Goal: Complete application form: Complete application form

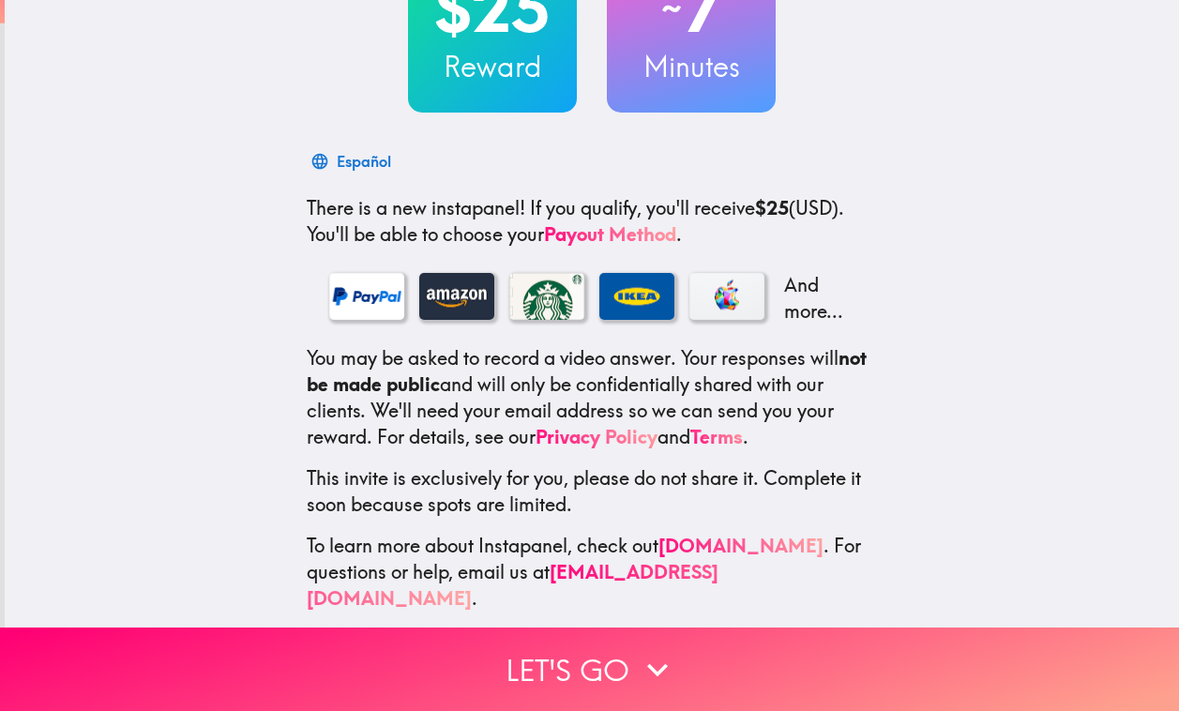
scroll to position [178, 0]
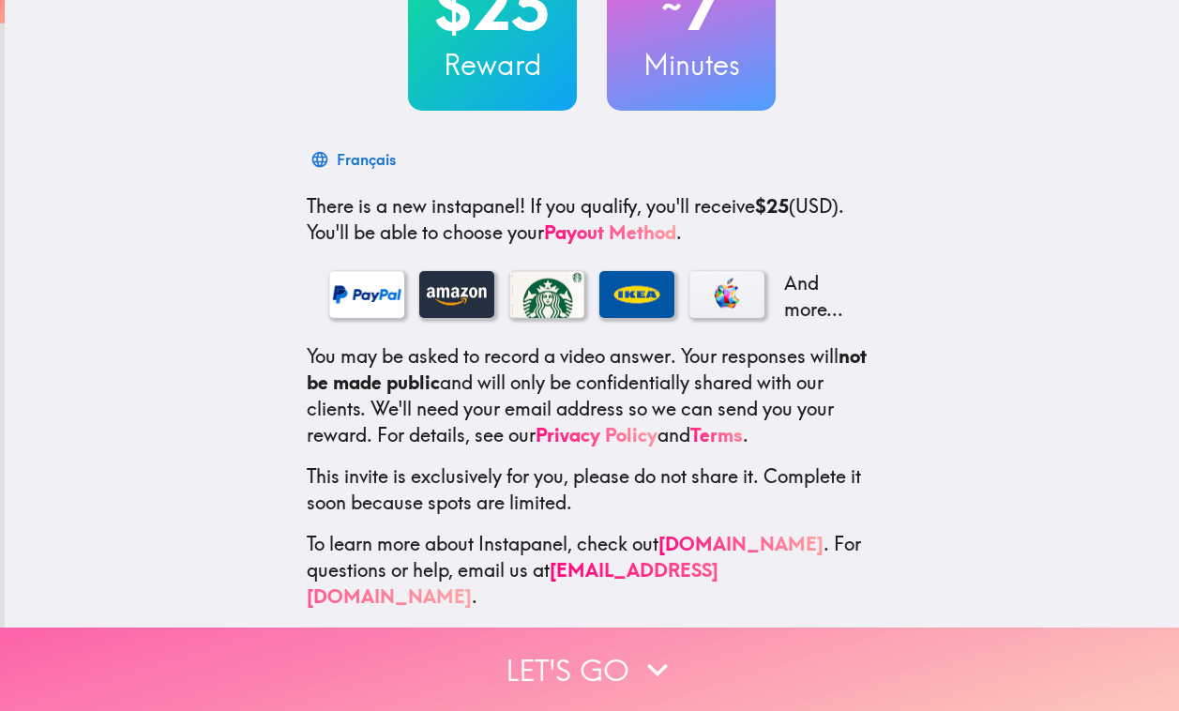
click at [618, 628] on button "Let's go" at bounding box center [589, 669] width 1179 height 83
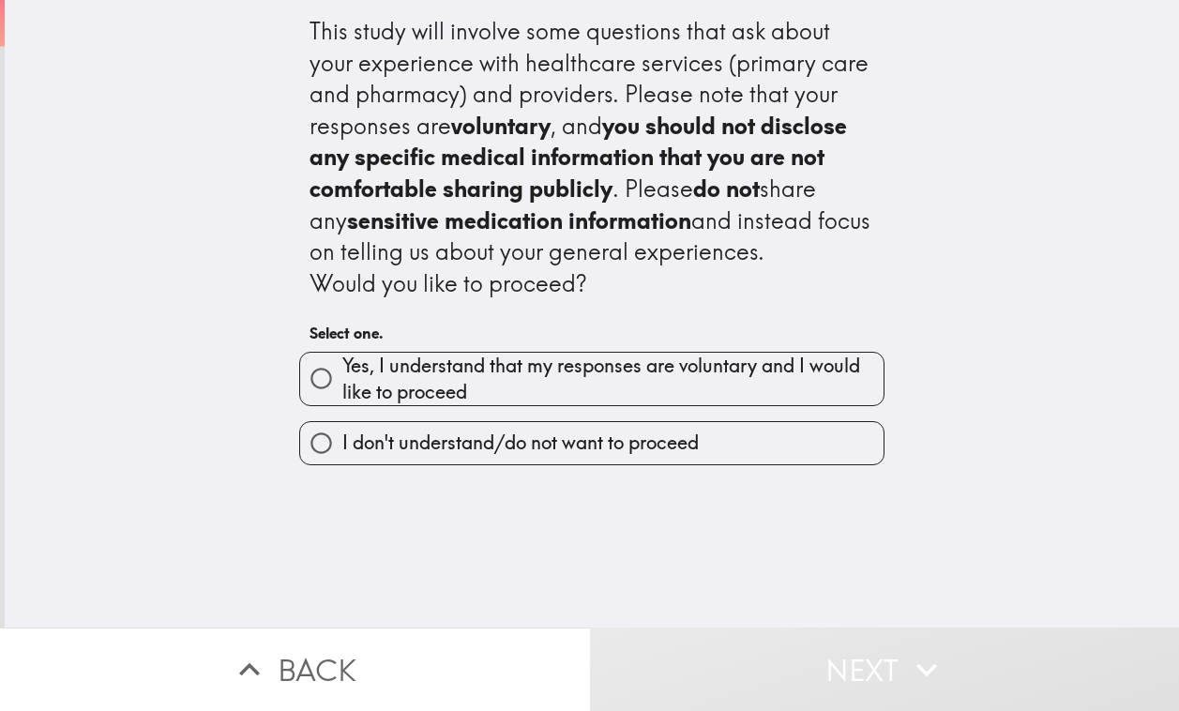
click at [597, 371] on span "Yes, I understand that my responses are voluntary and I would like to proceed" at bounding box center [612, 379] width 541 height 53
click at [342, 371] on input "Yes, I understand that my responses are voluntary and I would like to proceed" at bounding box center [321, 378] width 42 height 42
radio input "true"
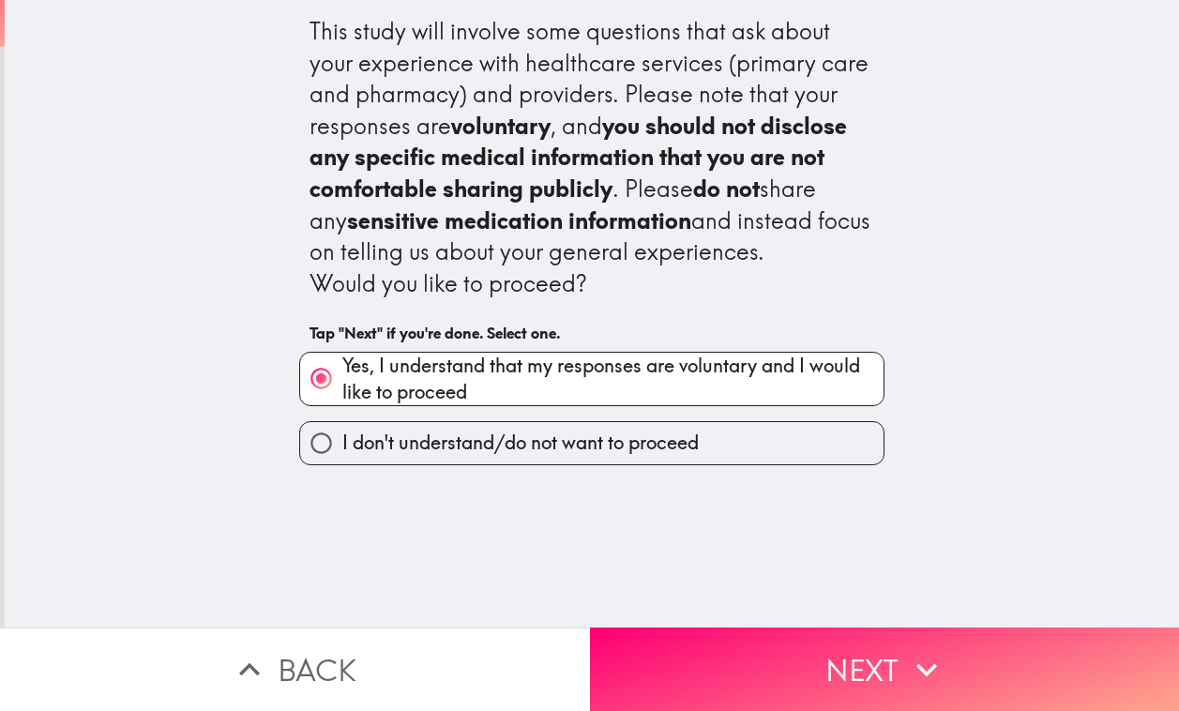
click at [804, 640] on button "Next" at bounding box center [885, 669] width 590 height 83
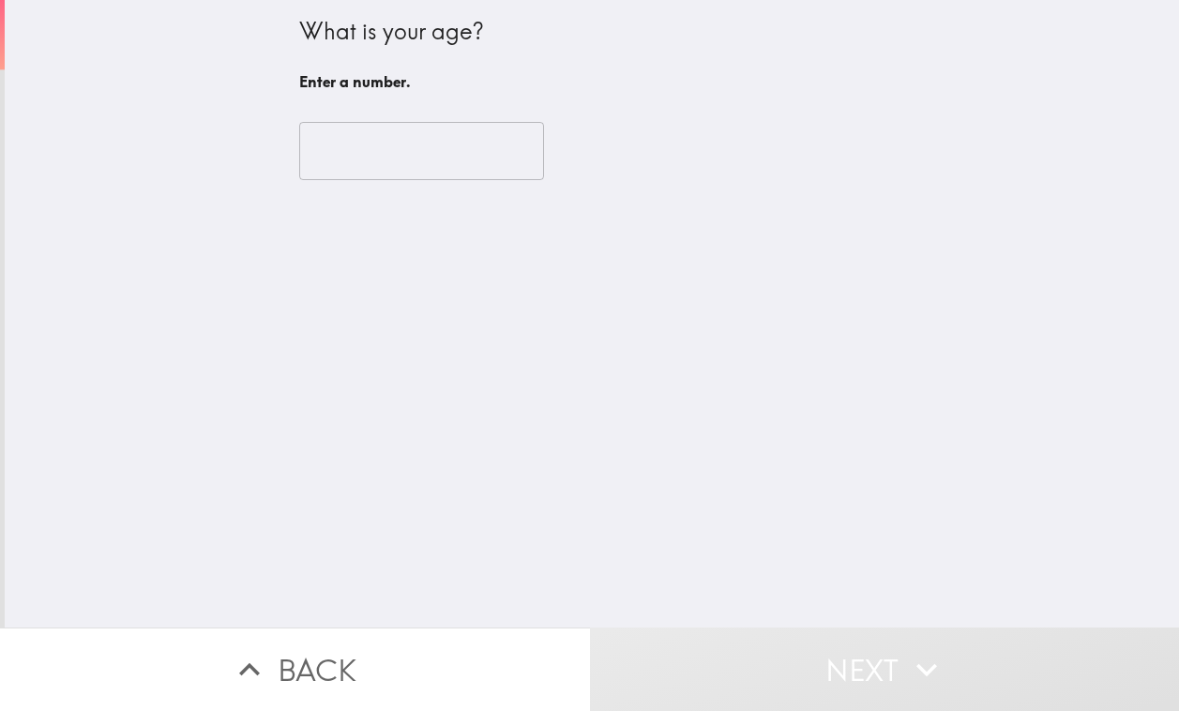
click at [384, 134] on input "number" at bounding box center [421, 151] width 245 height 58
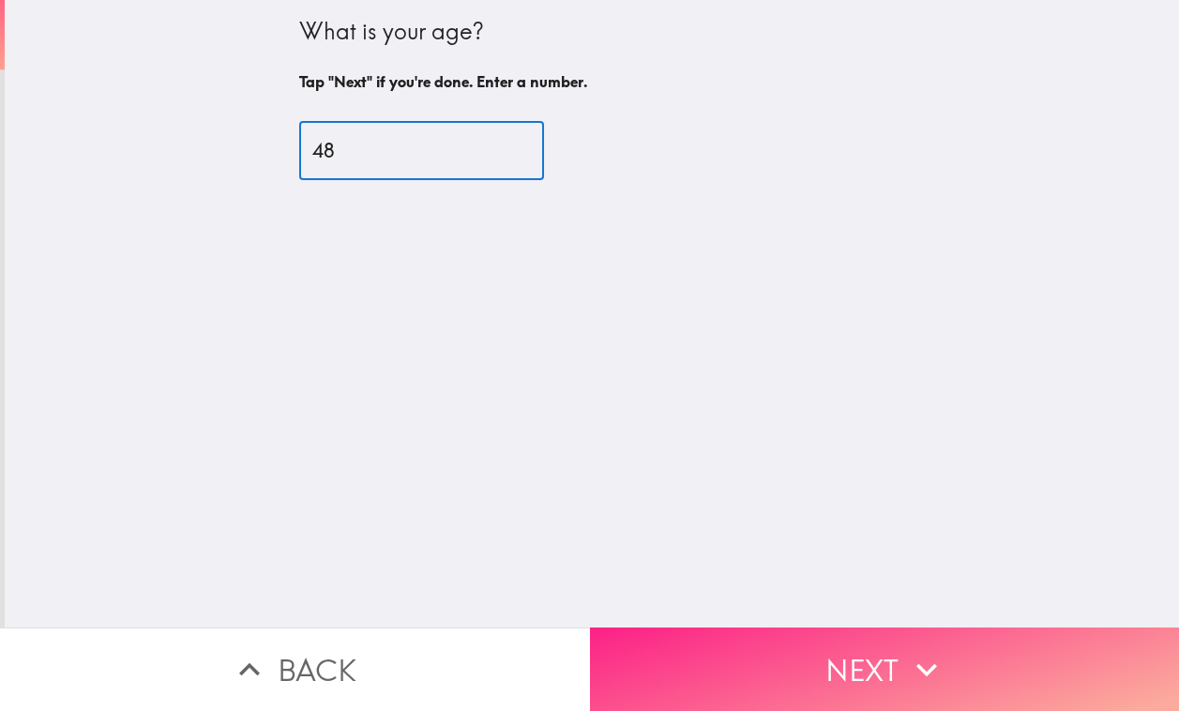
type input "48"
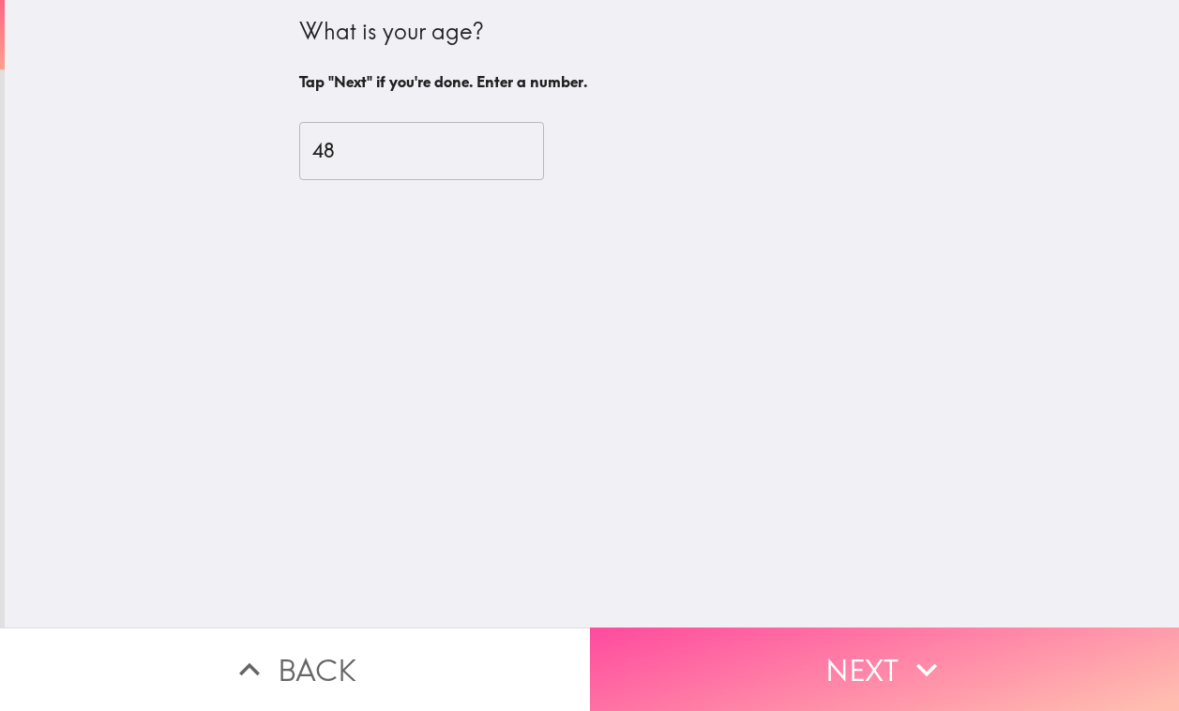
drag, startPoint x: 852, startPoint y: 645, endPoint x: 834, endPoint y: 555, distance: 91.8
click at [853, 645] on button "Next" at bounding box center [885, 669] width 590 height 83
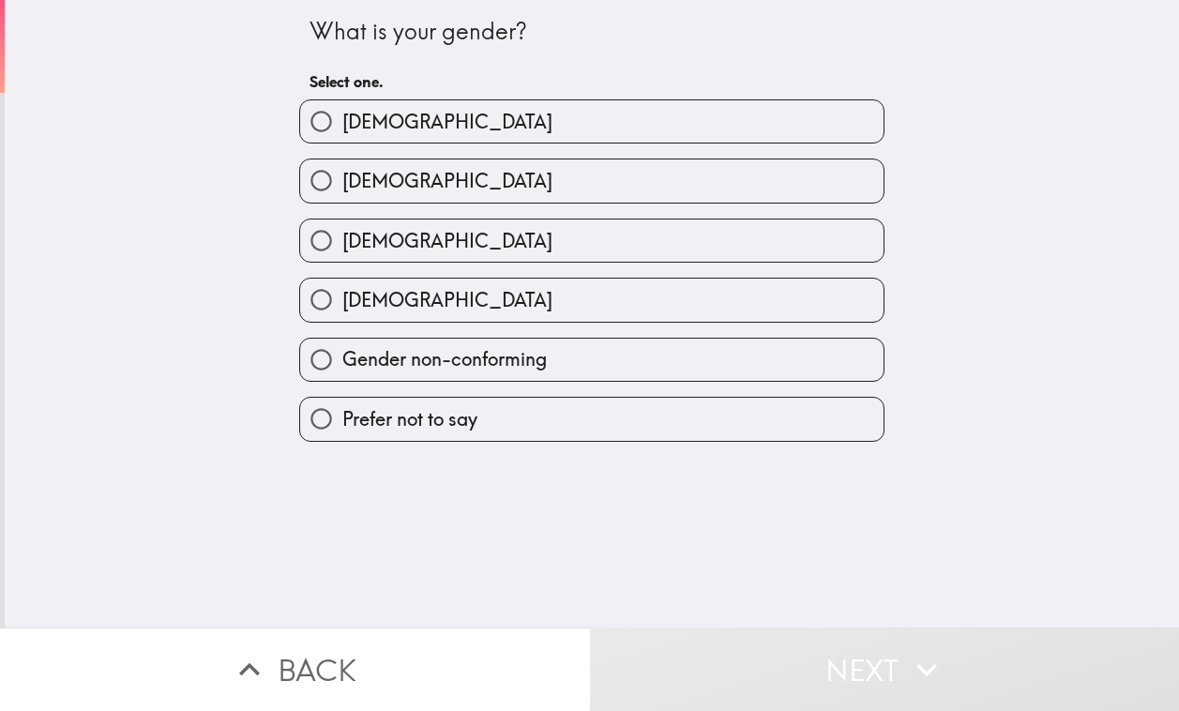
click at [480, 190] on label "Female" at bounding box center [592, 180] width 584 height 42
click at [342, 190] on input "Female" at bounding box center [321, 180] width 42 height 42
radio input "true"
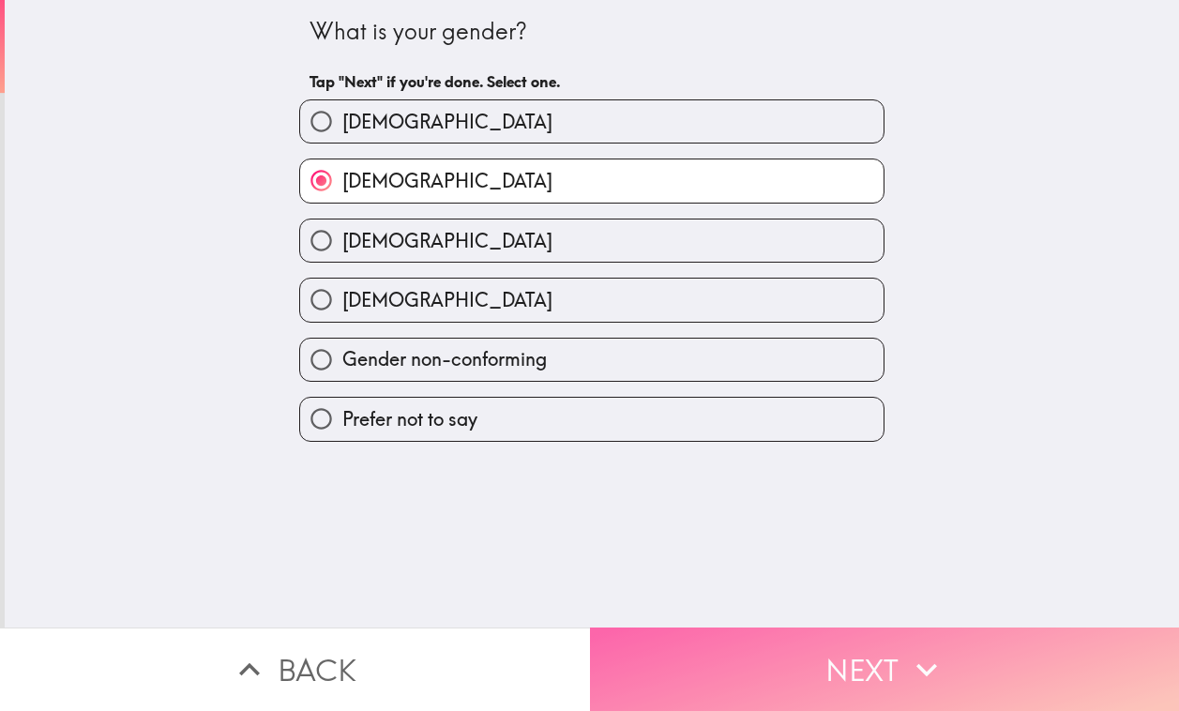
drag, startPoint x: 838, startPoint y: 630, endPoint x: 742, endPoint y: 474, distance: 182.8
click at [838, 630] on button "Next" at bounding box center [885, 669] width 590 height 83
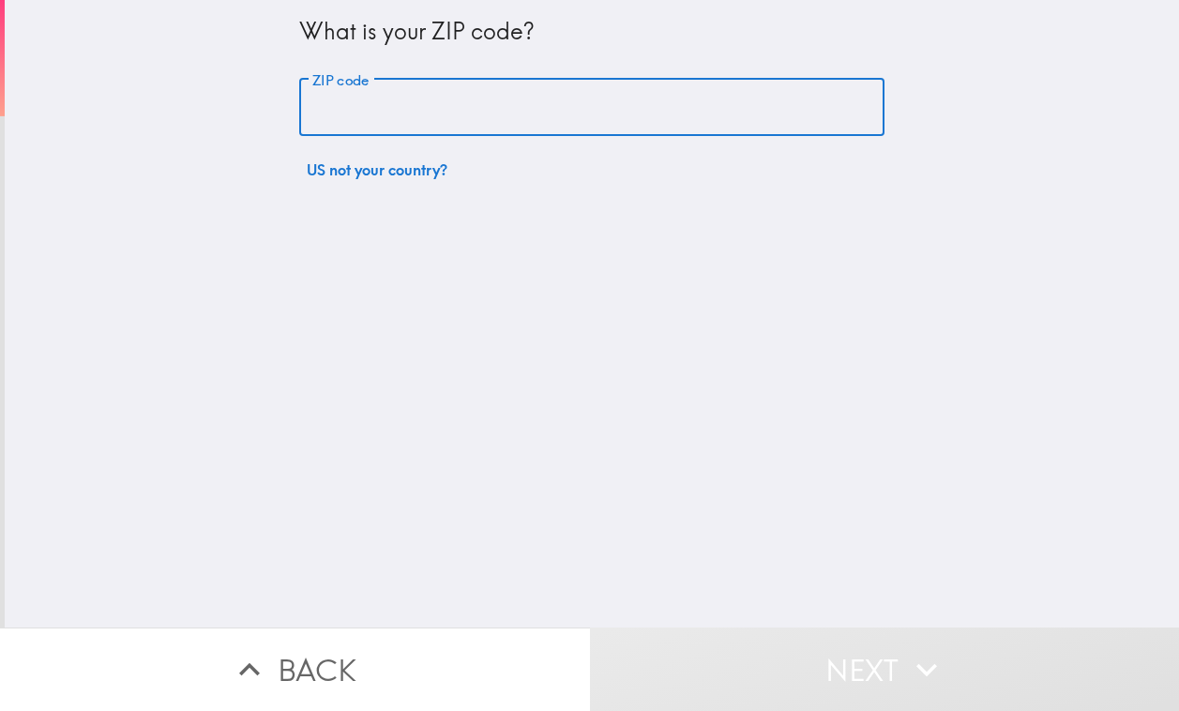
click at [541, 105] on input "ZIP code" at bounding box center [591, 108] width 585 height 58
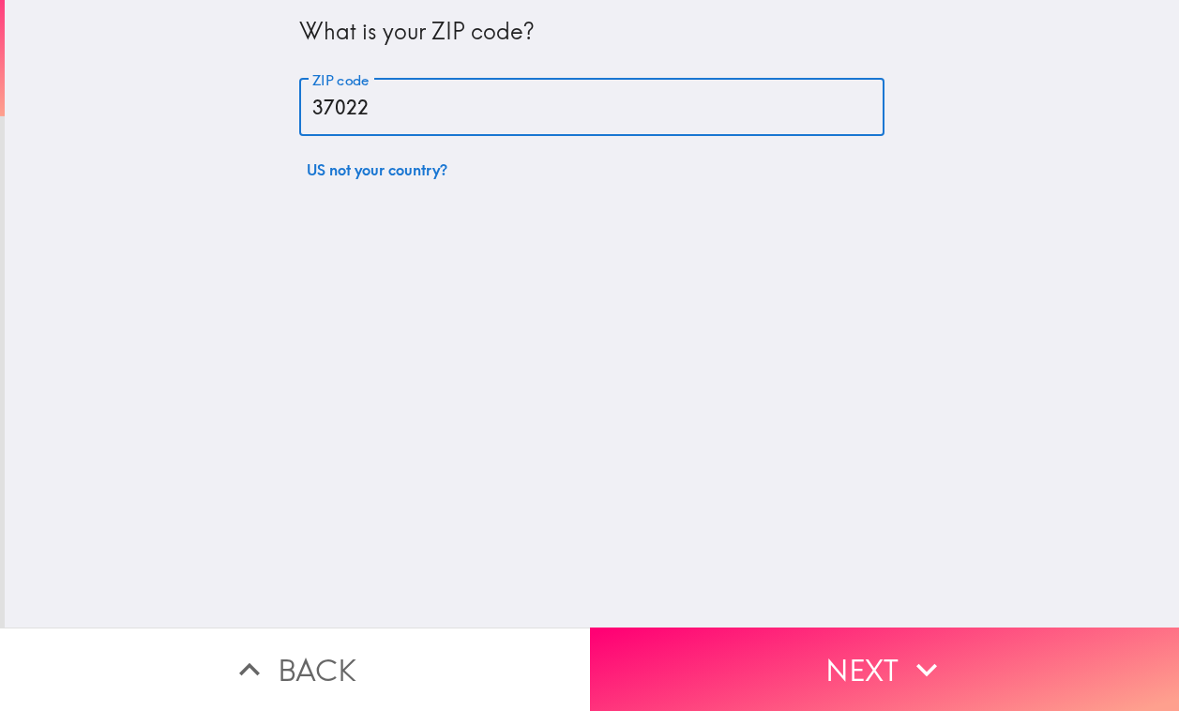
type input "37022"
click at [797, 359] on div "What is your ZIP code? ZIP code 37022 ZIP code US not your country?" at bounding box center [592, 314] width 1175 height 628
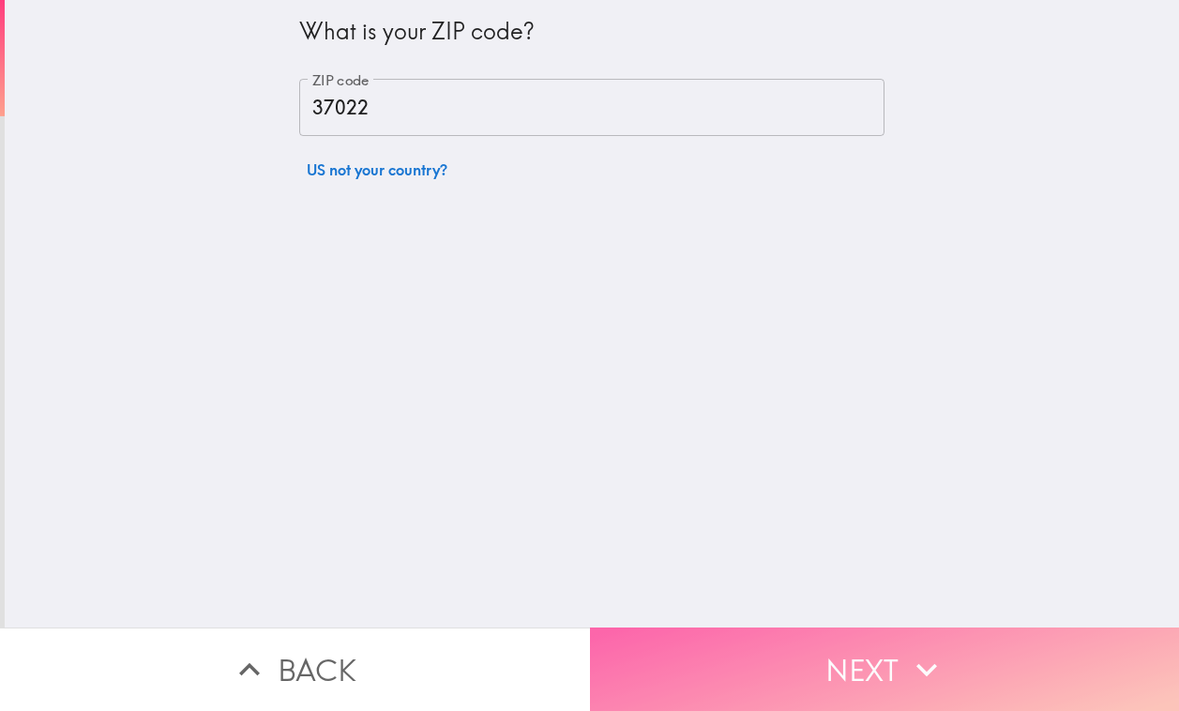
click at [892, 655] on button "Next" at bounding box center [885, 669] width 590 height 83
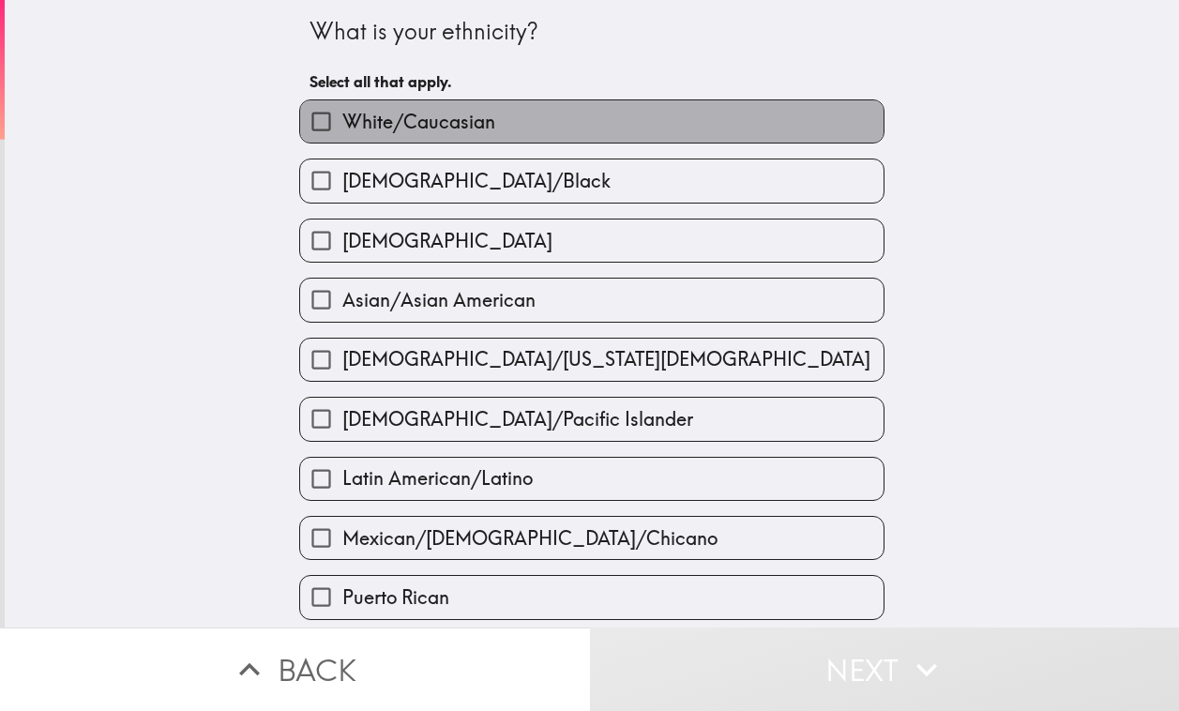
click at [603, 124] on label "White/Caucasian" at bounding box center [592, 121] width 584 height 42
click at [342, 124] on input "White/Caucasian" at bounding box center [321, 121] width 42 height 42
checkbox input "true"
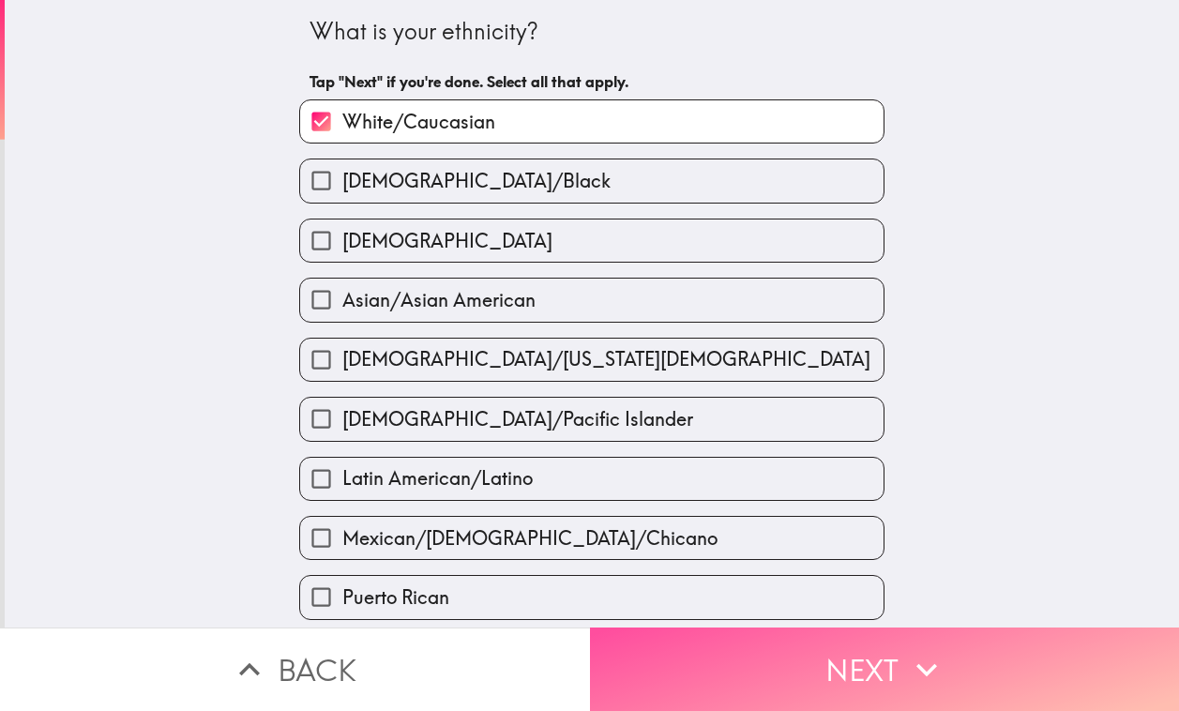
drag, startPoint x: 933, startPoint y: 648, endPoint x: 928, endPoint y: 614, distance: 34.1
click at [933, 649] on icon "button" at bounding box center [926, 669] width 41 height 41
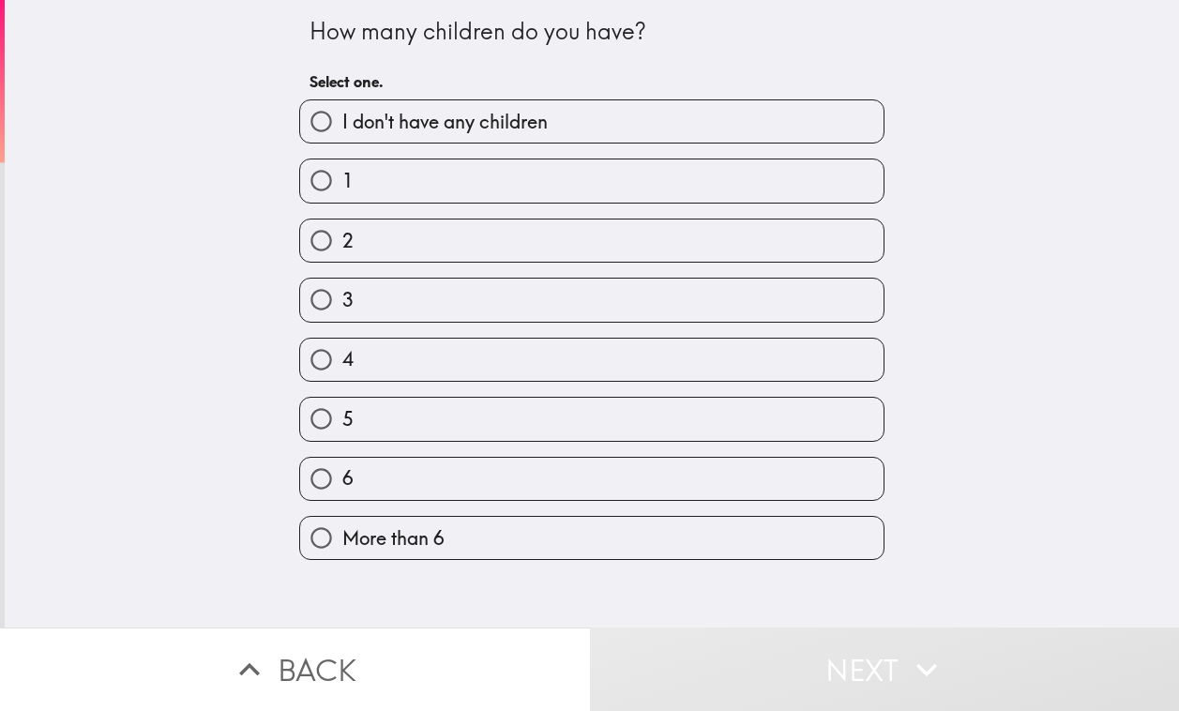
click at [574, 296] on label "3" at bounding box center [592, 300] width 584 height 42
click at [342, 296] on input "3" at bounding box center [321, 300] width 42 height 42
radio input "true"
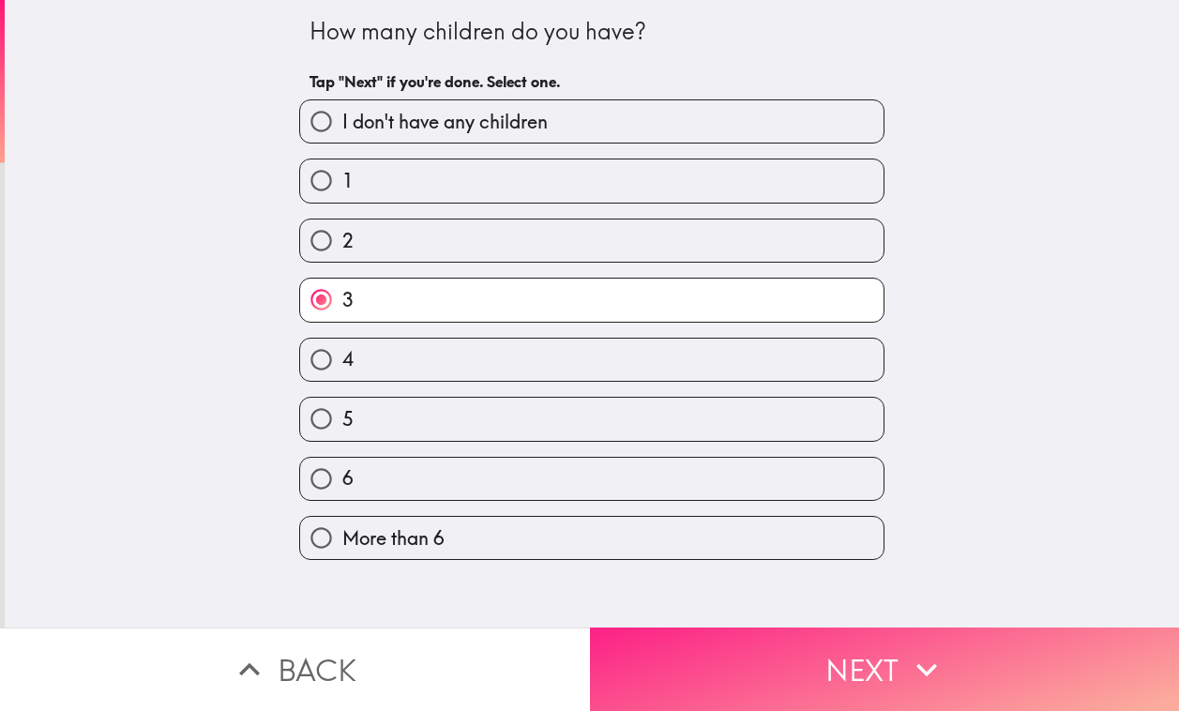
click at [931, 673] on icon "button" at bounding box center [926, 669] width 41 height 41
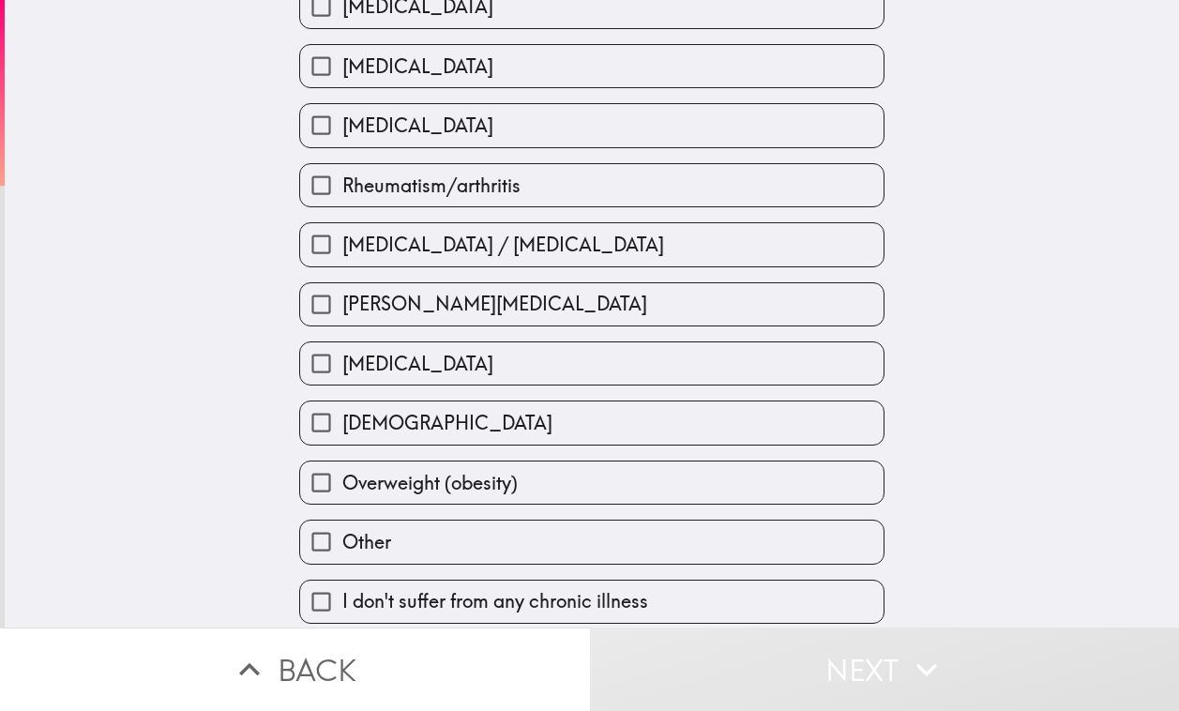
scroll to position [633, 0]
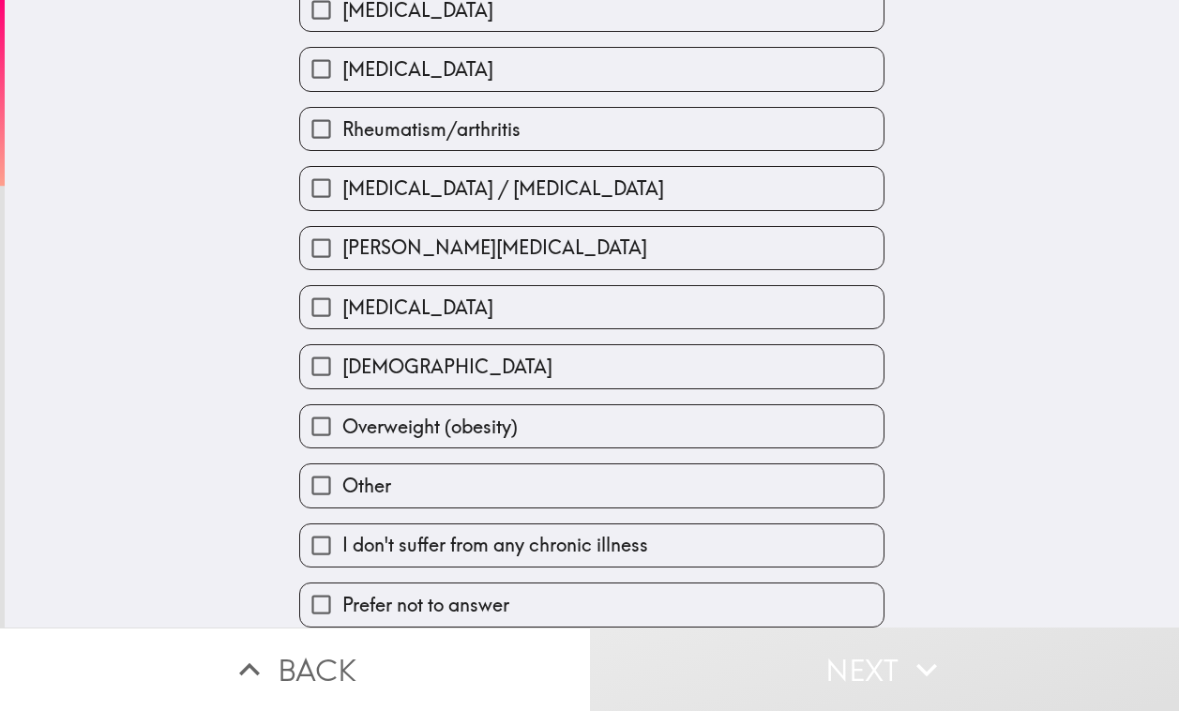
click at [302, 353] on input "Asthma" at bounding box center [321, 366] width 42 height 42
checkbox input "true"
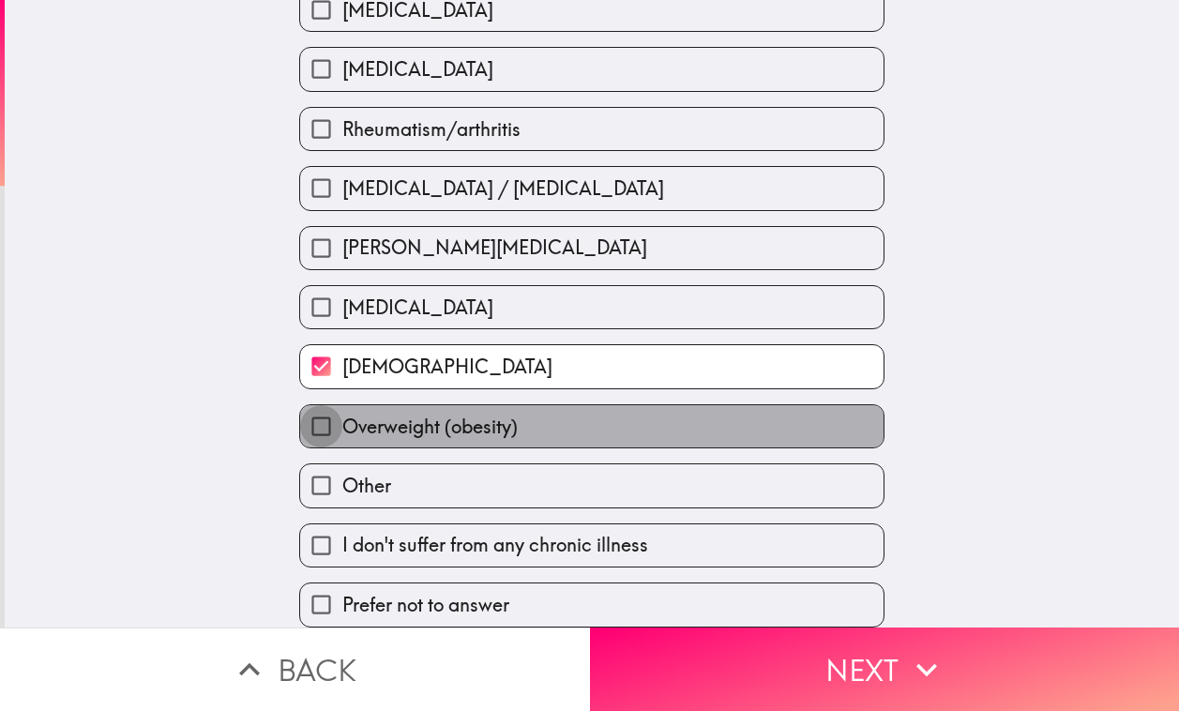
click at [305, 408] on input "Overweight (obesity)" at bounding box center [321, 426] width 42 height 42
checkbox input "true"
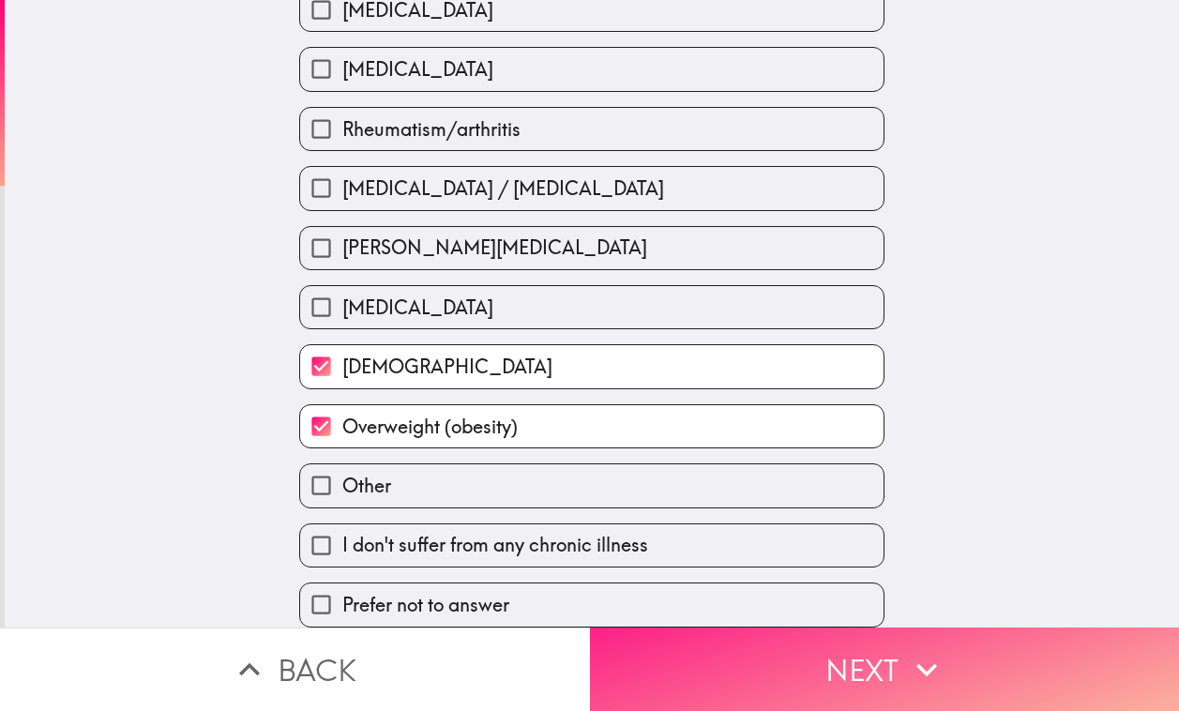
drag, startPoint x: 862, startPoint y: 657, endPoint x: 979, endPoint y: 440, distance: 246.4
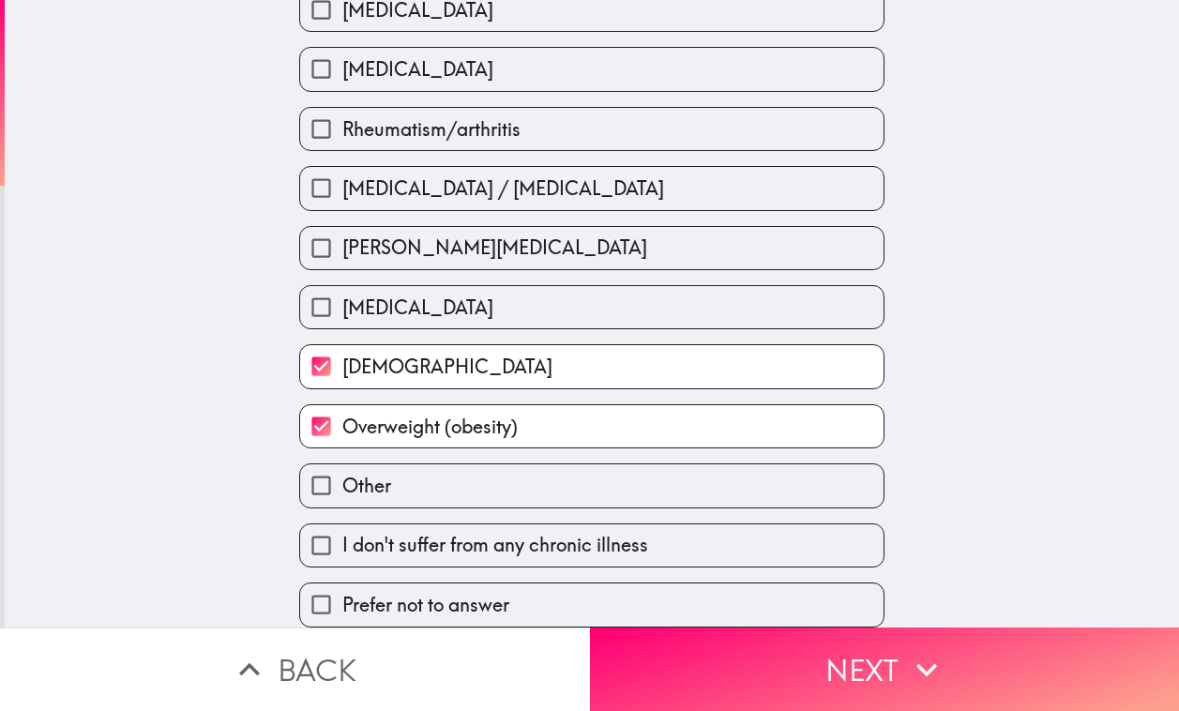
click at [864, 657] on button "Next" at bounding box center [885, 669] width 590 height 83
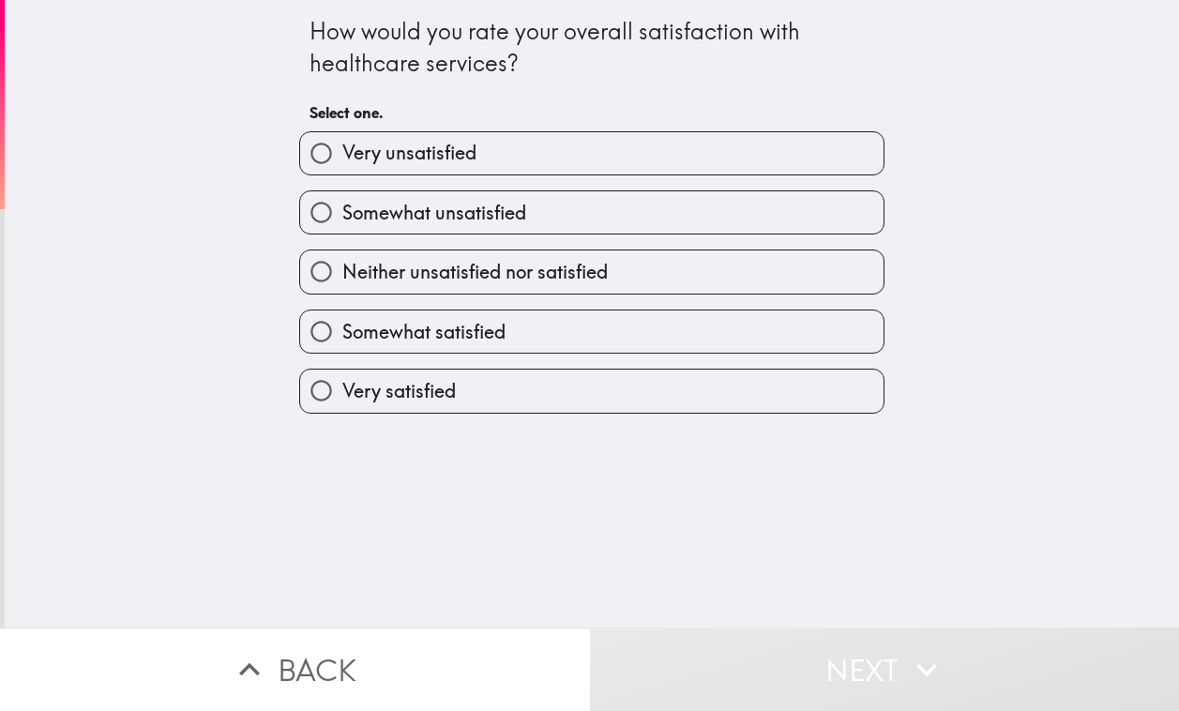
click at [673, 211] on label "Somewhat unsatisfied" at bounding box center [592, 212] width 584 height 42
click at [342, 211] on input "Somewhat unsatisfied" at bounding box center [321, 212] width 42 height 42
radio input "true"
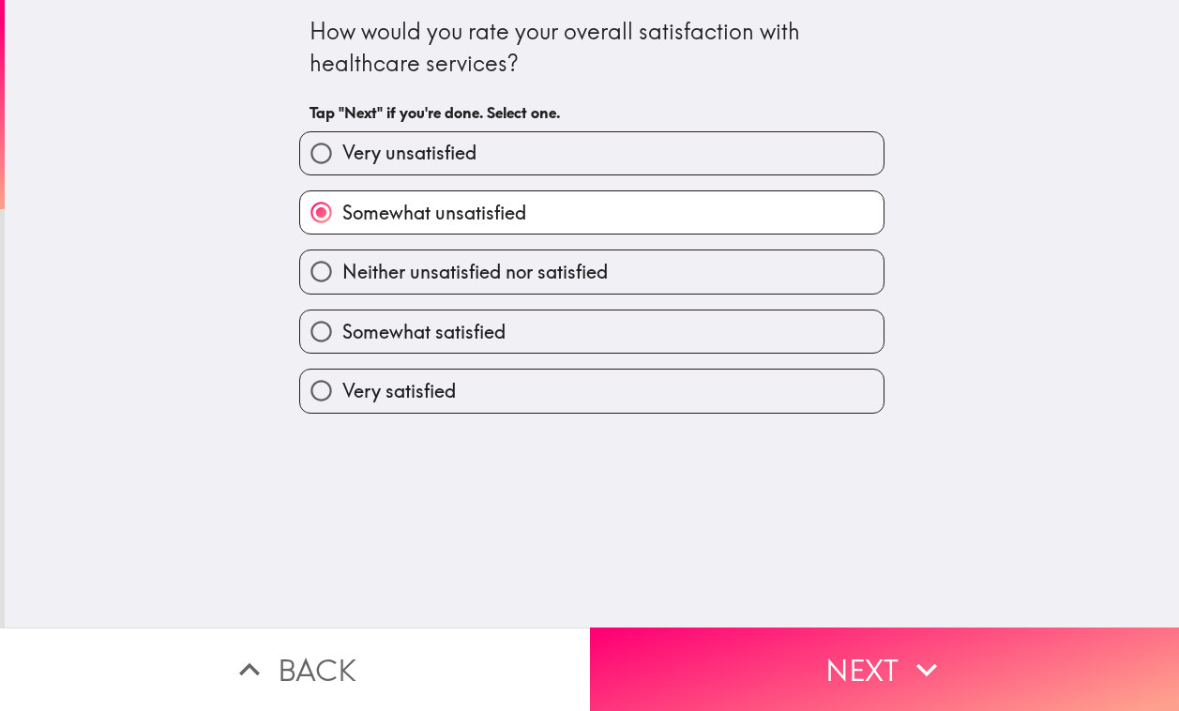
drag, startPoint x: 812, startPoint y: 650, endPoint x: 782, endPoint y: 604, distance: 54.4
click at [812, 650] on button "Next" at bounding box center [885, 669] width 590 height 83
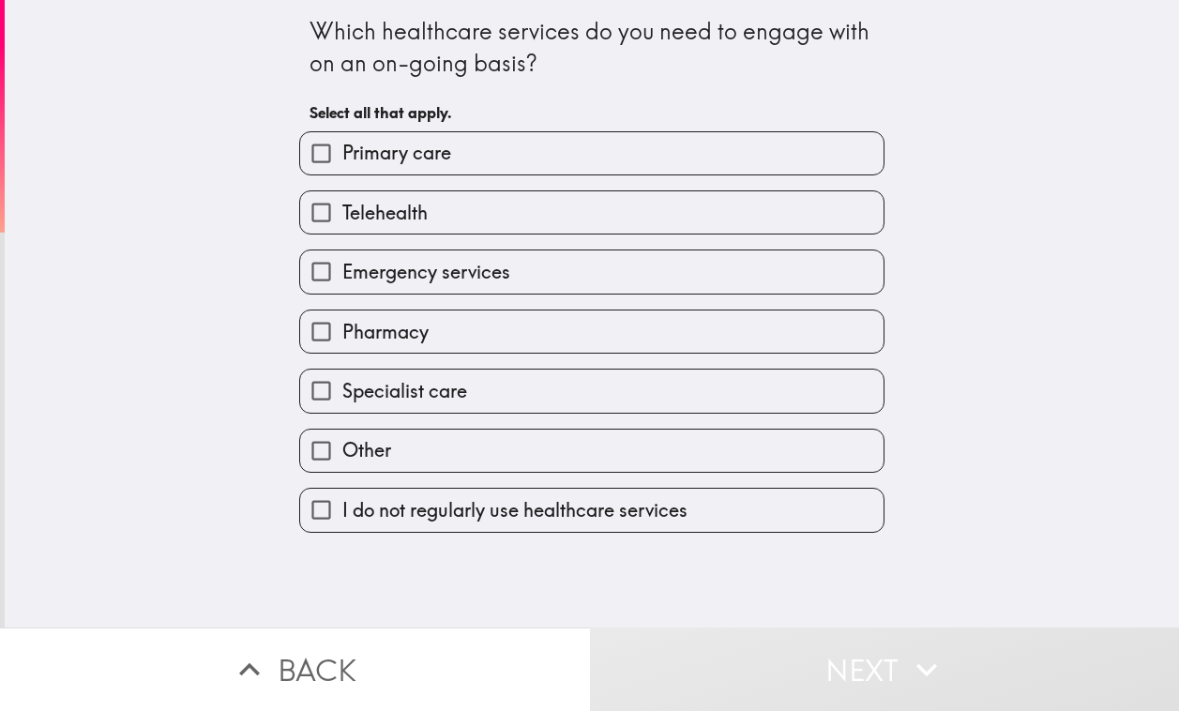
click at [645, 165] on label "Primary care" at bounding box center [592, 153] width 584 height 42
click at [342, 165] on input "Primary care" at bounding box center [321, 153] width 42 height 42
checkbox input "true"
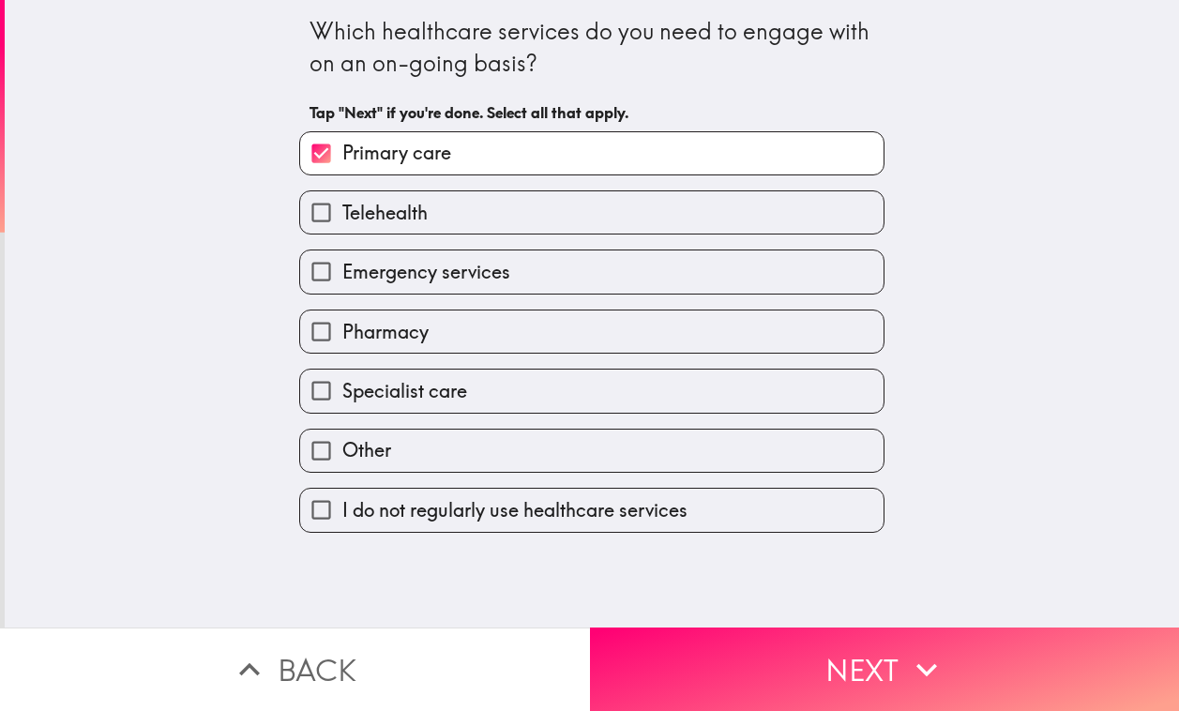
click at [635, 205] on label "Telehealth" at bounding box center [592, 212] width 584 height 42
click at [342, 205] on input "Telehealth" at bounding box center [321, 212] width 42 height 42
checkbox input "true"
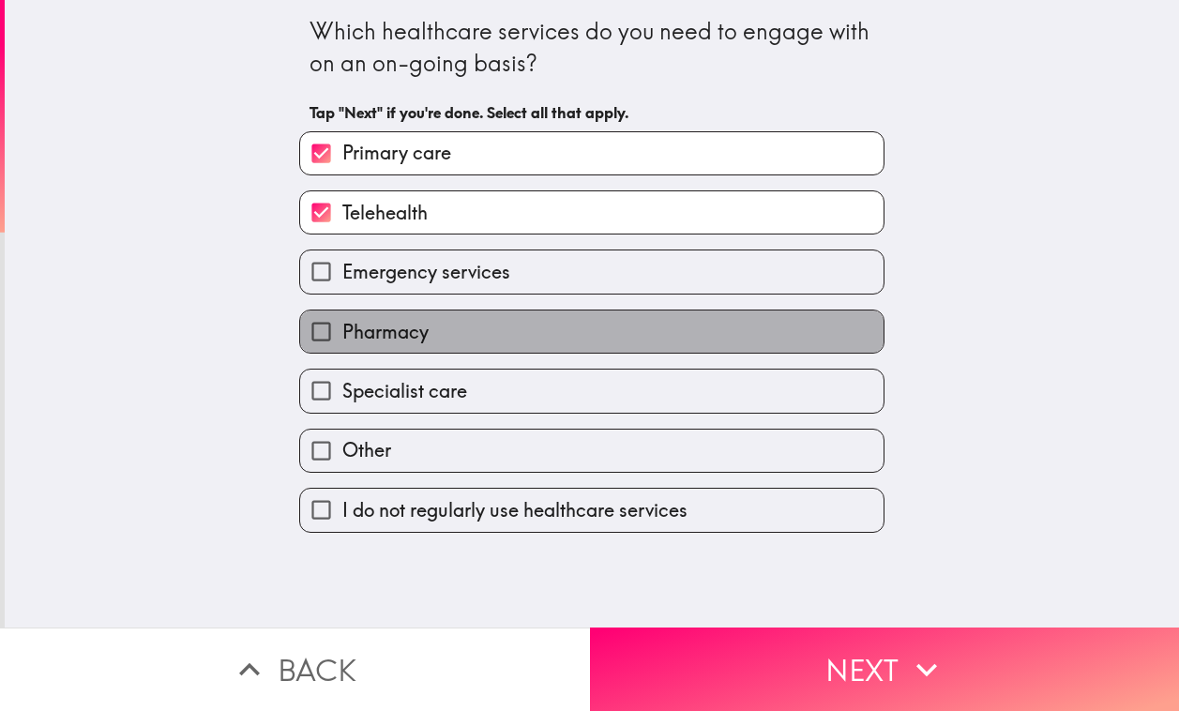
click at [611, 339] on label "Pharmacy" at bounding box center [592, 332] width 584 height 42
click at [342, 339] on input "Pharmacy" at bounding box center [321, 332] width 42 height 42
checkbox input "true"
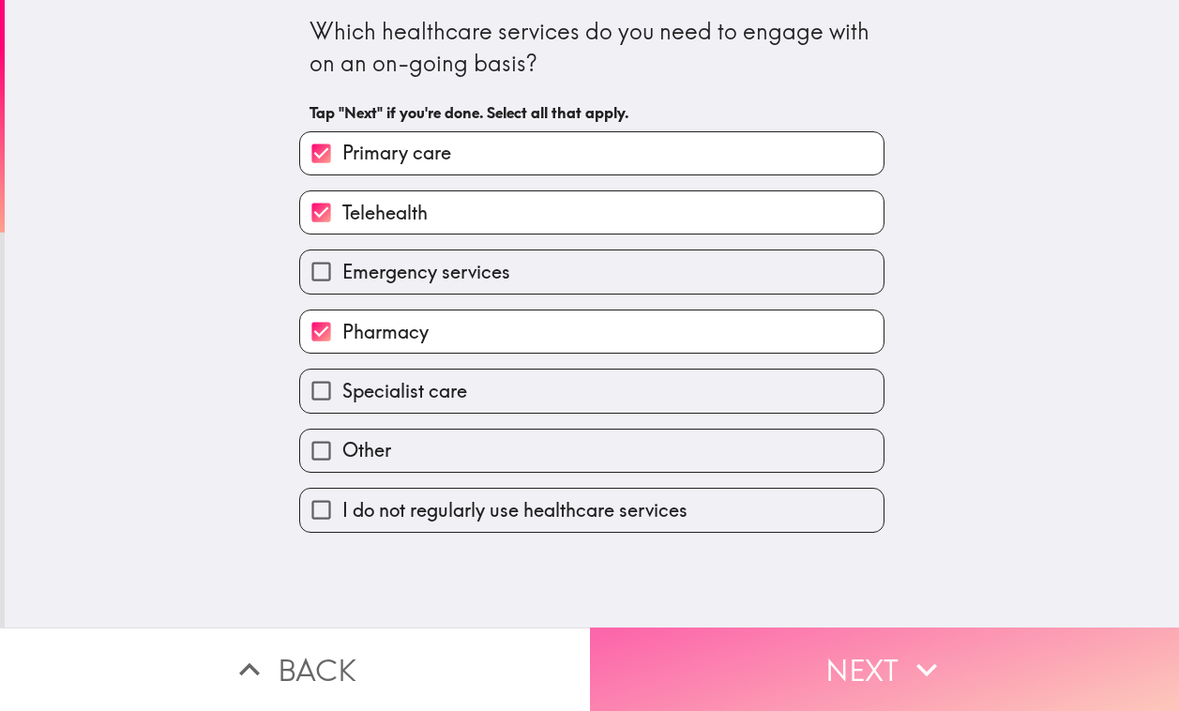
click at [879, 657] on button "Next" at bounding box center [885, 669] width 590 height 83
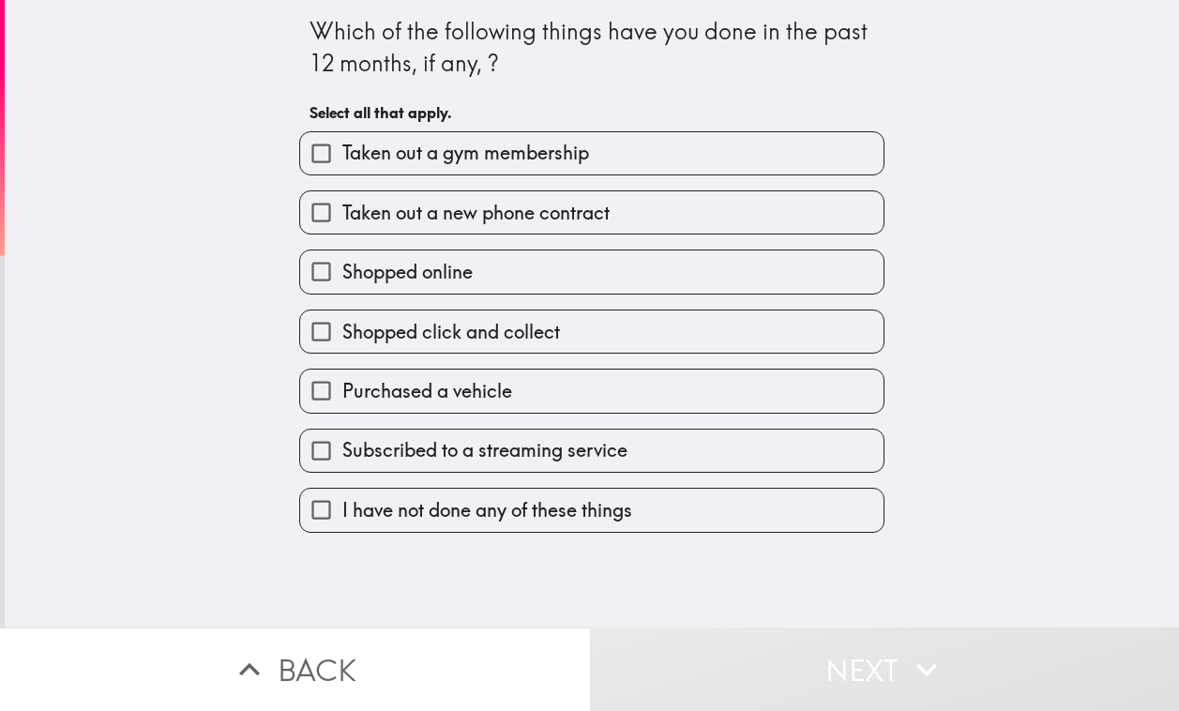
click at [613, 276] on label "Shopped online" at bounding box center [592, 271] width 584 height 42
click at [342, 276] on input "Shopped online" at bounding box center [321, 271] width 42 height 42
checkbox input "true"
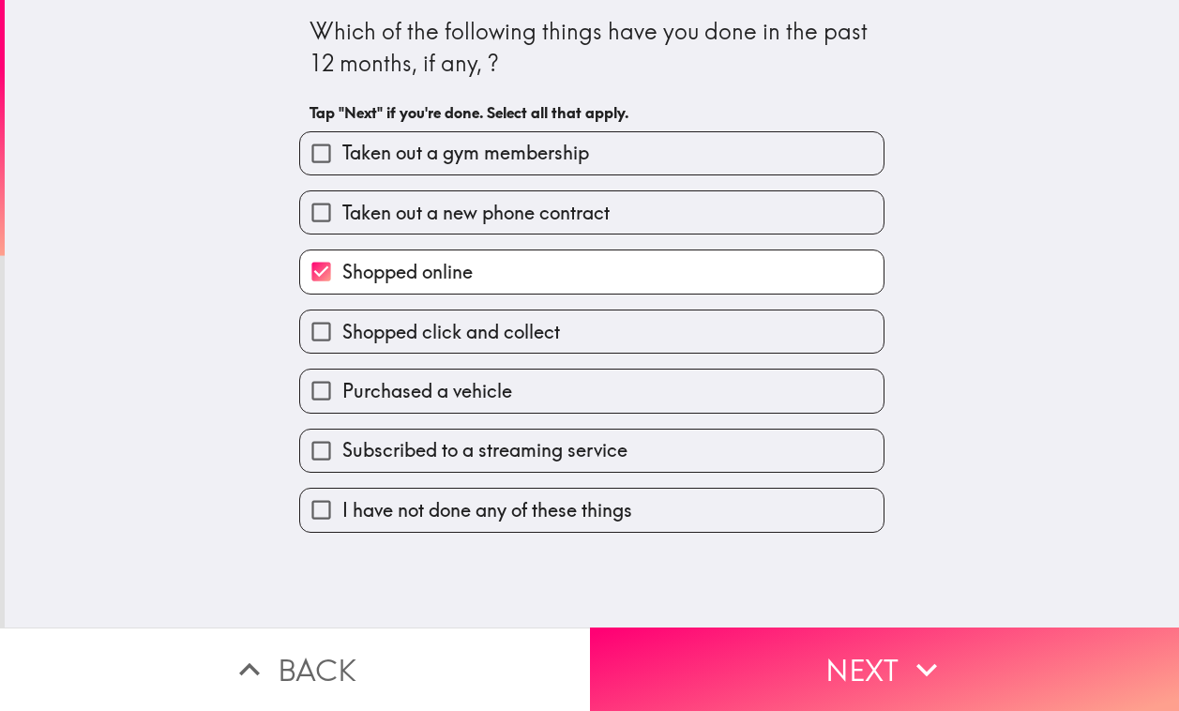
click at [630, 469] on label "Subscribed to a streaming service" at bounding box center [592, 451] width 584 height 42
click at [342, 469] on input "Subscribed to a streaming service" at bounding box center [321, 451] width 42 height 42
checkbox input "true"
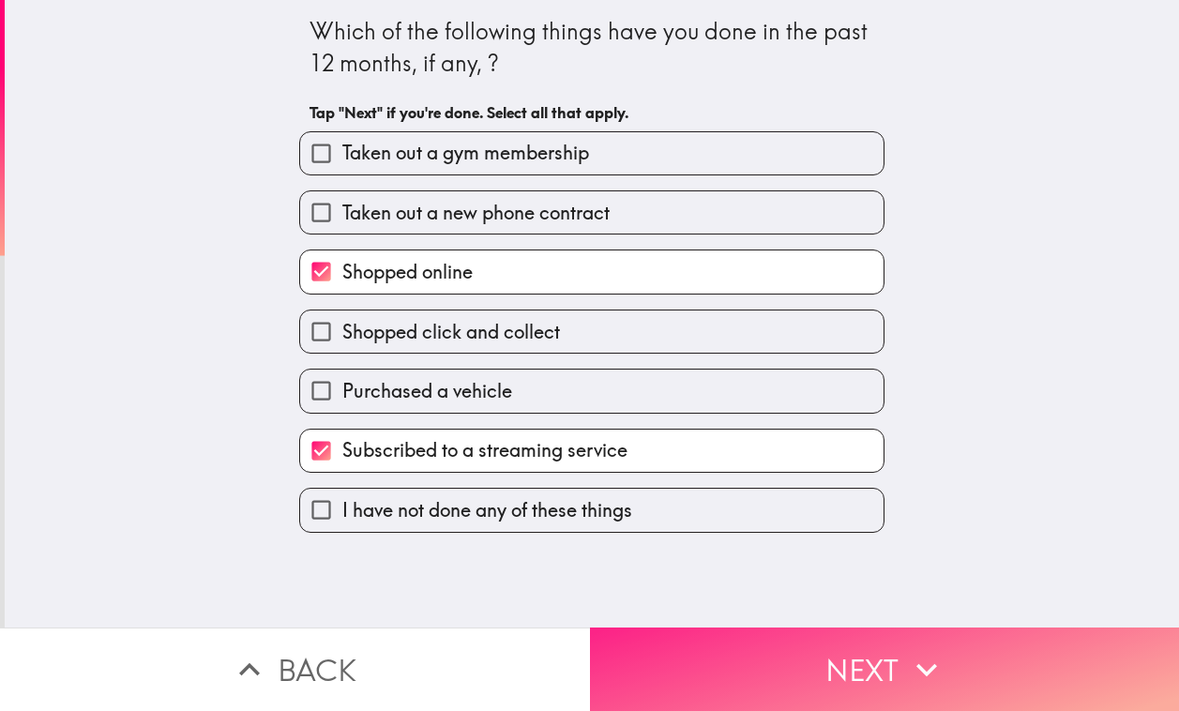
click at [705, 651] on button "Next" at bounding box center [885, 669] width 590 height 83
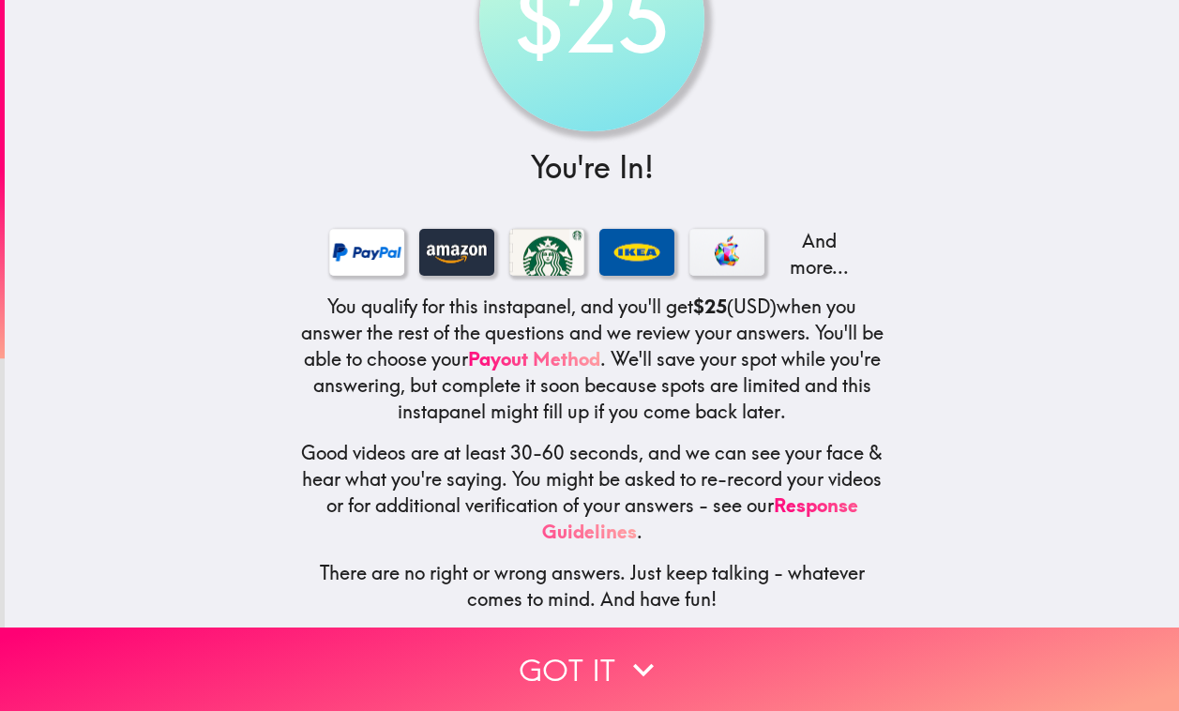
scroll to position [138, 0]
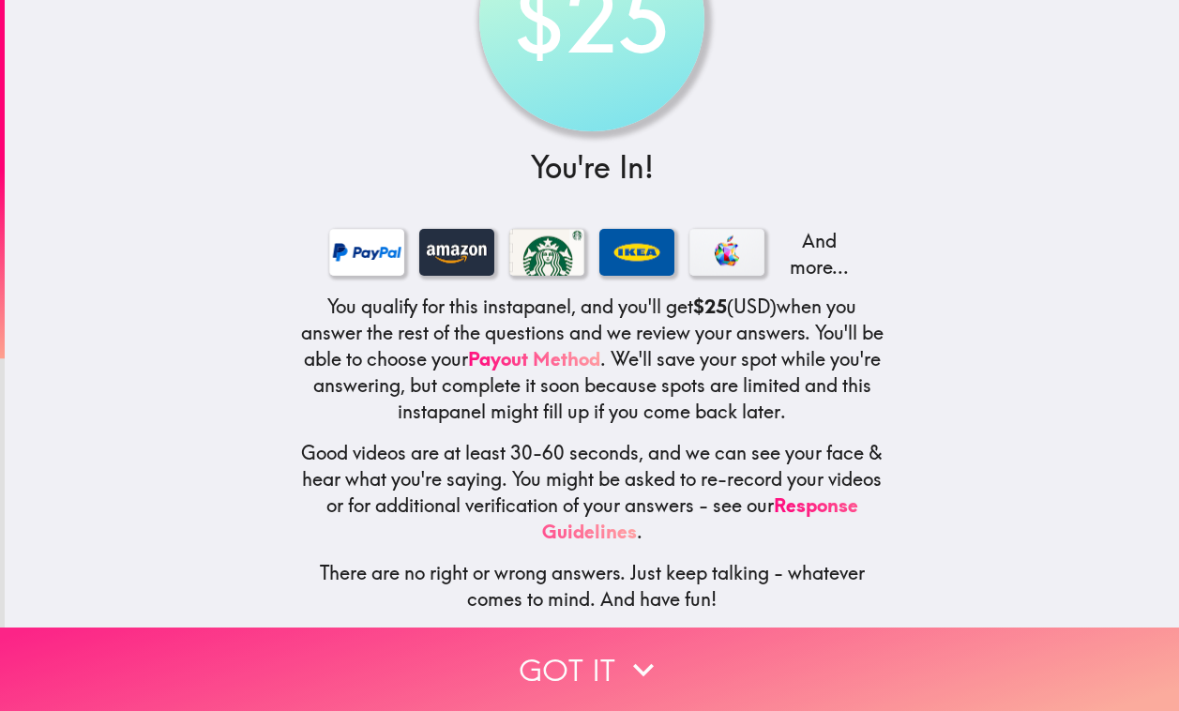
click at [768, 643] on button "Got it" at bounding box center [589, 669] width 1179 height 83
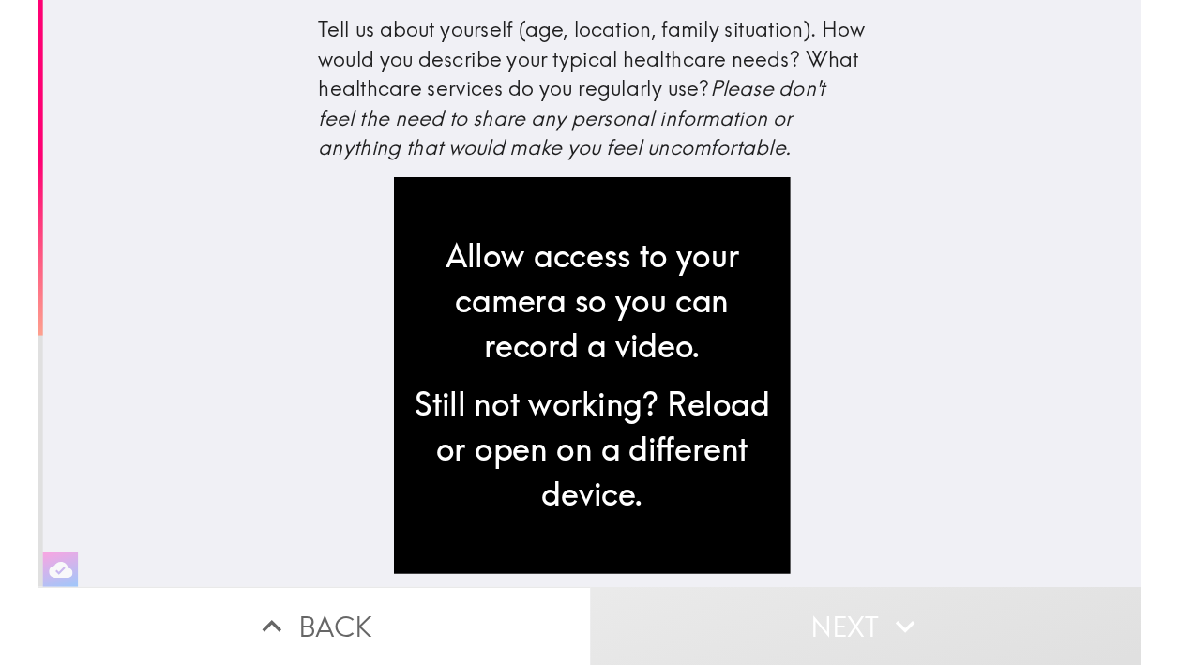
scroll to position [0, 0]
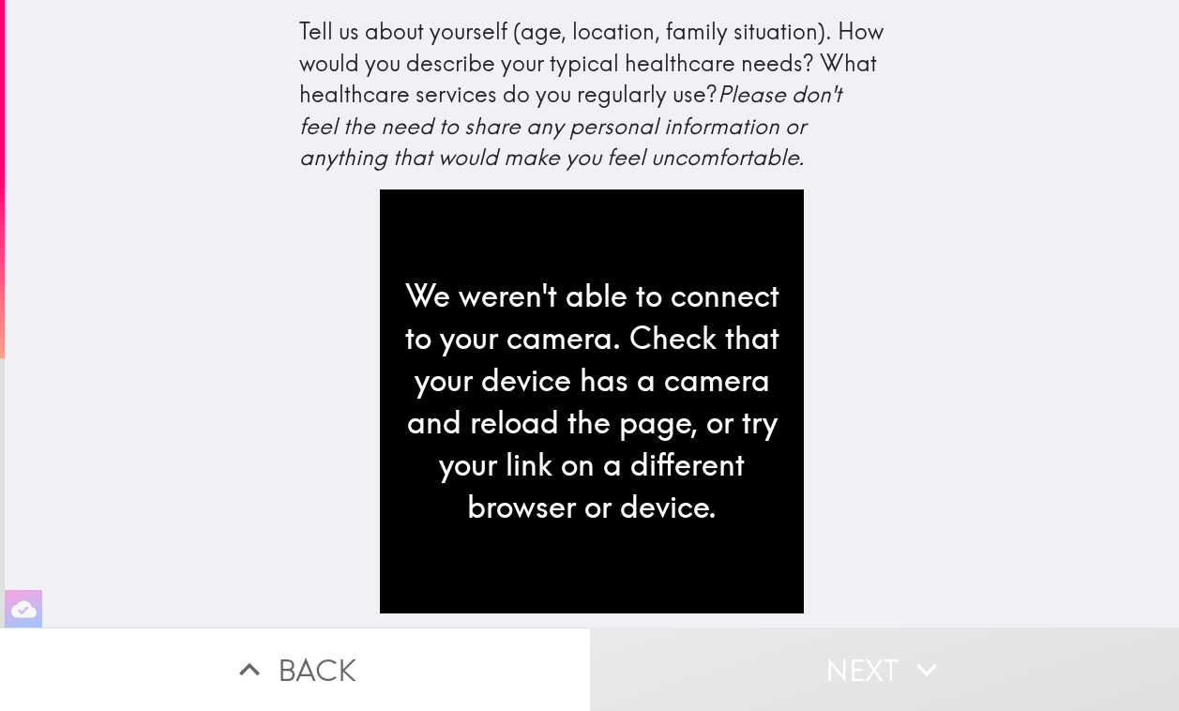
click at [611, 409] on div "We weren't able to connect to your camera. Check that your device has a camera …" at bounding box center [592, 402] width 424 height 424
click at [619, 452] on div "We weren't able to connect to your camera. Check that your device has a camera …" at bounding box center [592, 402] width 424 height 424
click at [1053, 520] on div "Tell us about yourself (age, location, family situation). How would you describ…" at bounding box center [592, 314] width 1175 height 628
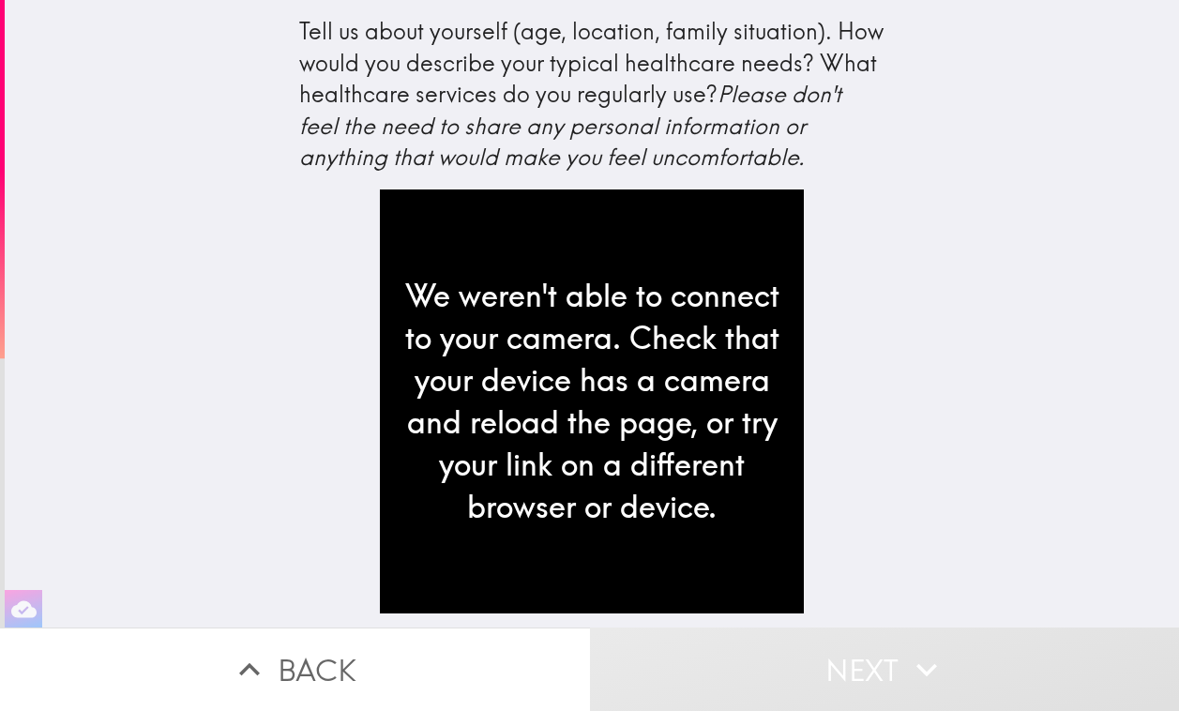
click at [660, 463] on div "We weren't able to connect to your camera. Check that your device has a camera …" at bounding box center [592, 402] width 424 height 424
click at [194, 569] on div "Tell us about yourself (age, location, family situation). How would you describ…" at bounding box center [592, 314] width 1175 height 628
click at [11, 600] on icon "button" at bounding box center [23, 608] width 25 height 17
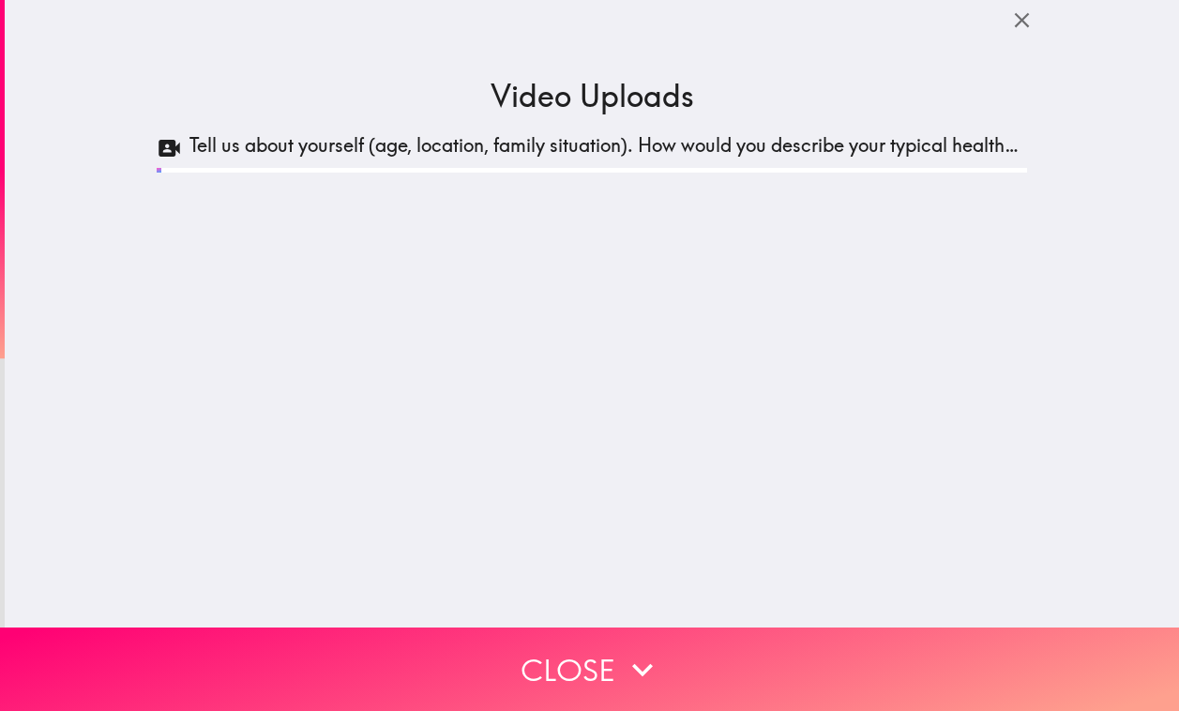
click at [488, 149] on h5 "Tell us about yourself (age, location, family situation). How would you describ…" at bounding box center [609, 148] width 838 height 32
click at [1014, 18] on icon "button" at bounding box center [1021, 20] width 15 height 15
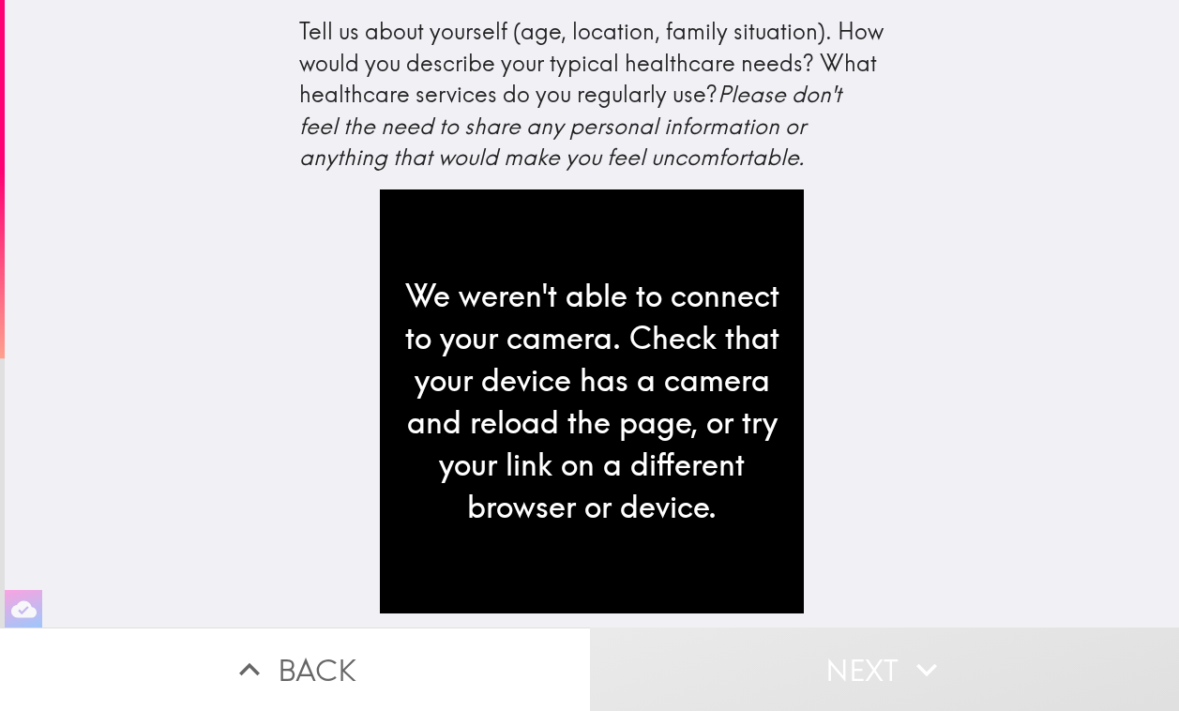
click at [508, 323] on div "We weren't able to connect to your camera. Check that your device has a camera …" at bounding box center [592, 402] width 424 height 424
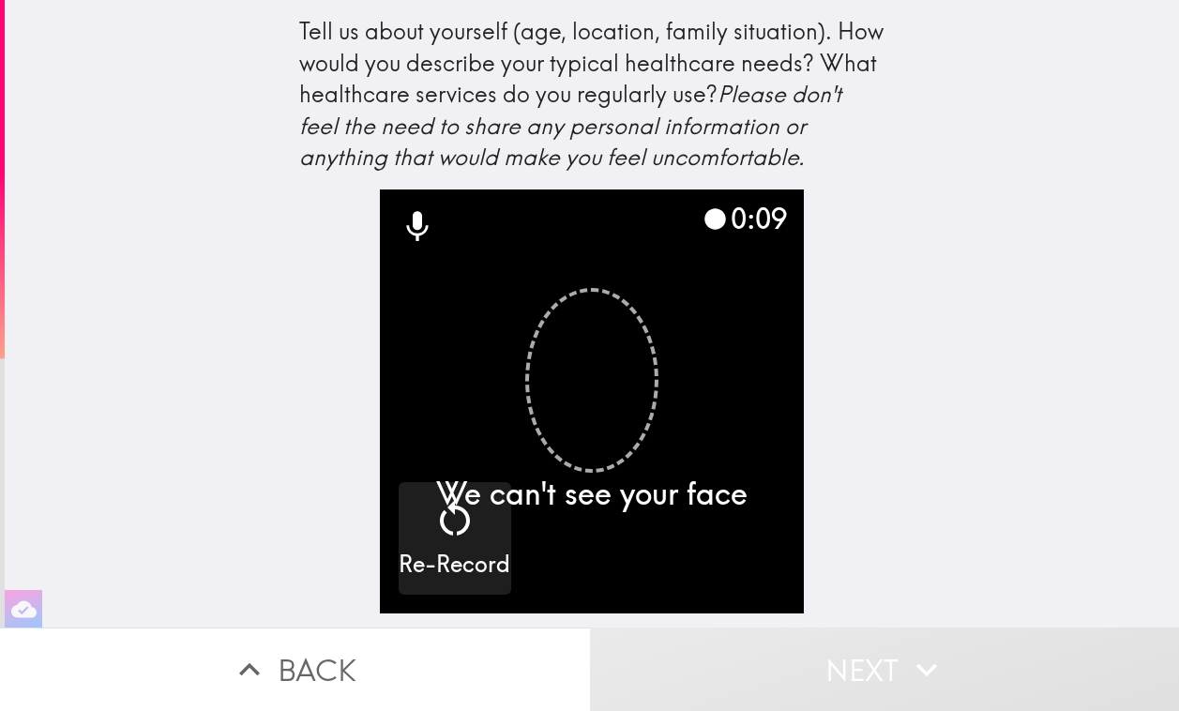
click at [723, 395] on video "button" at bounding box center [592, 402] width 424 height 424
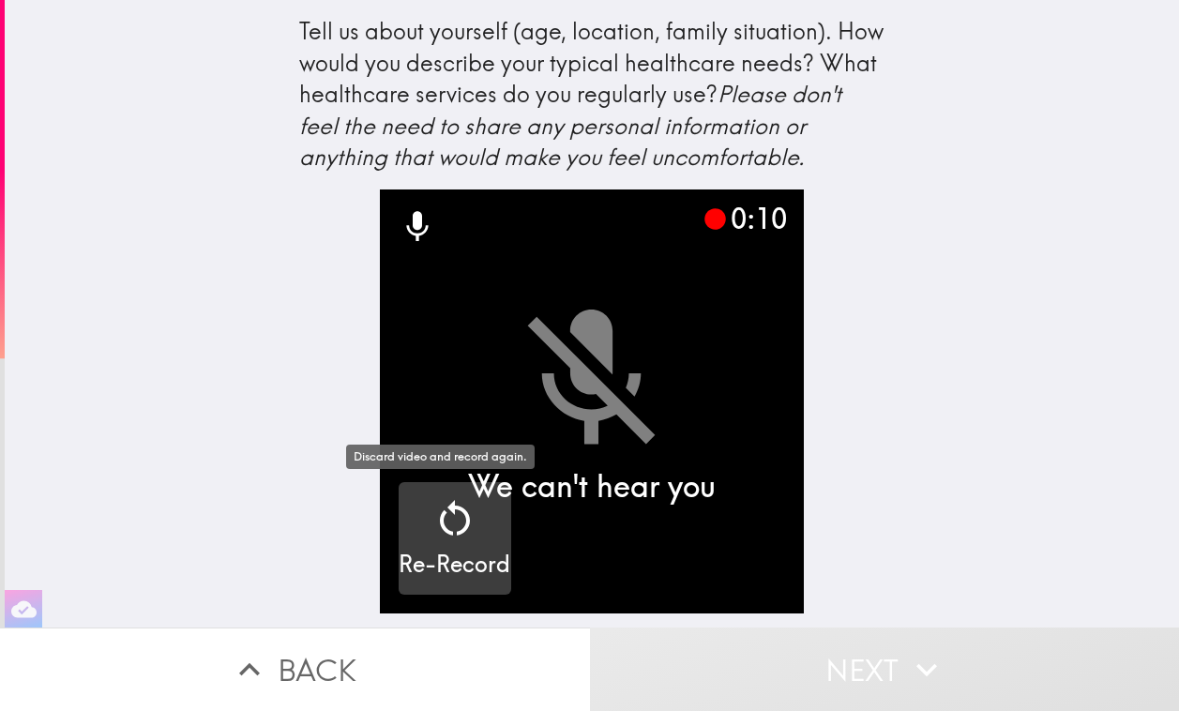
click at [457, 518] on icon "button" at bounding box center [454, 518] width 45 height 45
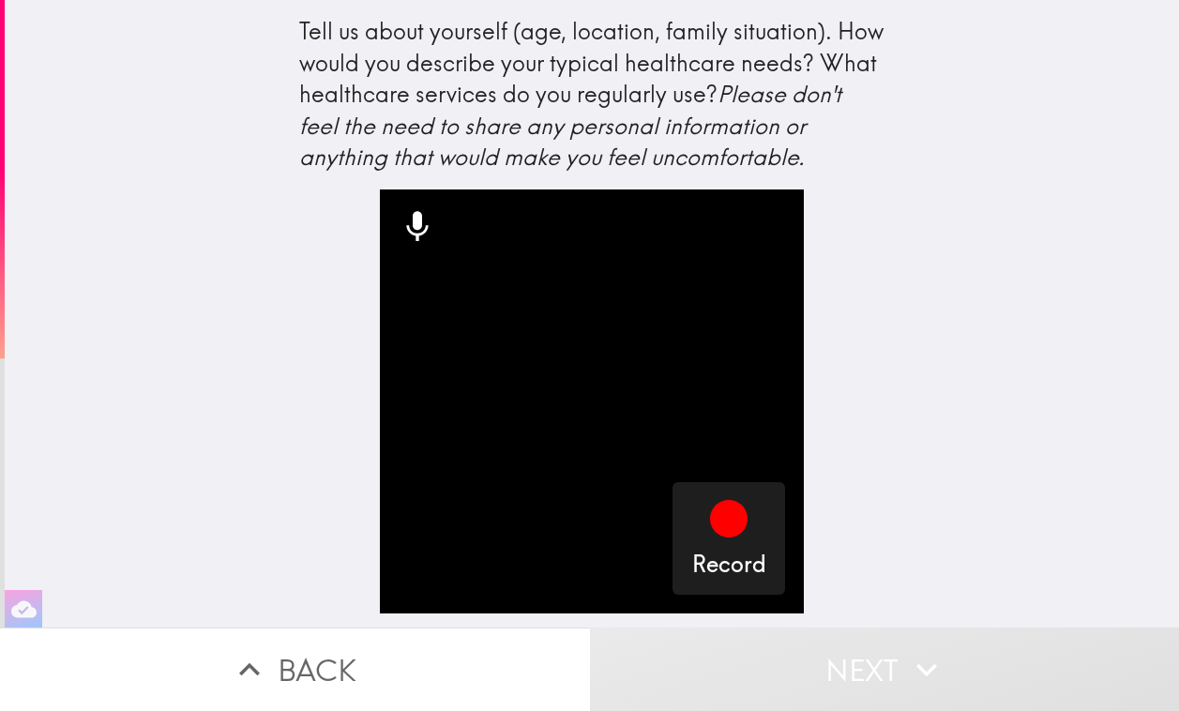
click at [406, 220] on icon at bounding box center [417, 226] width 22 height 30
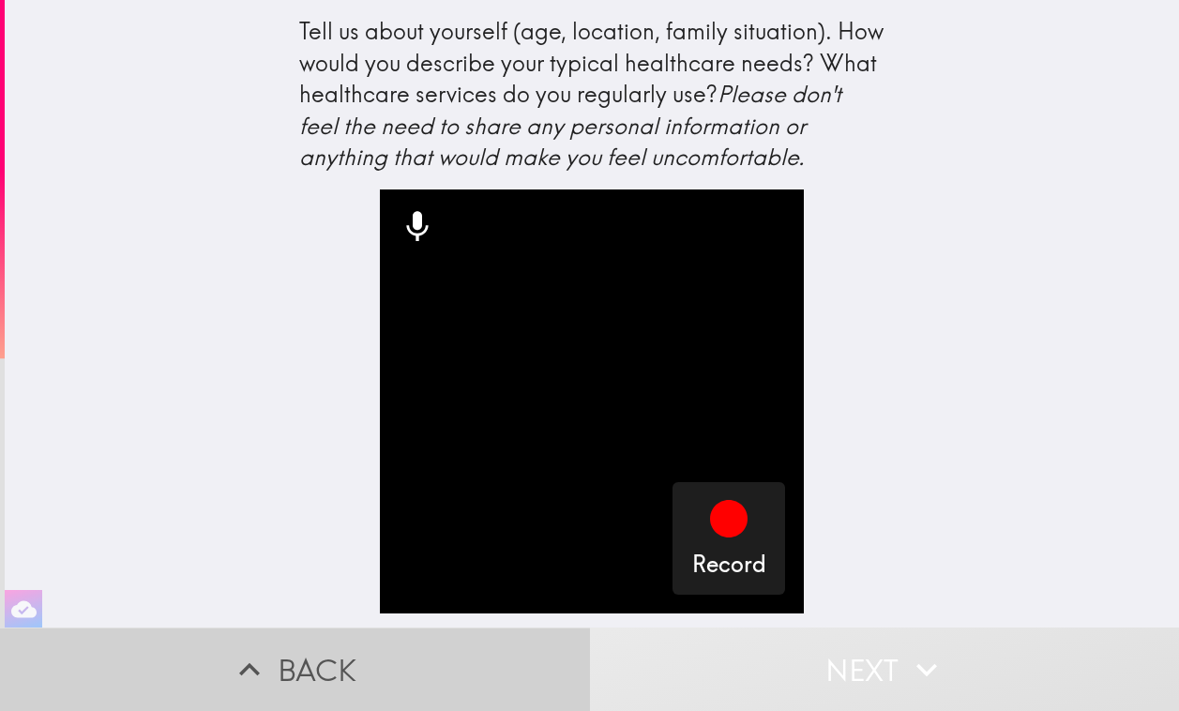
click at [326, 681] on button "Back" at bounding box center [295, 669] width 590 height 83
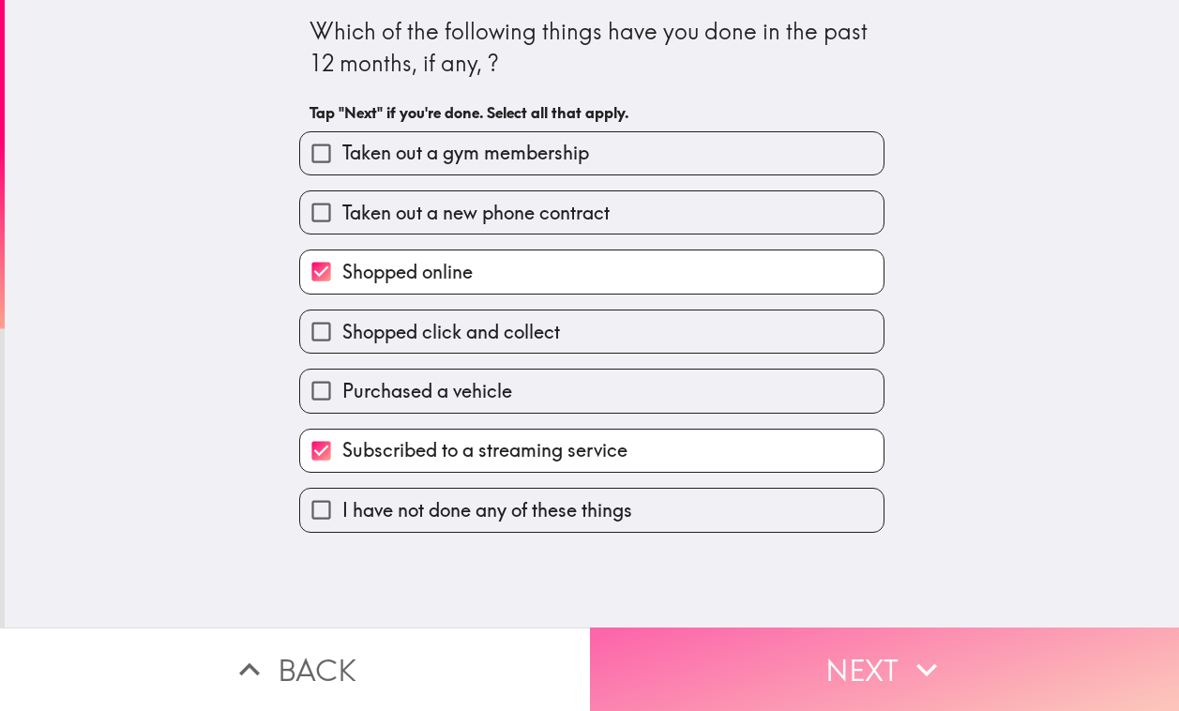
click at [881, 656] on button "Next" at bounding box center [885, 669] width 590 height 83
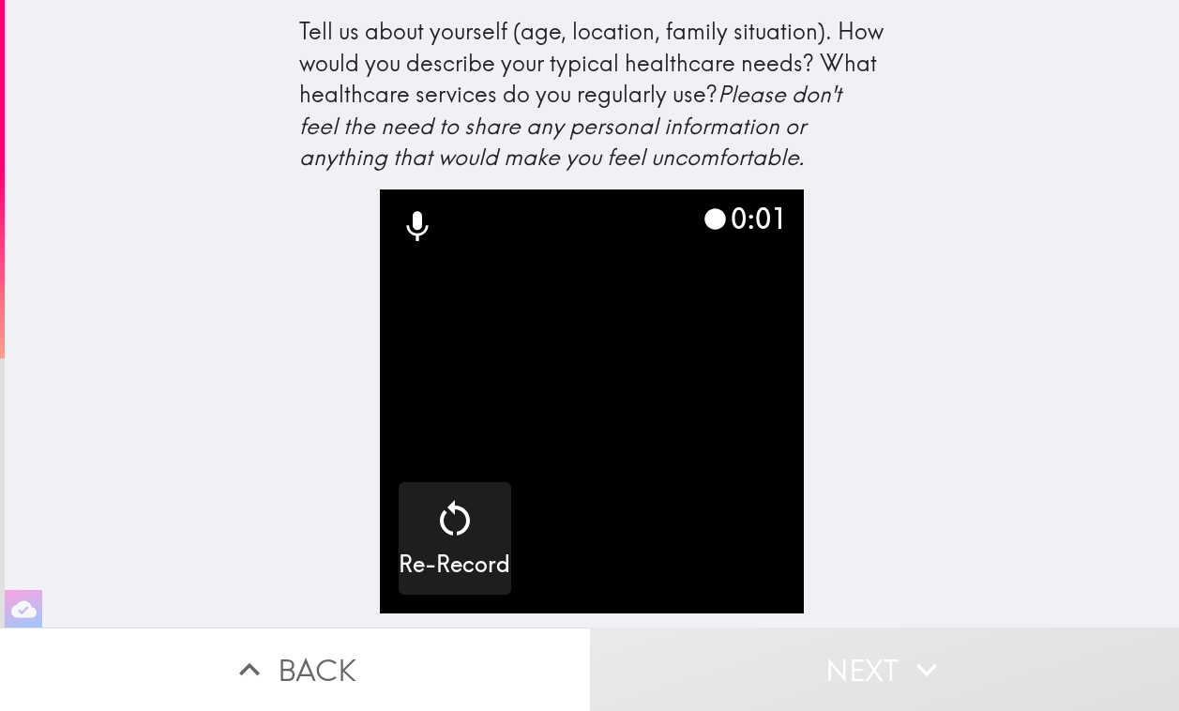
click at [551, 430] on video "button" at bounding box center [592, 402] width 424 height 424
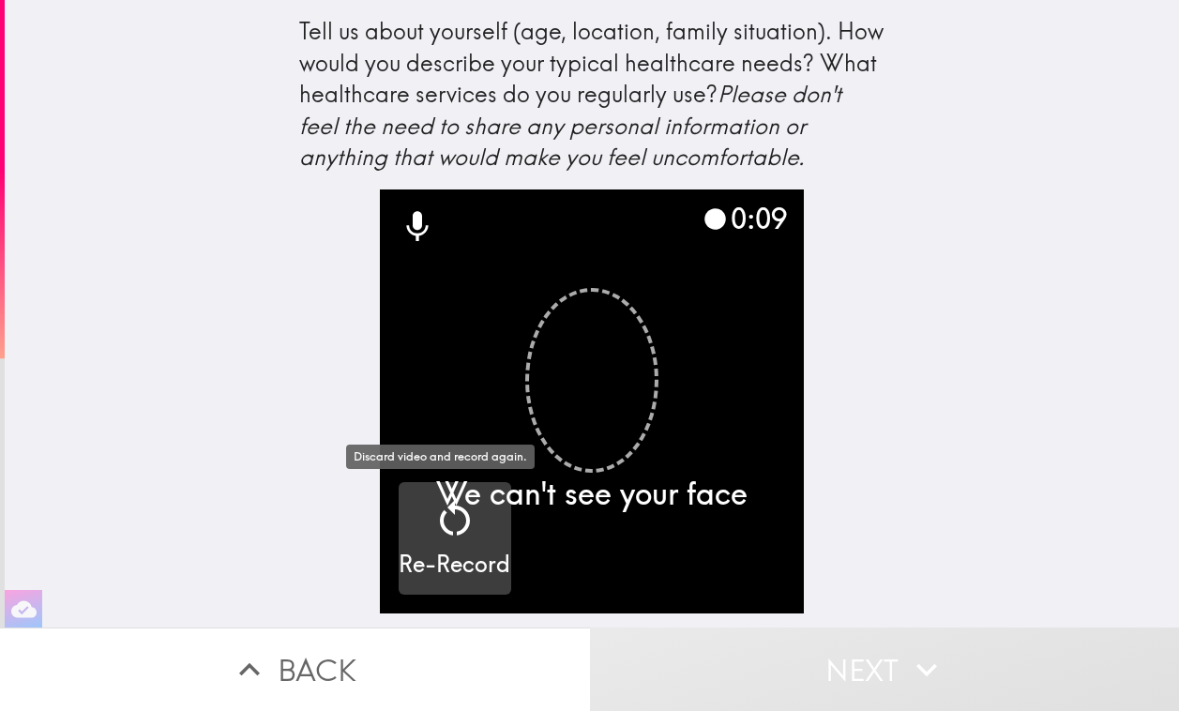
click at [443, 540] on icon "button" at bounding box center [454, 518] width 45 height 45
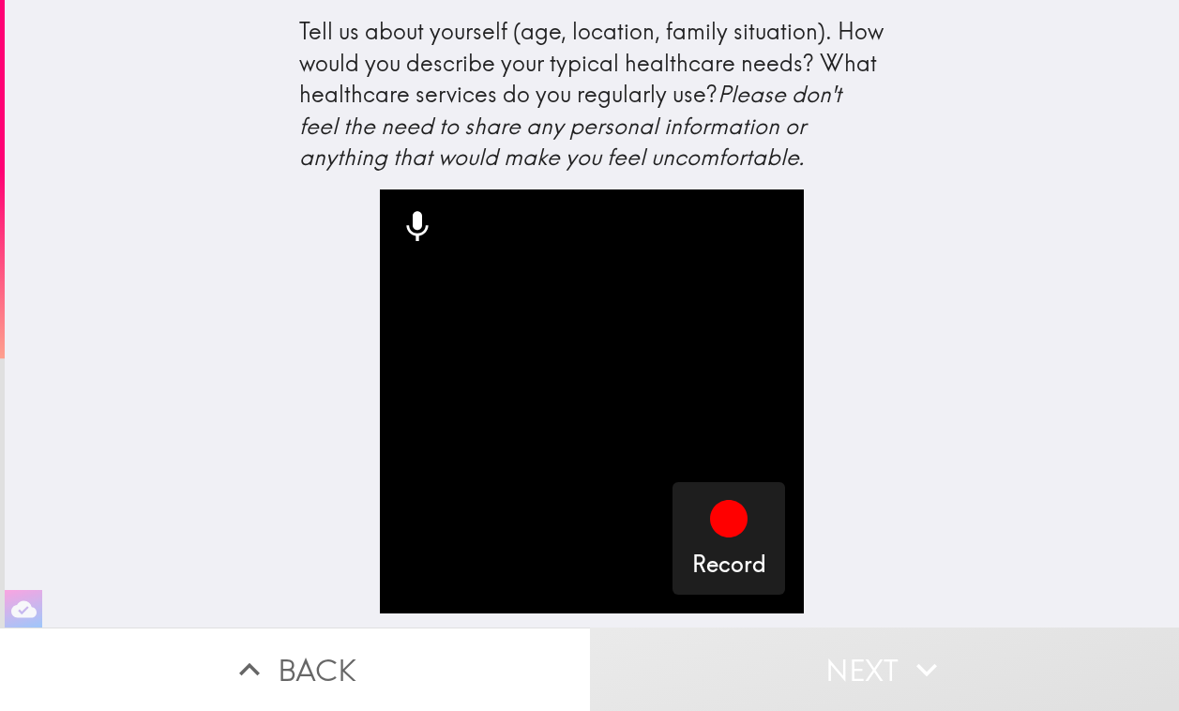
click at [601, 373] on video "button" at bounding box center [592, 402] width 424 height 424
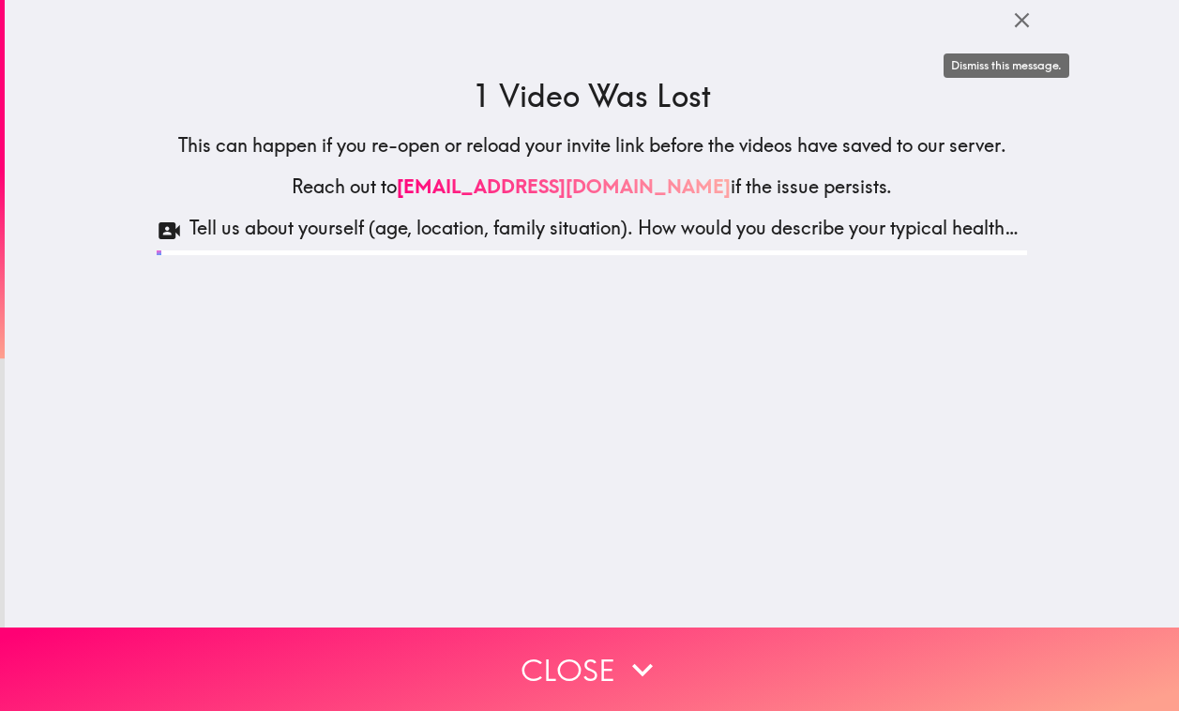
click at [1014, 19] on icon "button" at bounding box center [1021, 20] width 15 height 15
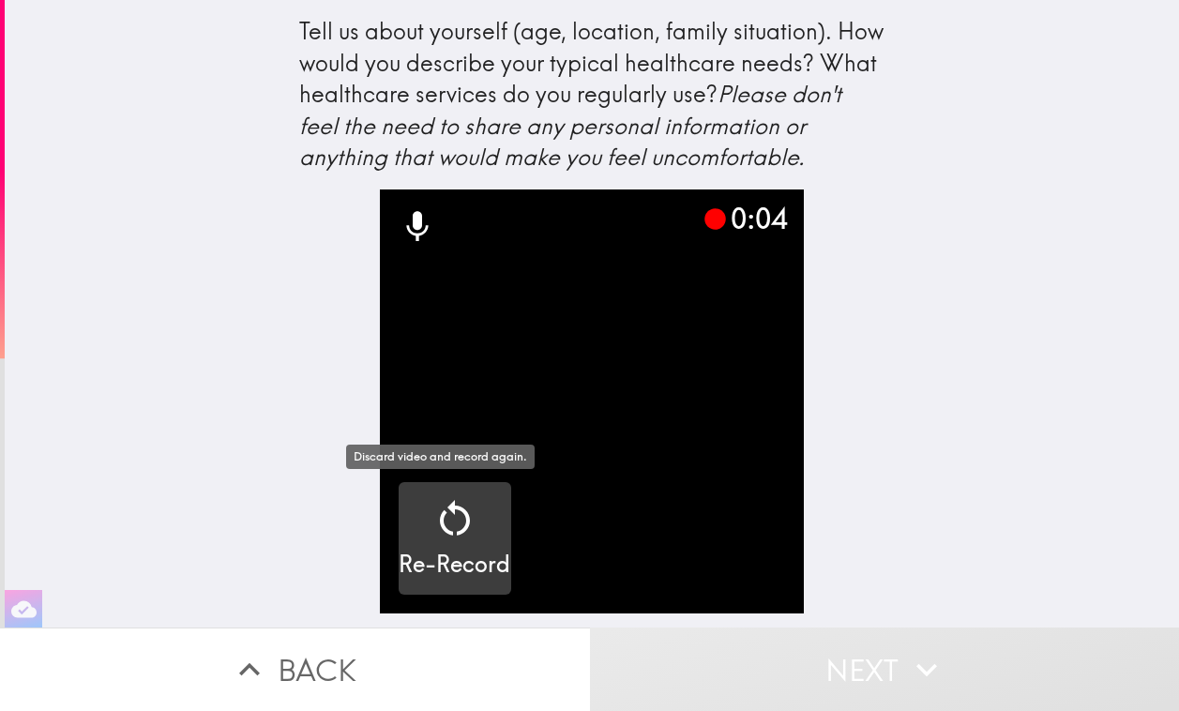
click at [432, 530] on icon "button" at bounding box center [454, 518] width 45 height 45
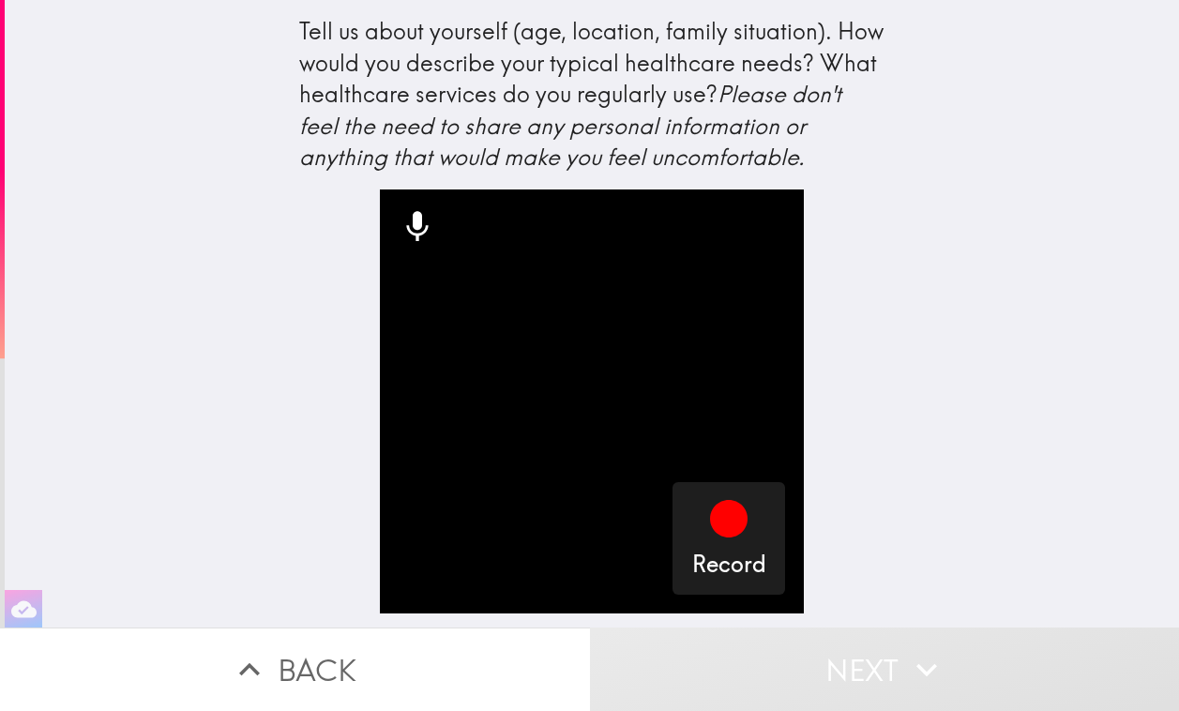
click at [205, 646] on button "Back" at bounding box center [295, 669] width 590 height 83
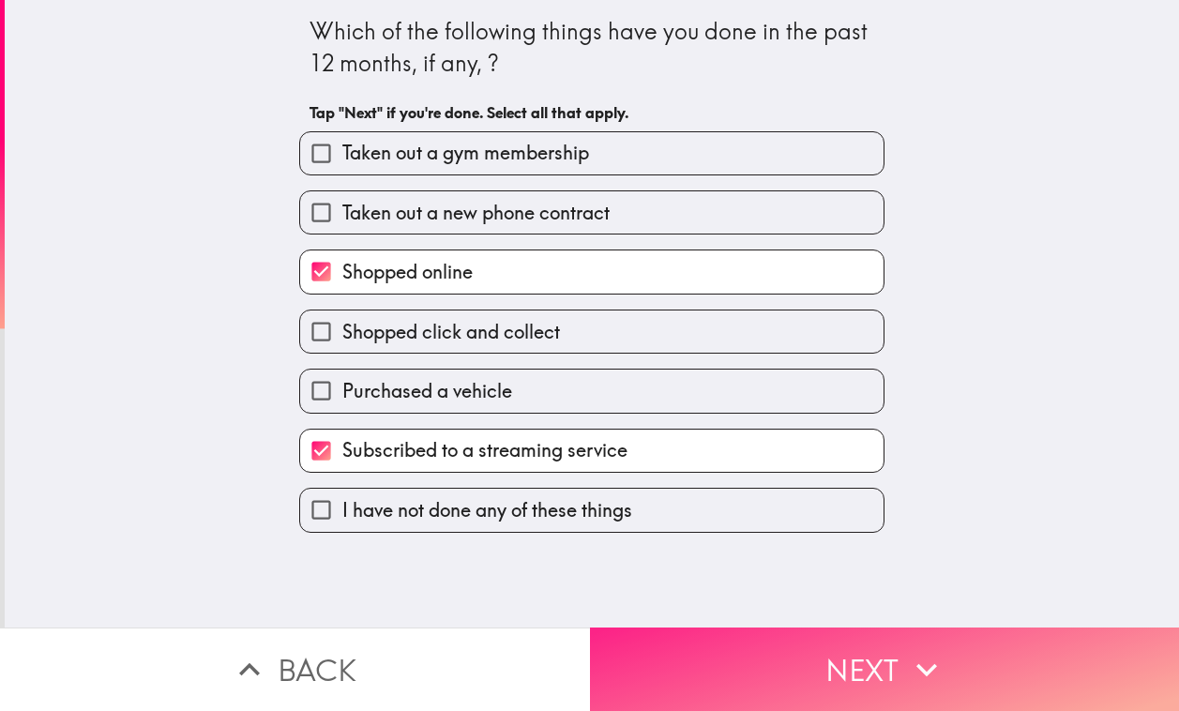
click at [789, 646] on button "Next" at bounding box center [885, 669] width 590 height 83
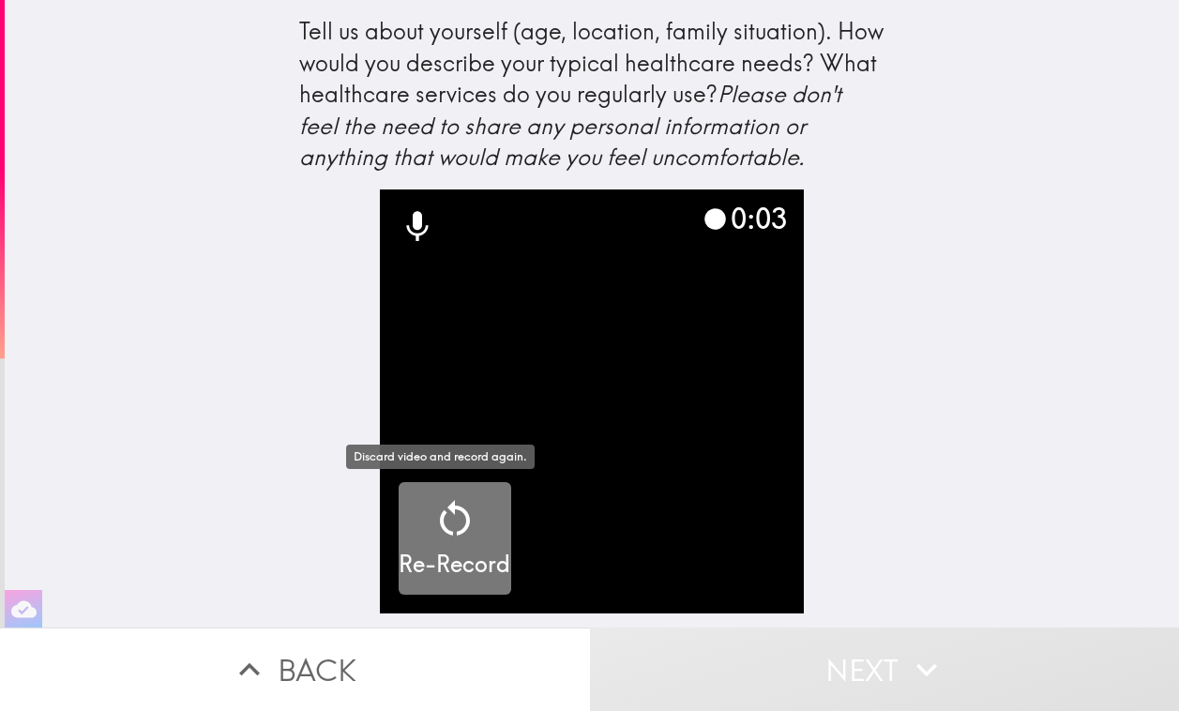
click at [455, 533] on icon "button" at bounding box center [454, 518] width 45 height 45
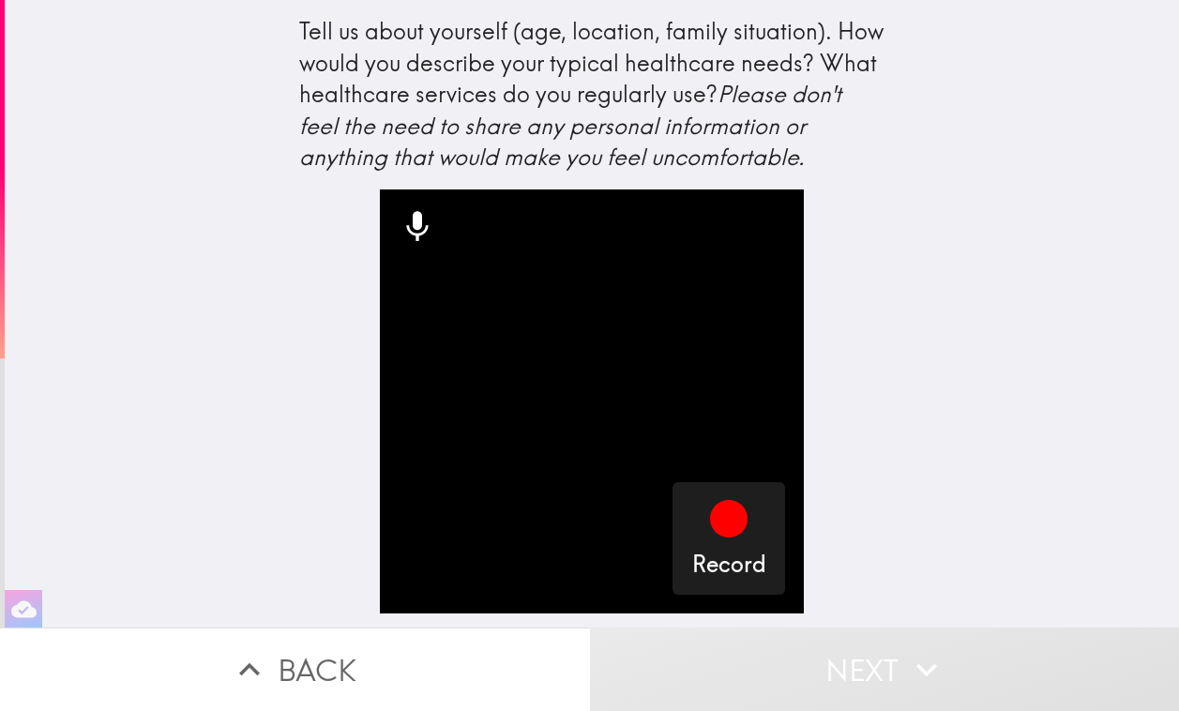
click at [281, 657] on button "Back" at bounding box center [295, 669] width 590 height 83
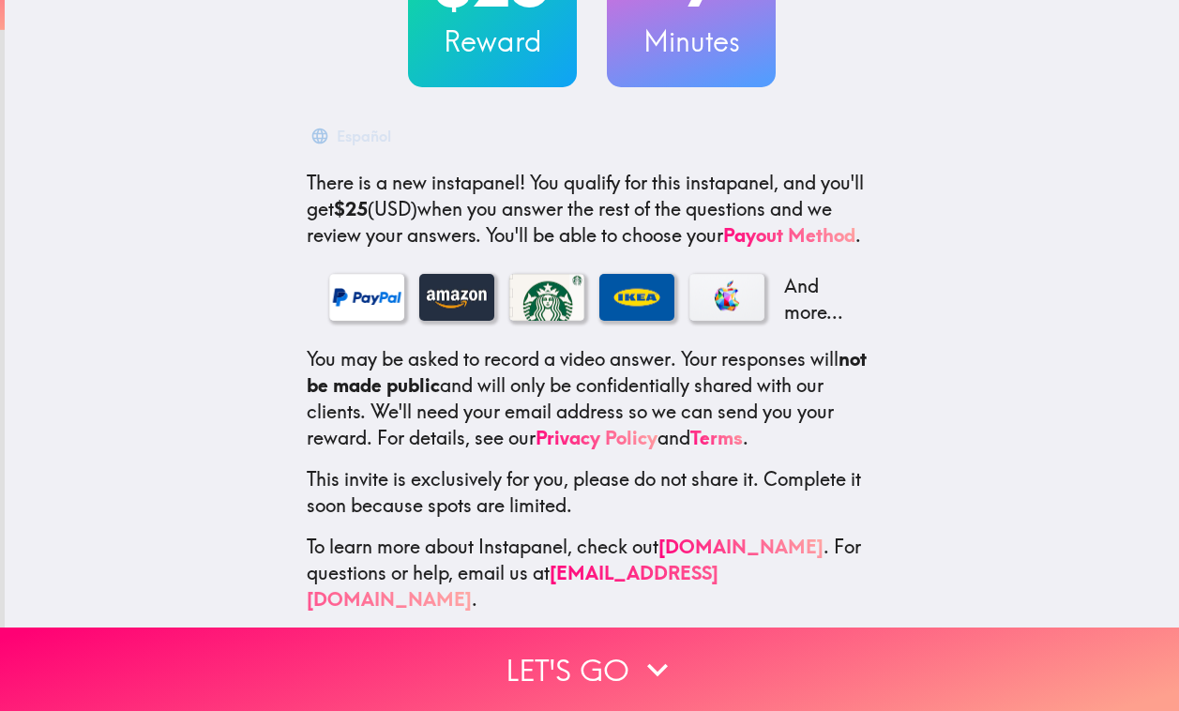
scroll to position [205, 0]
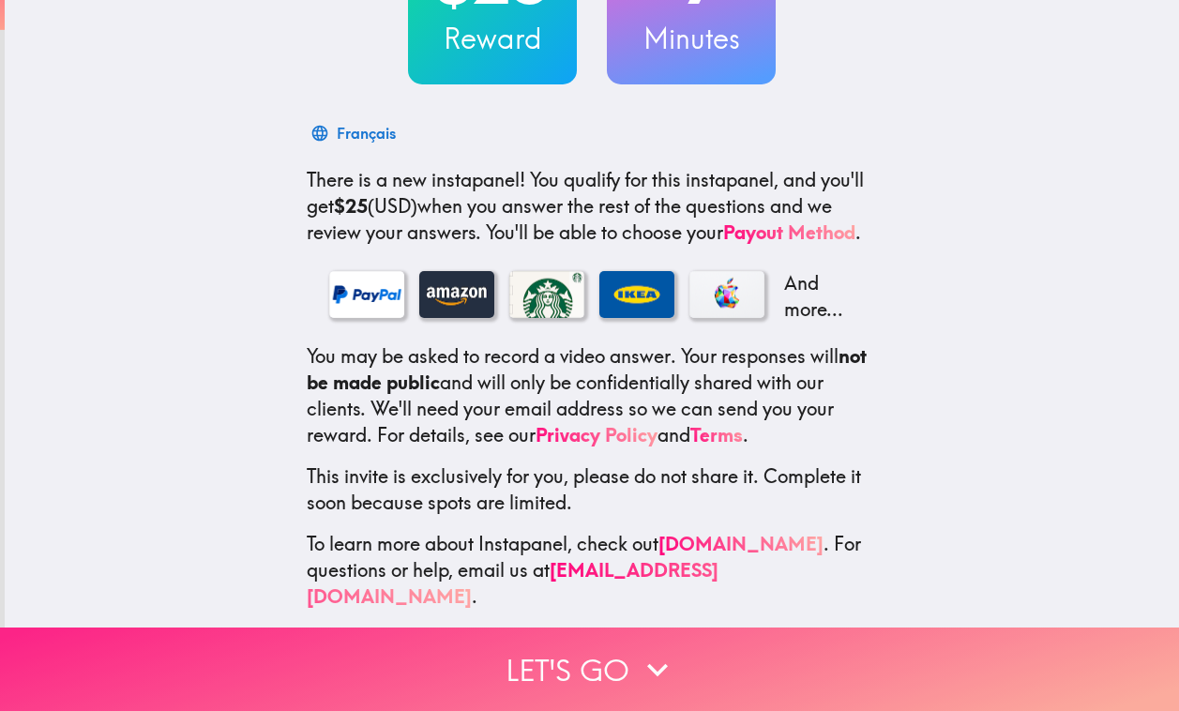
click at [581, 668] on button "Let's go" at bounding box center [589, 669] width 1179 height 83
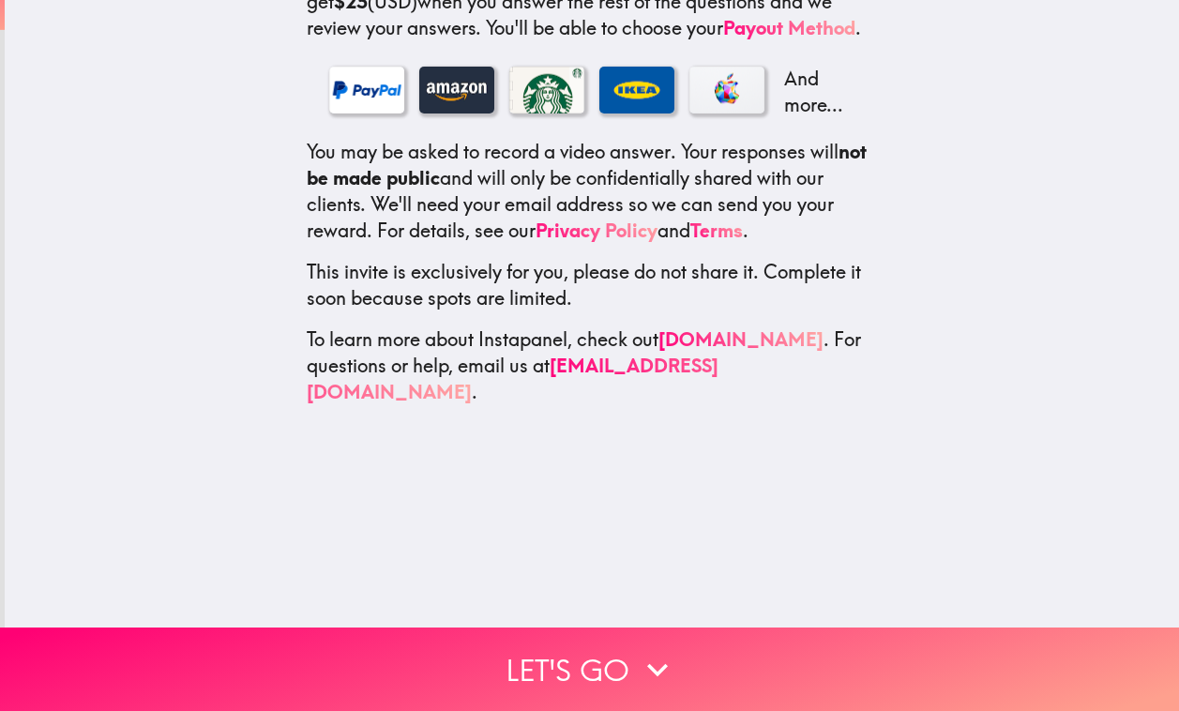
scroll to position [0, 0]
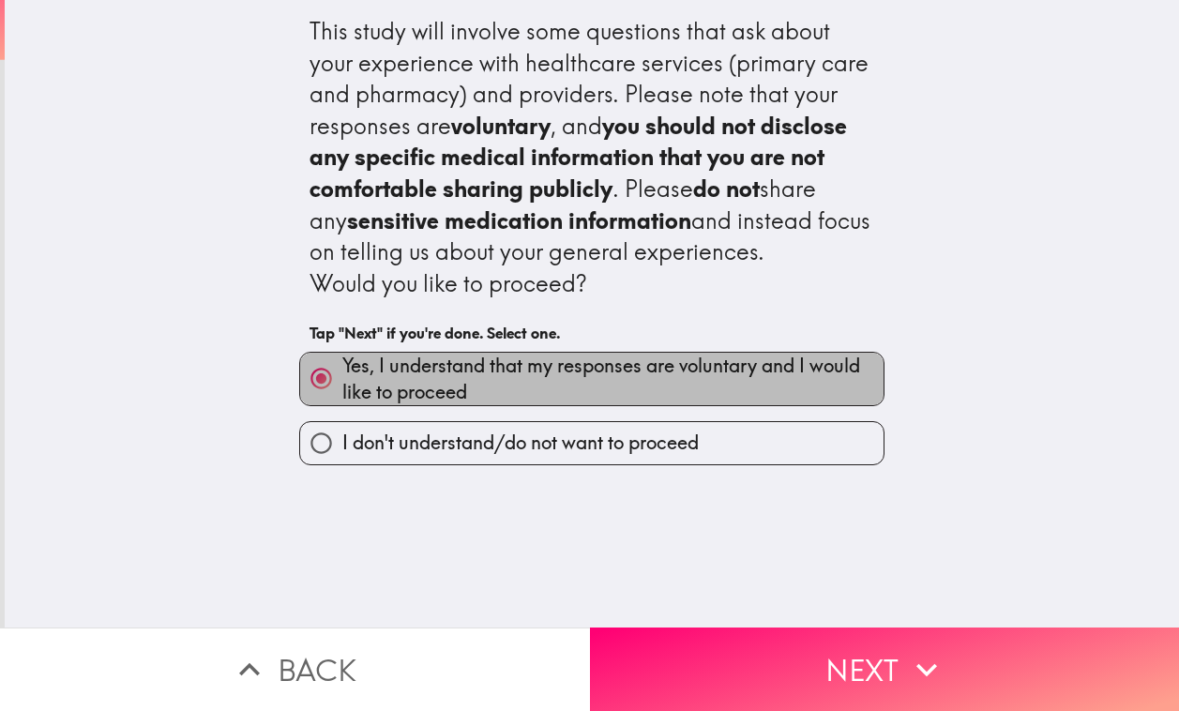
click at [460, 361] on span "Yes, I understand that my responses are voluntary and I would like to proceed" at bounding box center [612, 379] width 541 height 53
click at [342, 361] on input "Yes, I understand that my responses are voluntary and I would like to proceed" at bounding box center [321, 378] width 42 height 42
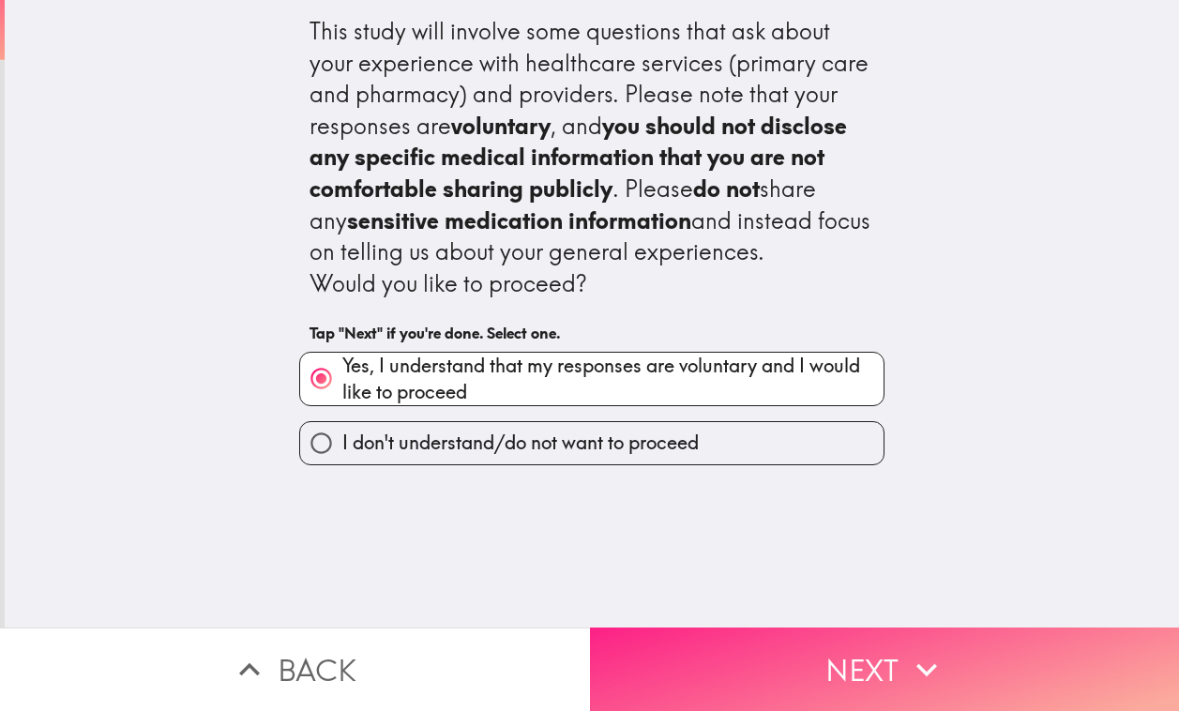
click at [765, 684] on button "Next" at bounding box center [885, 669] width 590 height 83
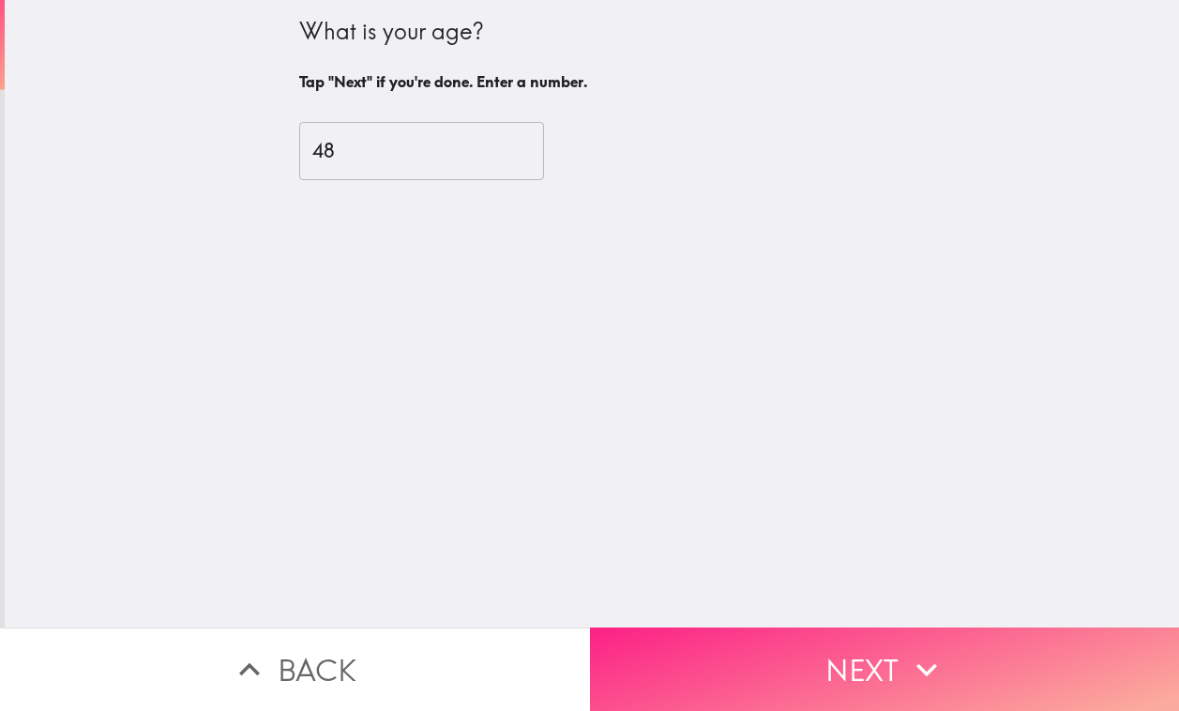
click at [733, 687] on button "Next" at bounding box center [885, 669] width 590 height 83
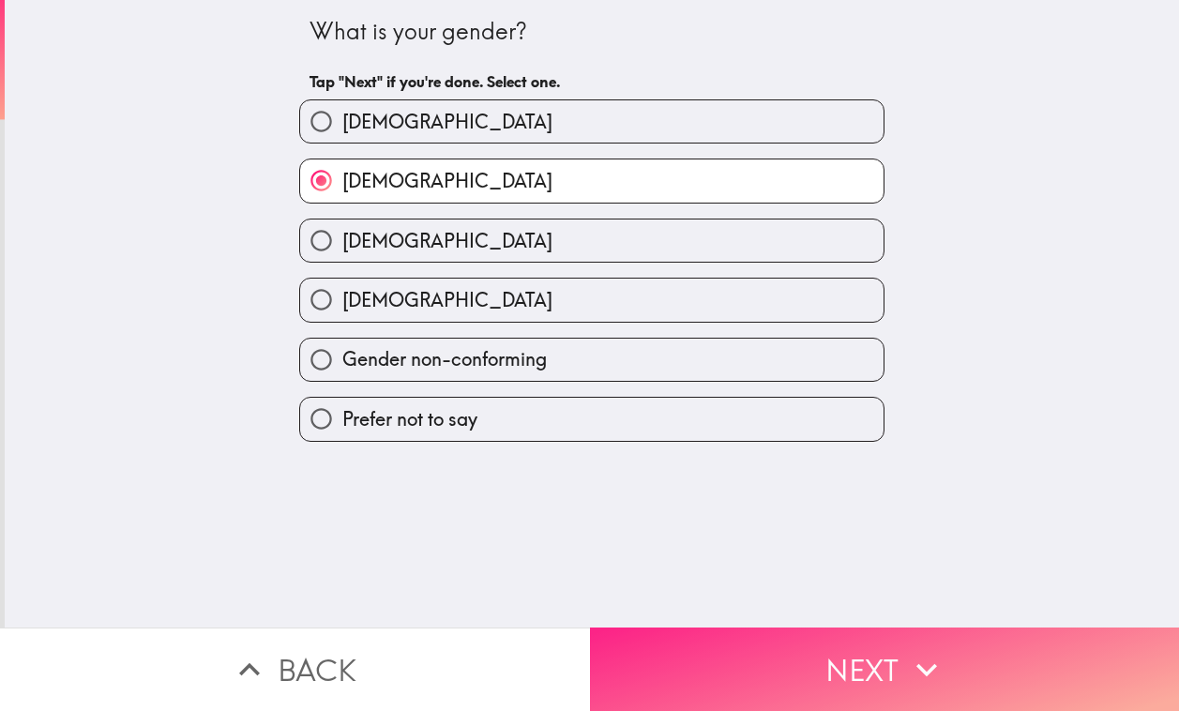
click at [744, 650] on button "Next" at bounding box center [885, 669] width 590 height 83
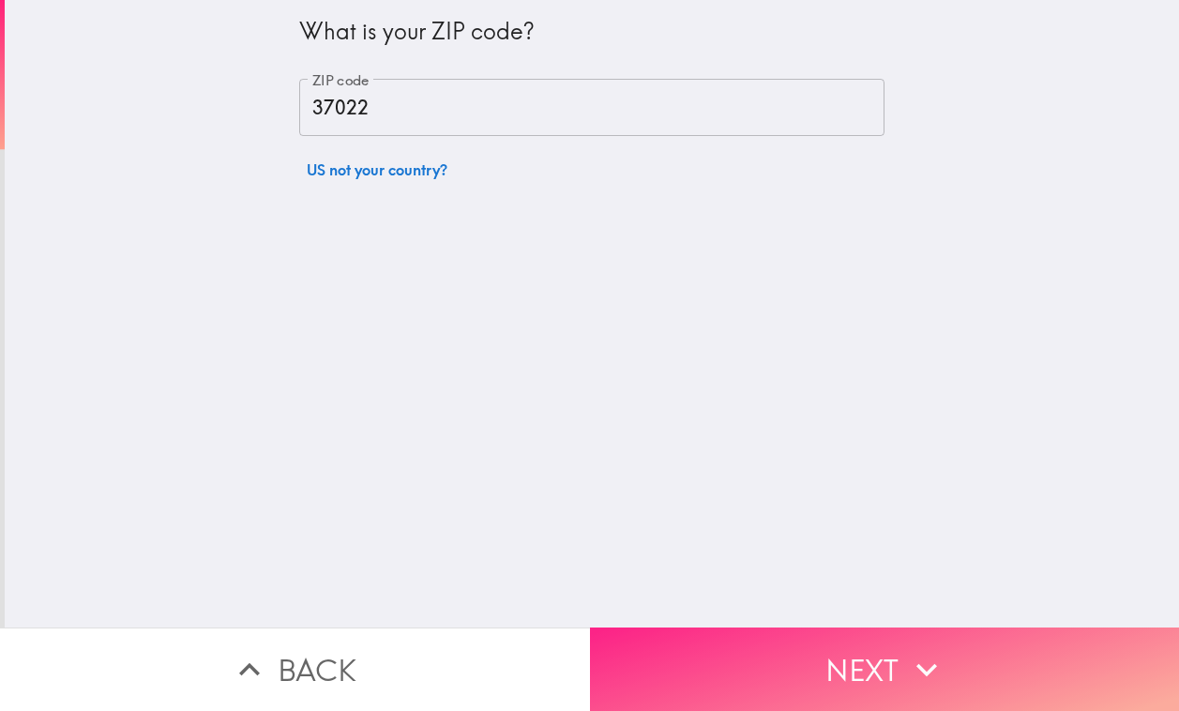
click at [743, 653] on button "Next" at bounding box center [885, 669] width 590 height 83
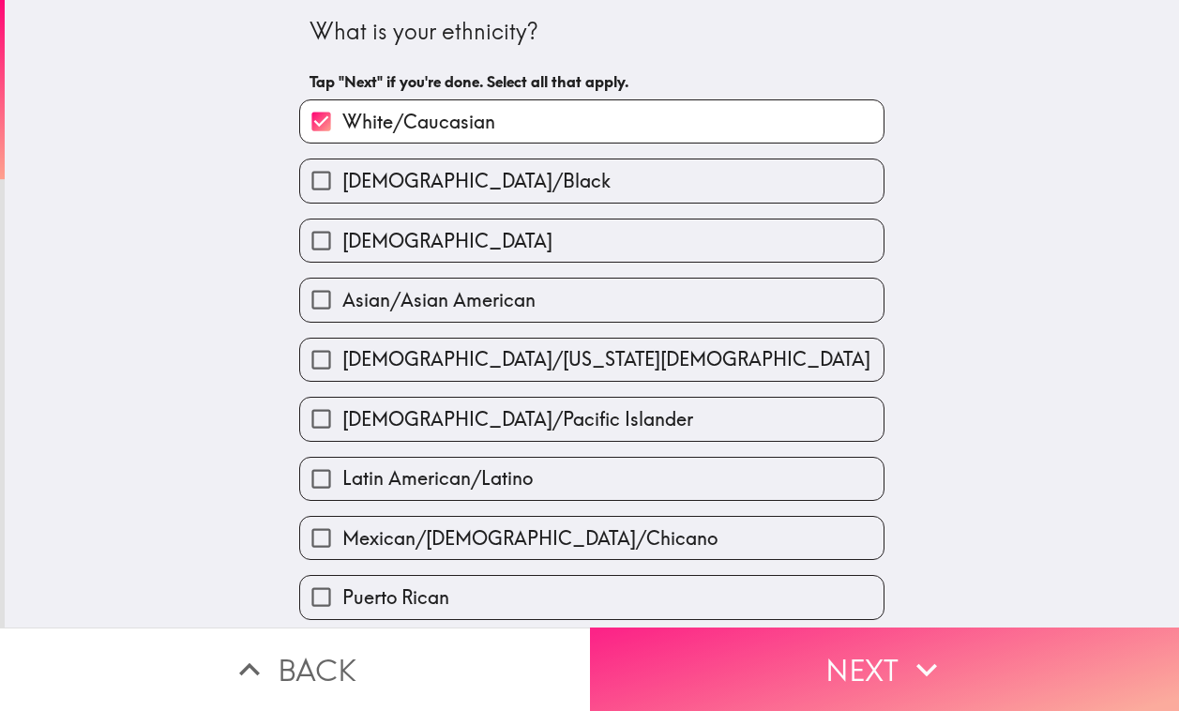
click at [743, 653] on button "Next" at bounding box center [885, 669] width 590 height 83
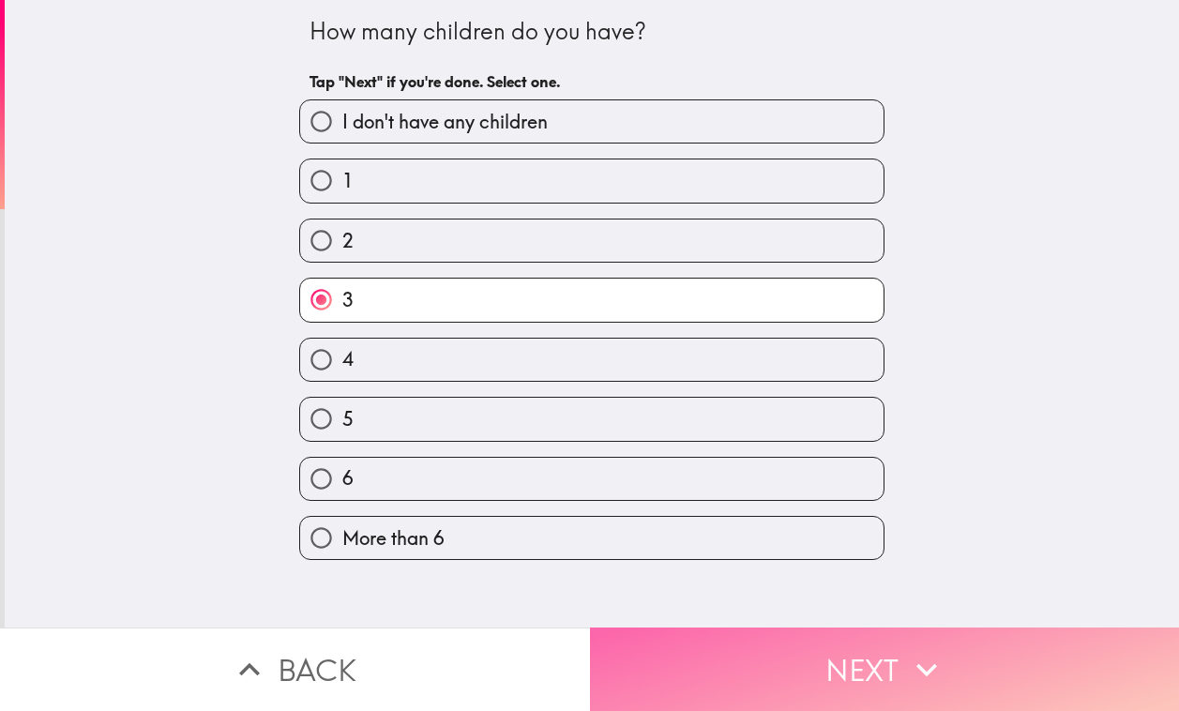
click at [743, 653] on button "Next" at bounding box center [885, 669] width 590 height 83
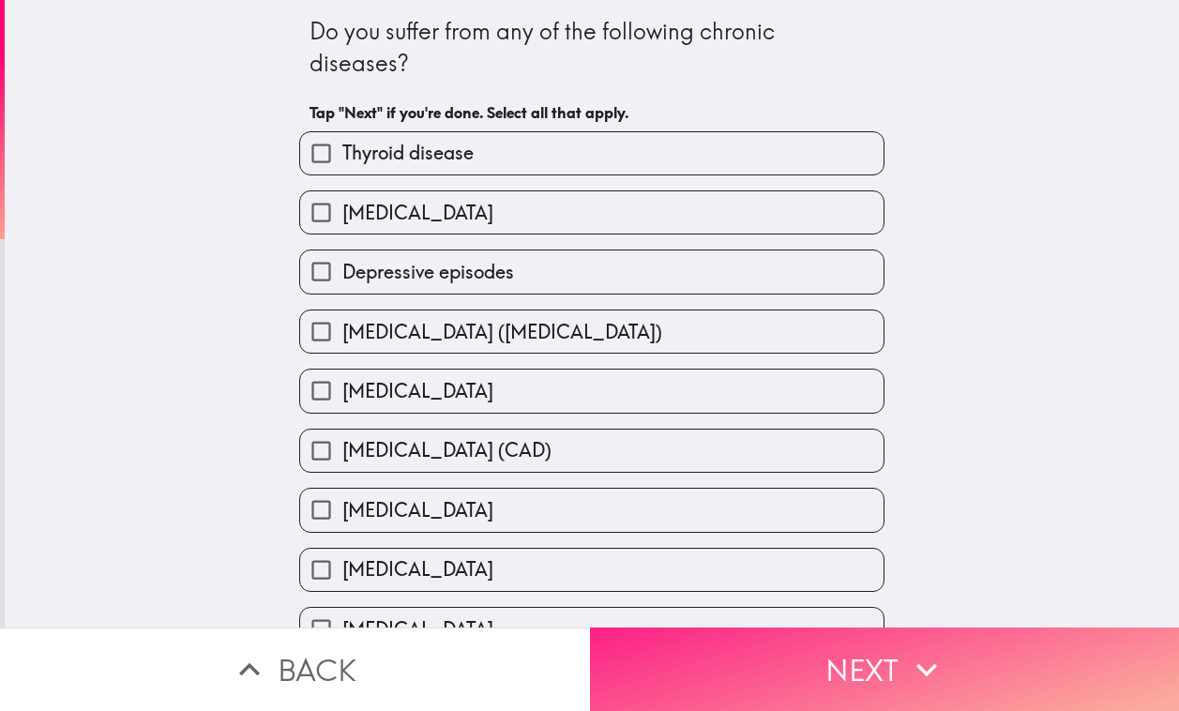
click at [743, 653] on button "Next" at bounding box center [885, 669] width 590 height 83
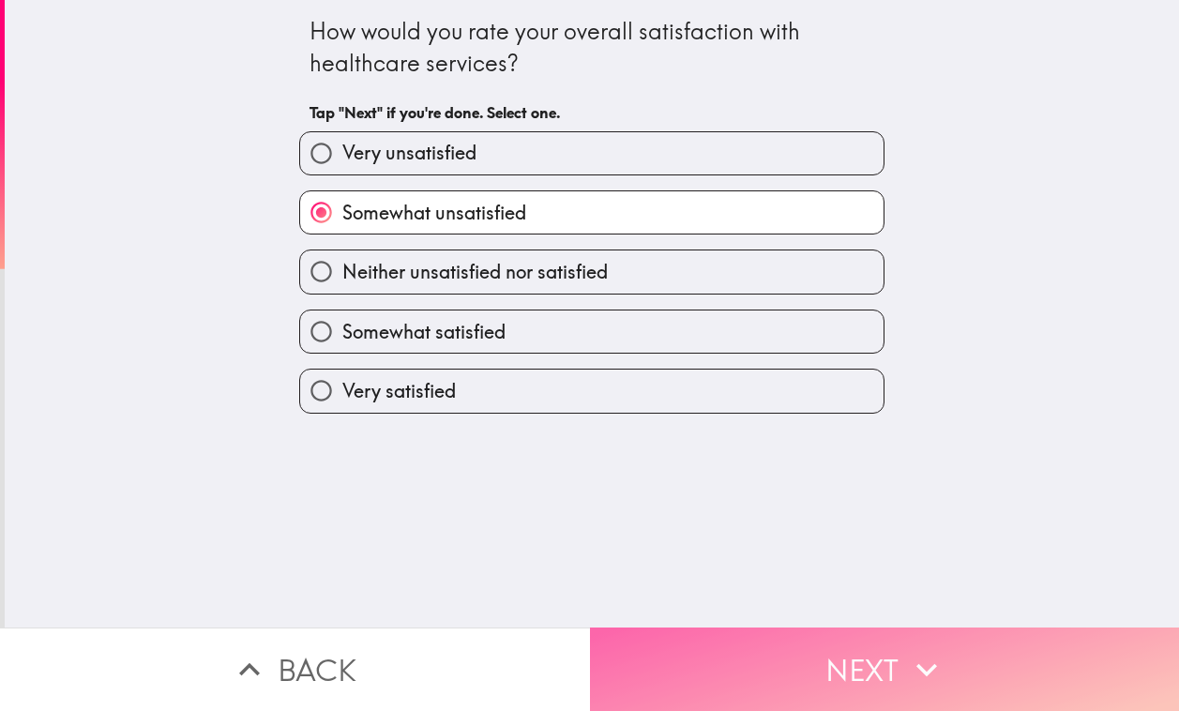
click at [743, 653] on button "Next" at bounding box center [885, 669] width 590 height 83
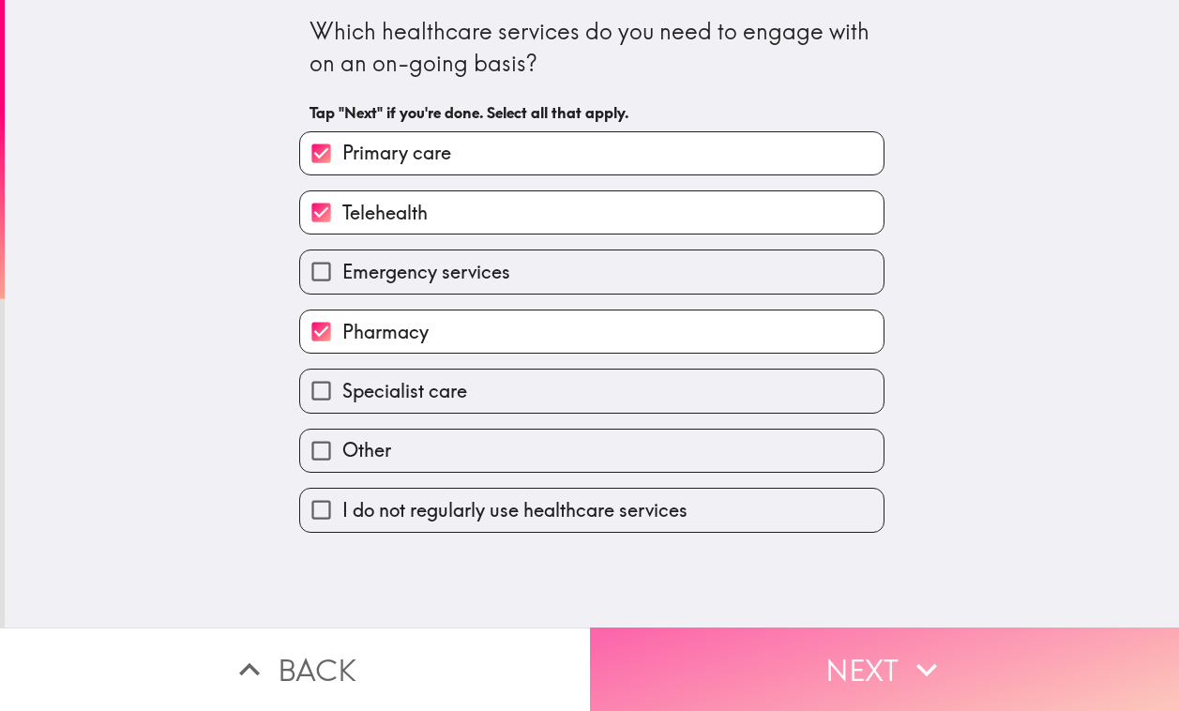
click at [743, 653] on button "Next" at bounding box center [885, 669] width 590 height 83
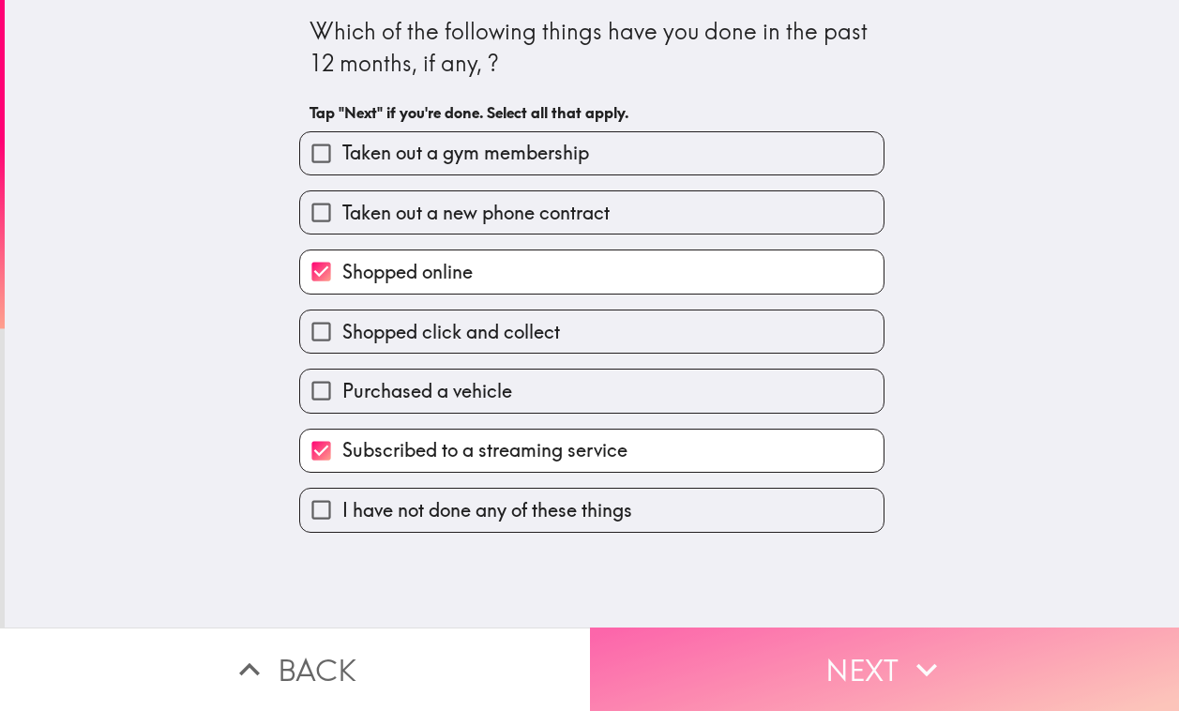
click at [743, 653] on button "Next" at bounding box center [885, 669] width 590 height 83
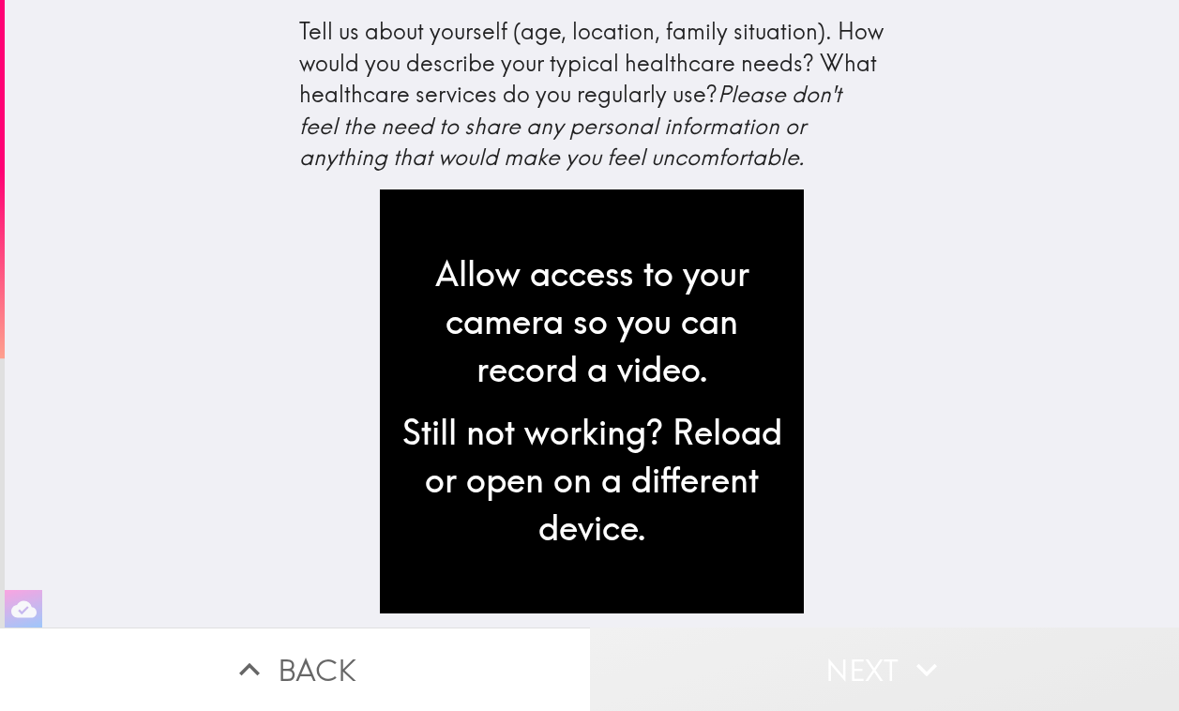
click at [743, 653] on button "Next" at bounding box center [885, 669] width 590 height 83
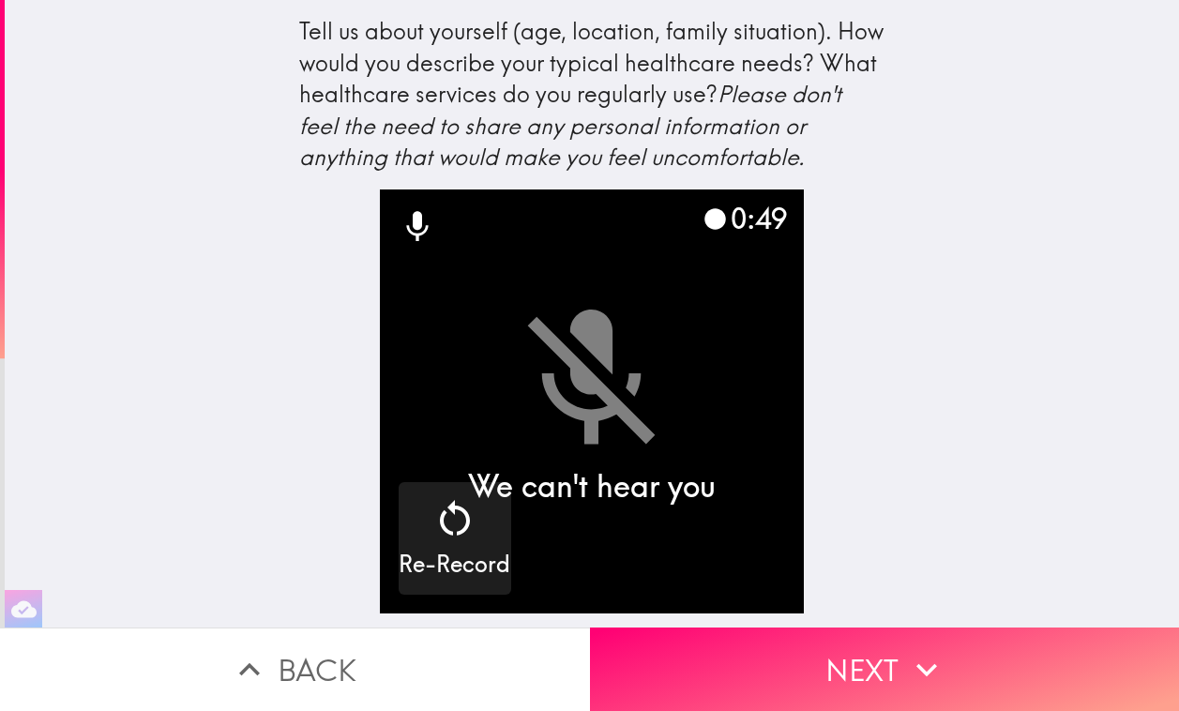
click at [888, 543] on div "Tell us about yourself (age, location, family situation). How would you describ…" at bounding box center [592, 314] width 1175 height 628
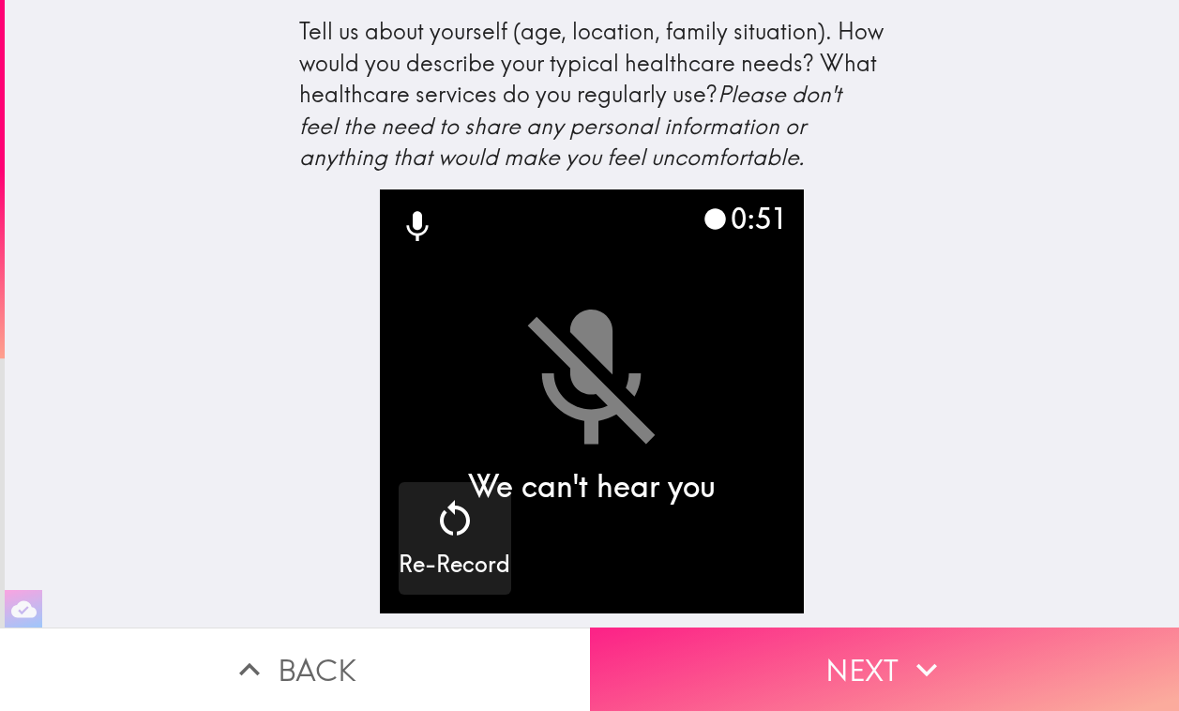
click at [862, 667] on button "Next" at bounding box center [885, 669] width 590 height 83
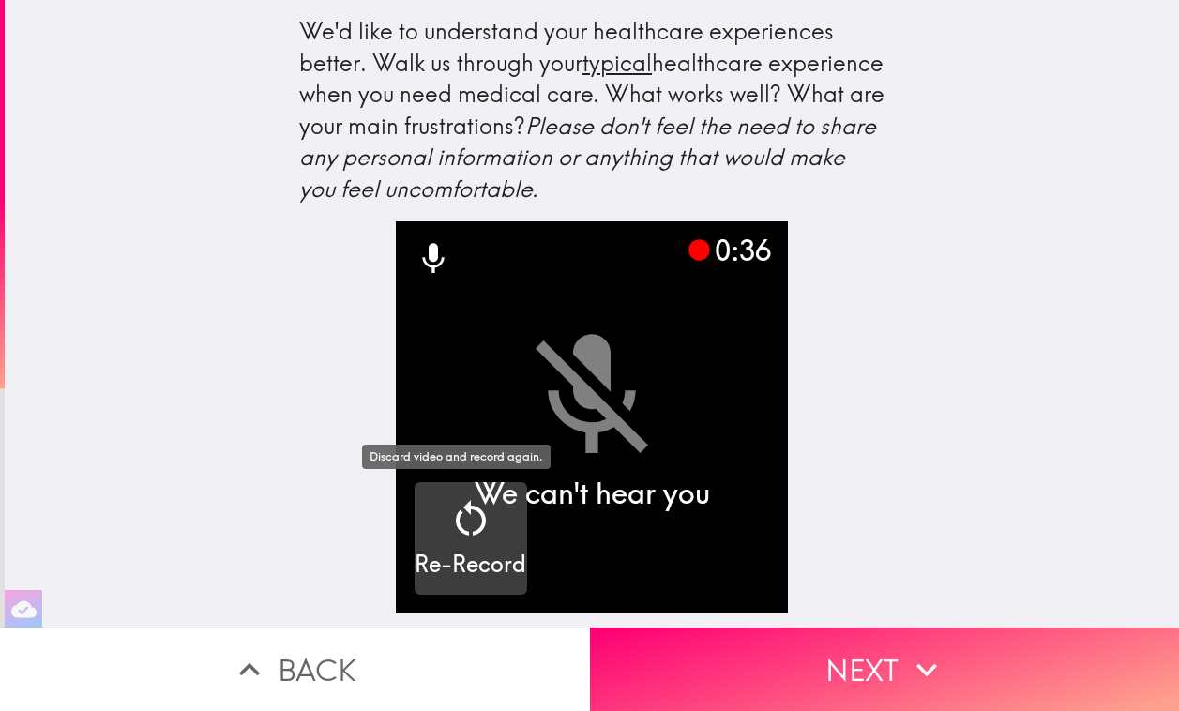
click at [467, 511] on icon "button" at bounding box center [471, 518] width 30 height 36
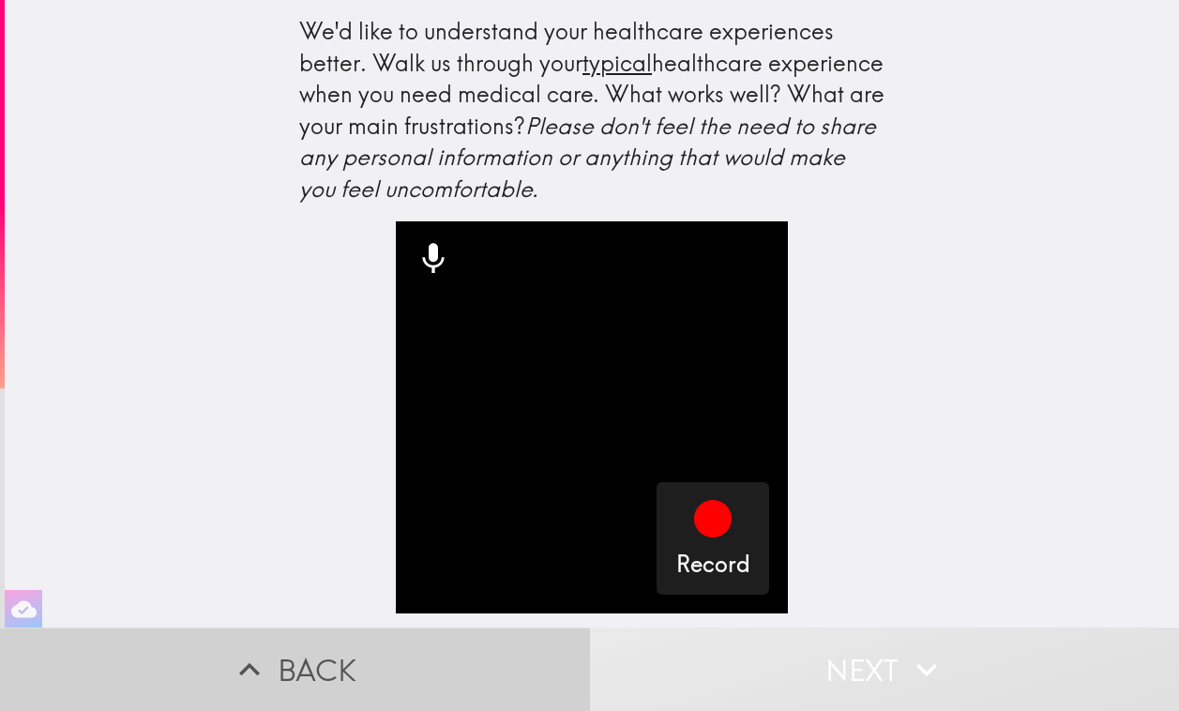
click at [383, 683] on button "Back" at bounding box center [295, 669] width 590 height 83
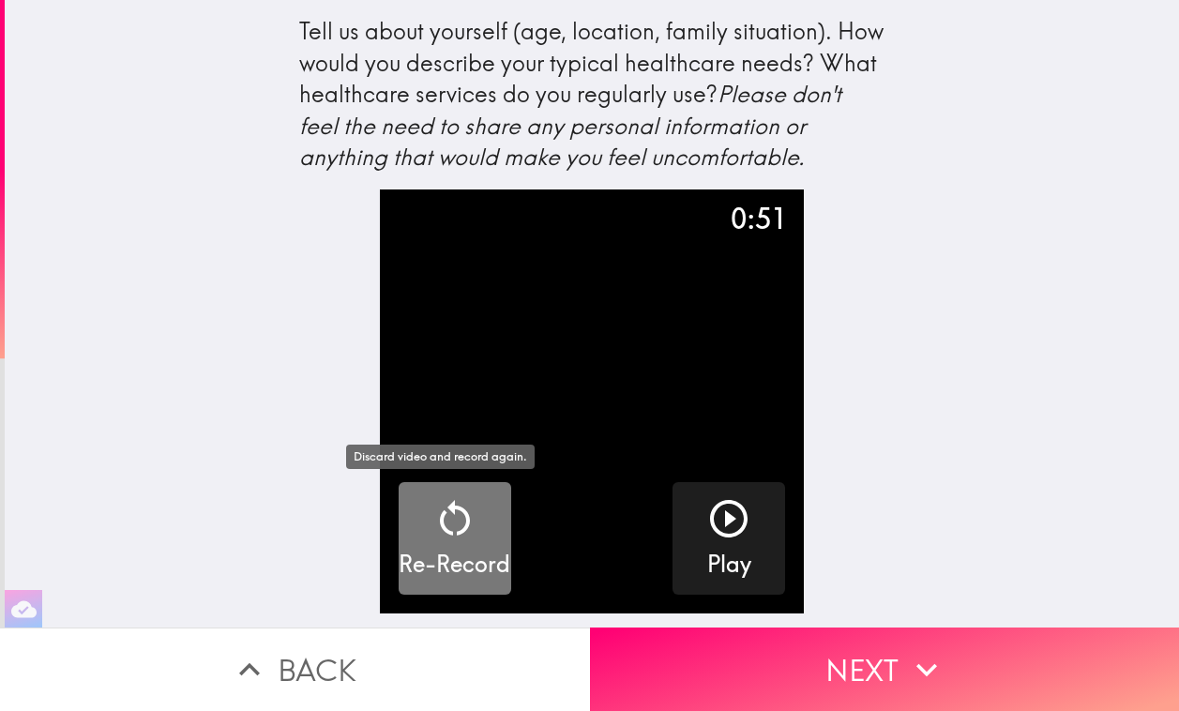
click at [415, 532] on div "Re-Record" at bounding box center [455, 538] width 112 height 84
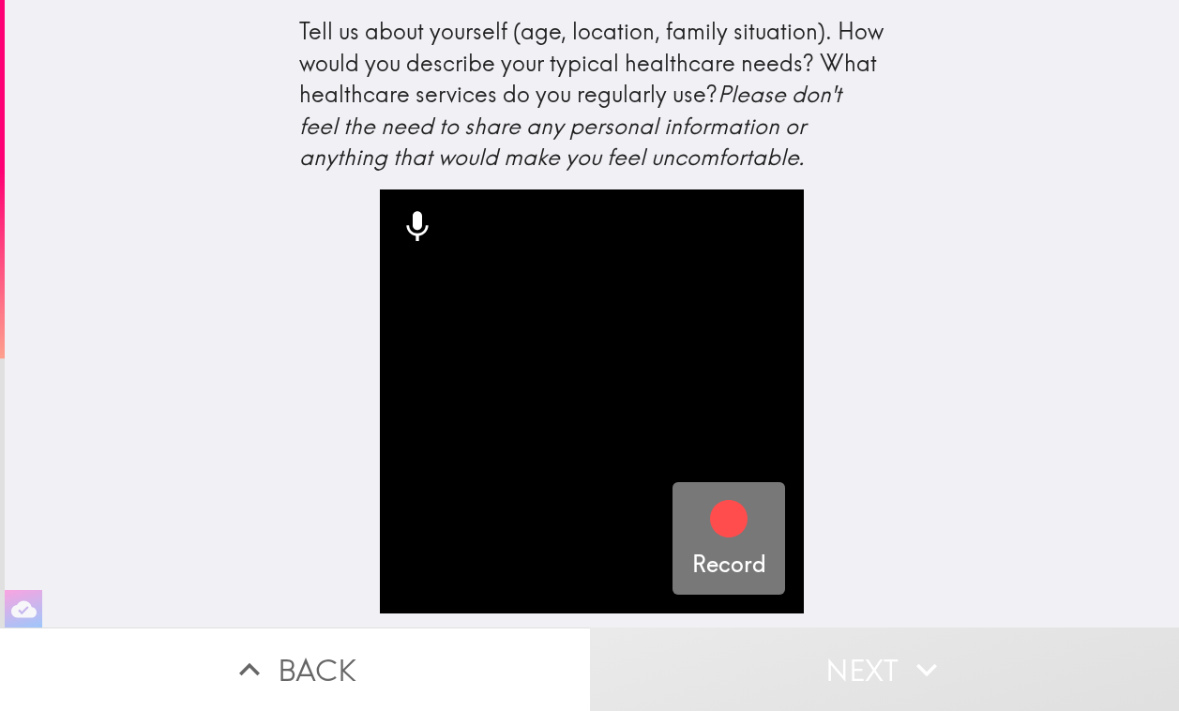
click at [710, 524] on icon "button" at bounding box center [729, 519] width 38 height 38
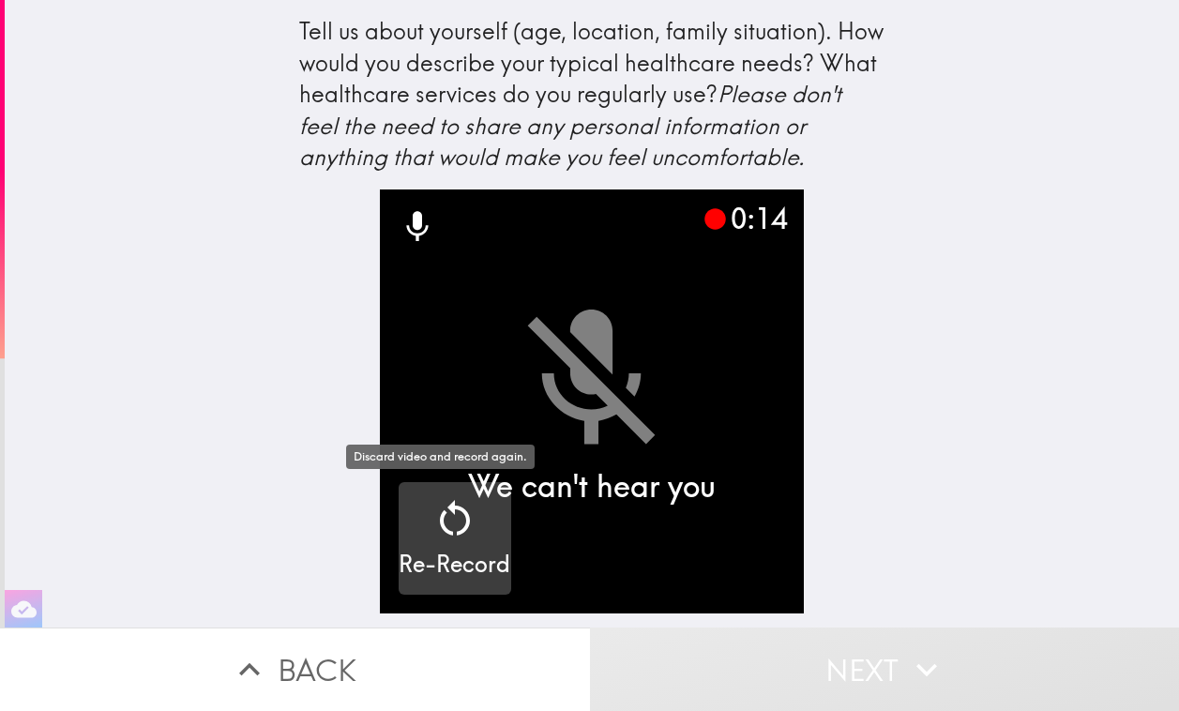
click at [450, 532] on icon "button" at bounding box center [455, 518] width 30 height 36
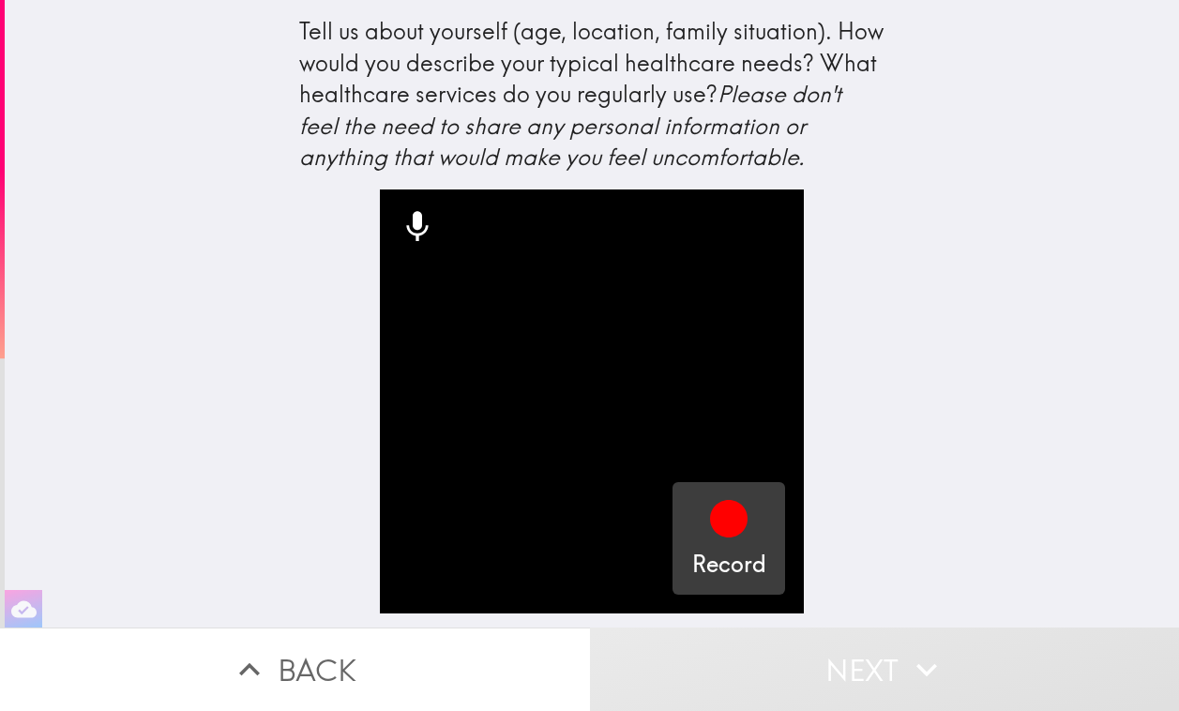
click at [731, 519] on icon "button" at bounding box center [729, 519] width 38 height 38
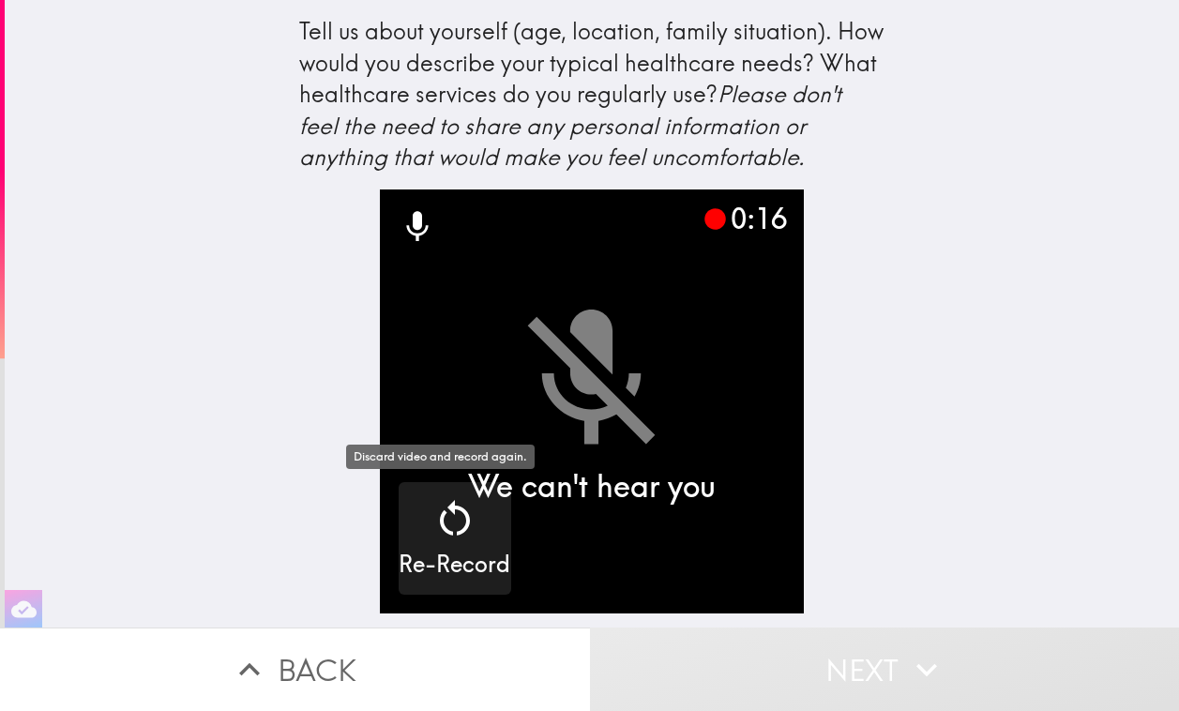
click at [410, 498] on div "Re-Record" at bounding box center [455, 538] width 112 height 84
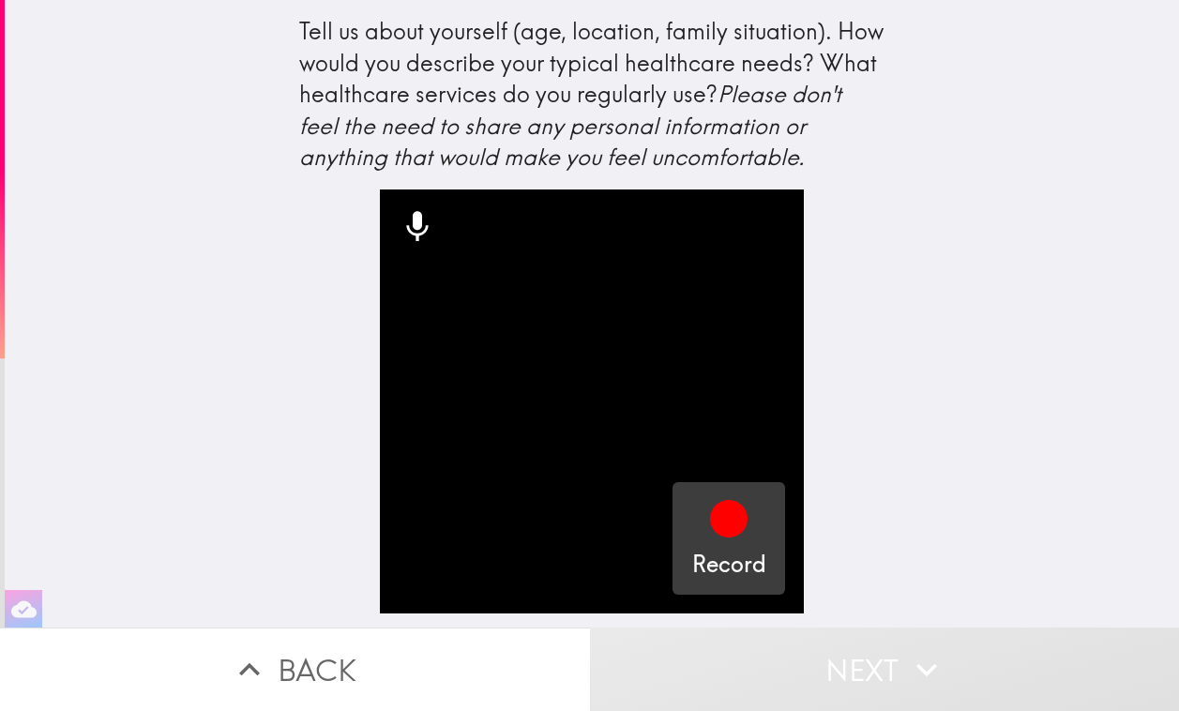
click at [692, 526] on div "Record" at bounding box center [729, 538] width 74 height 84
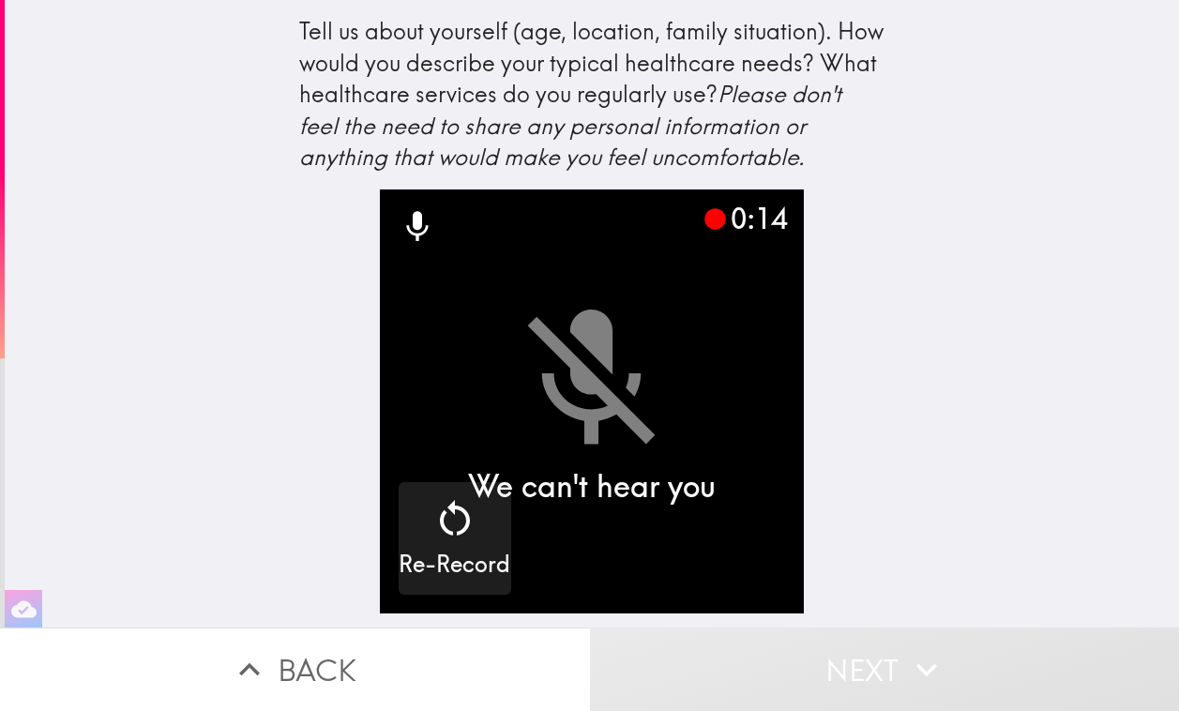
click at [406, 238] on icon at bounding box center [417, 226] width 22 height 30
click at [406, 221] on icon at bounding box center [417, 226] width 22 height 30
click at [408, 223] on icon at bounding box center [418, 227] width 38 height 38
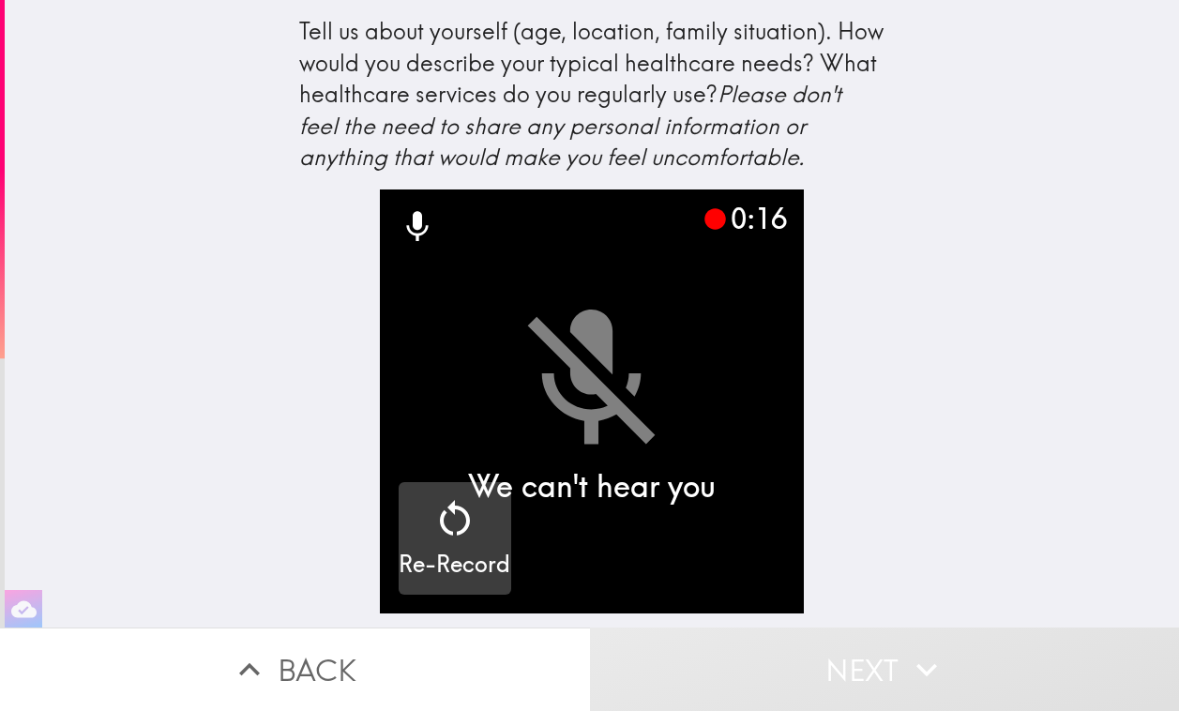
click at [456, 511] on icon "button" at bounding box center [454, 518] width 45 height 45
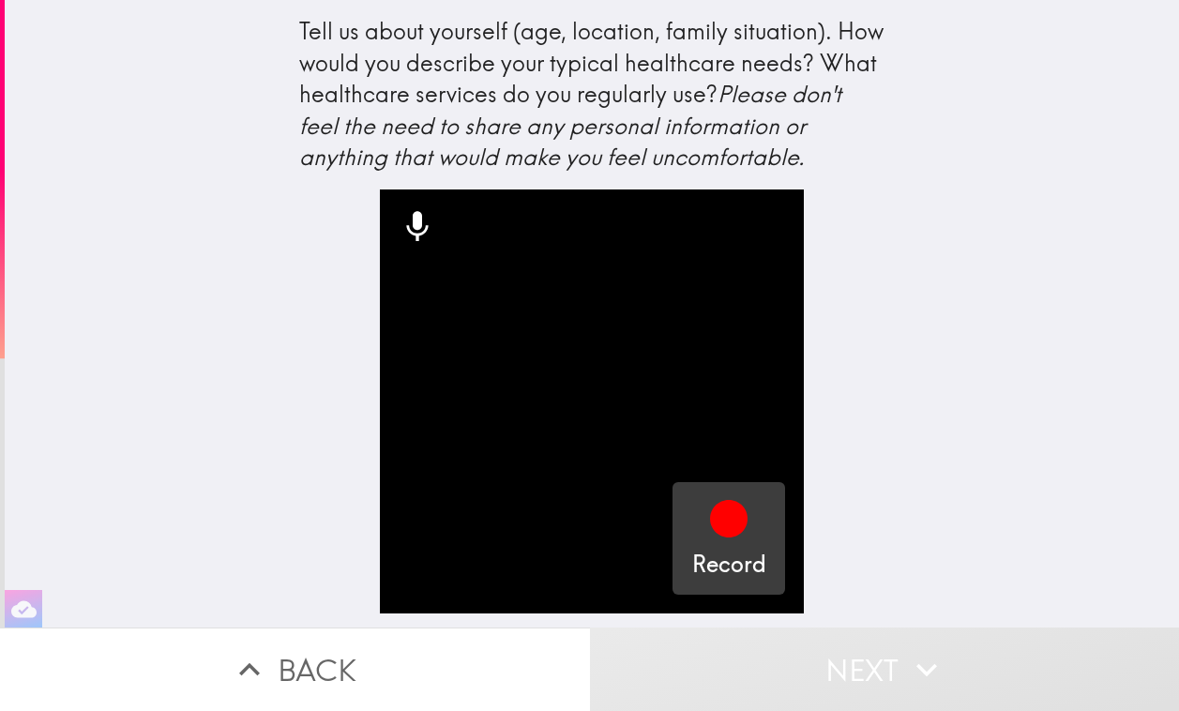
click at [721, 530] on icon "button" at bounding box center [729, 519] width 38 height 38
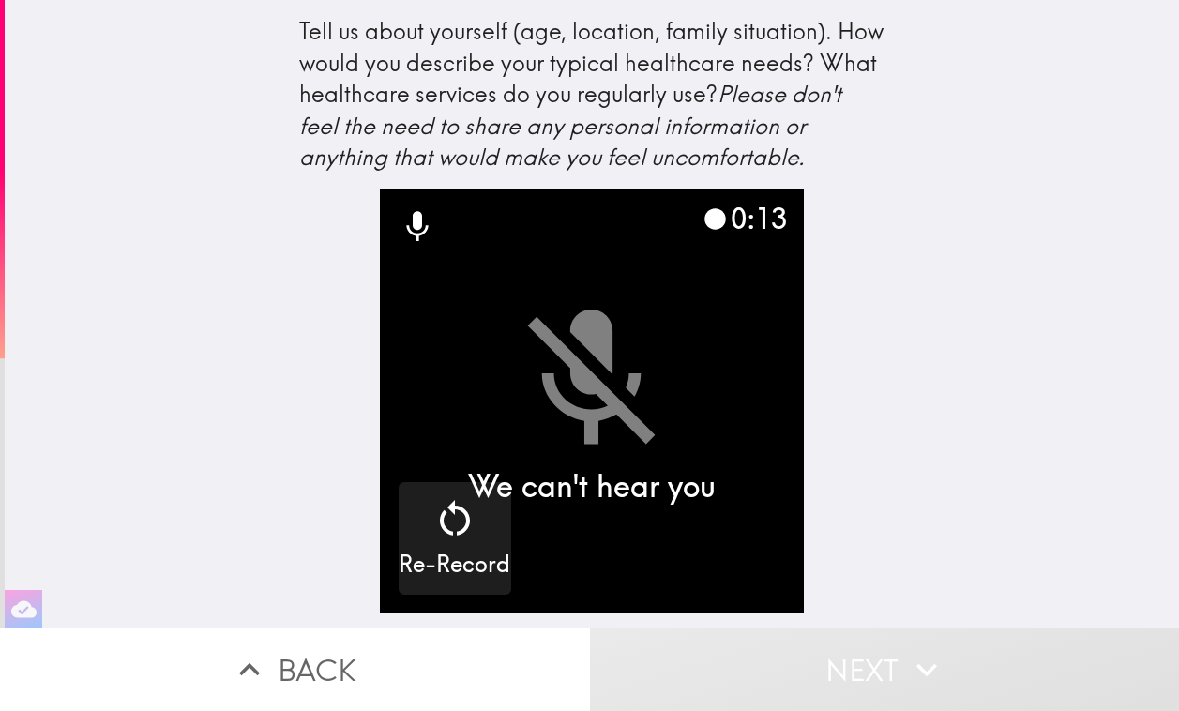
click at [987, 220] on div "Tell us about yourself (age, location, family situation). How would you describ…" at bounding box center [592, 314] width 1175 height 628
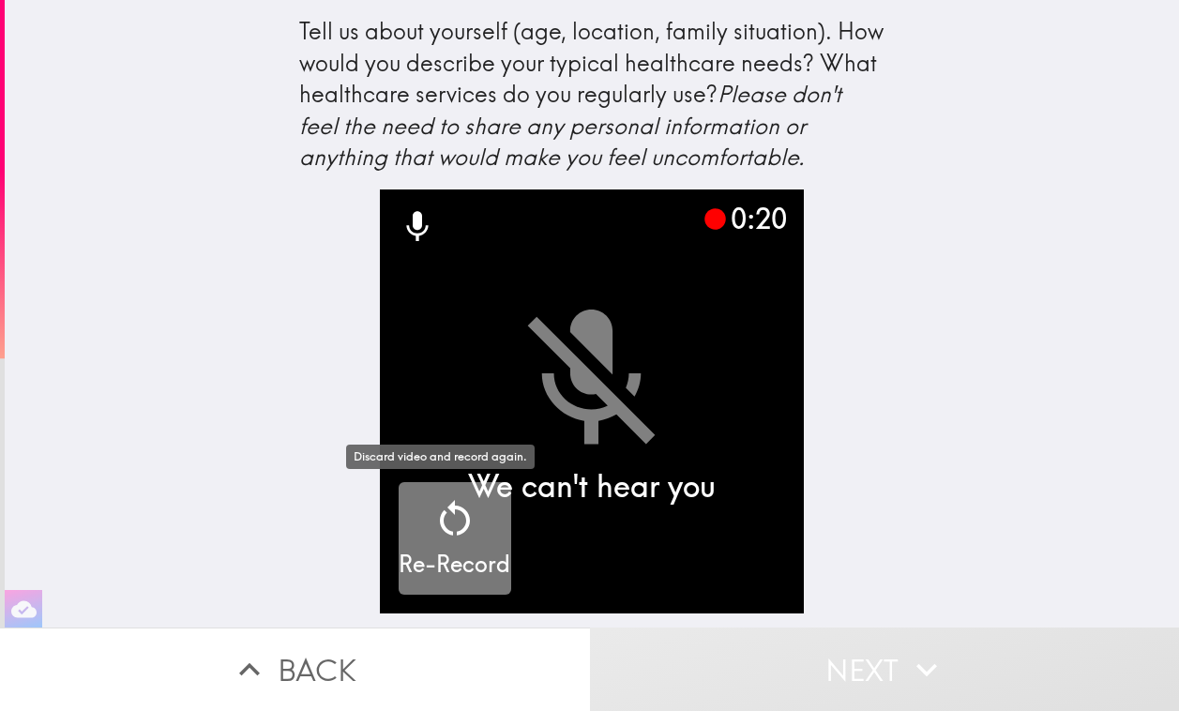
click at [448, 541] on icon "button" at bounding box center [454, 518] width 45 height 45
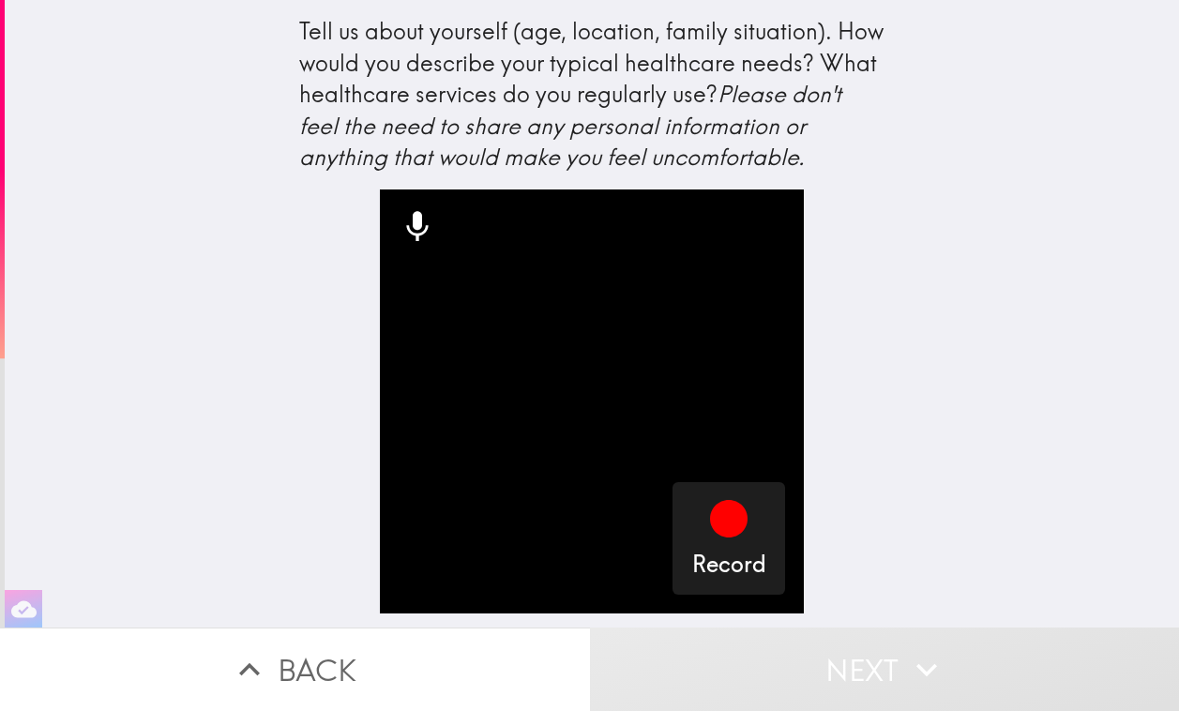
click at [257, 358] on div "Tell us about yourself (age, location, family situation). How would you describ…" at bounding box center [592, 314] width 1175 height 628
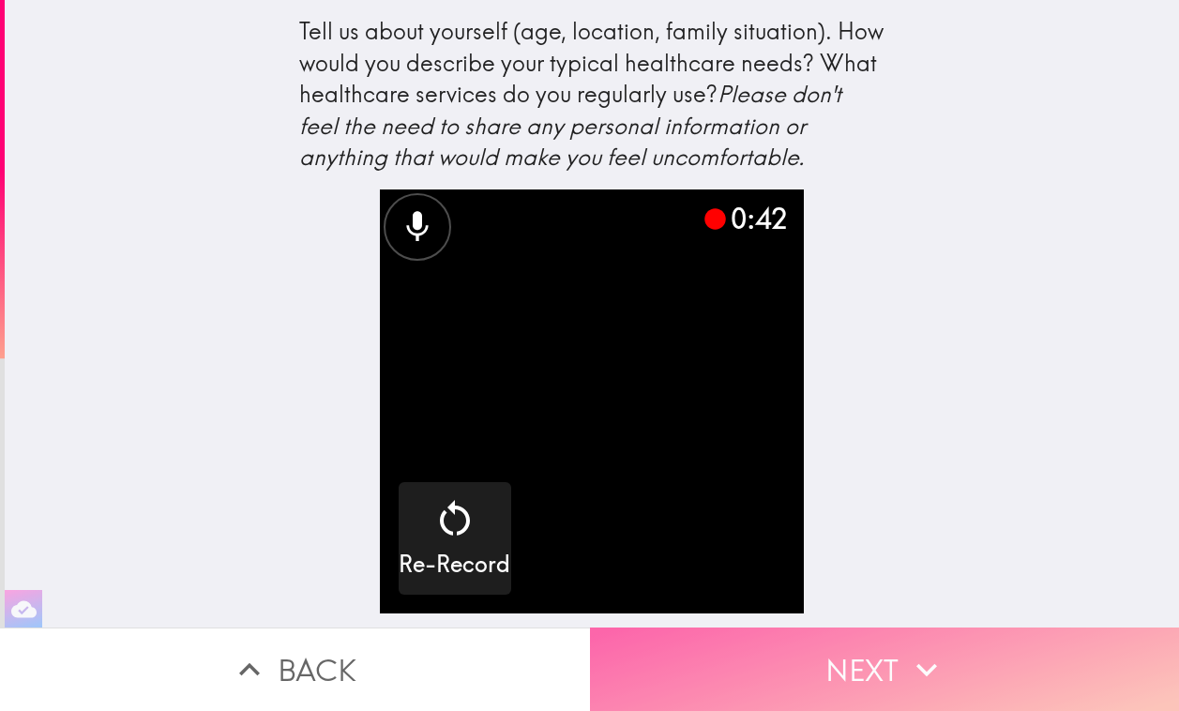
click at [851, 642] on button "Next" at bounding box center [885, 669] width 590 height 83
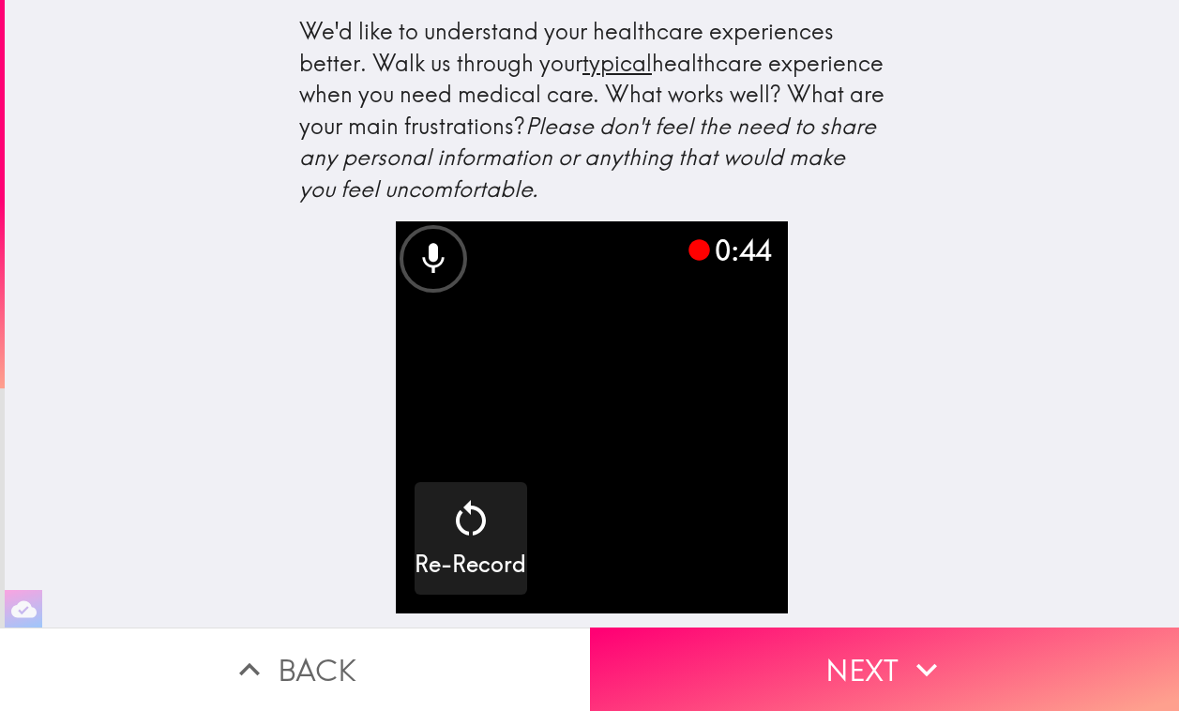
click at [850, 675] on button "Next" at bounding box center [885, 669] width 590 height 83
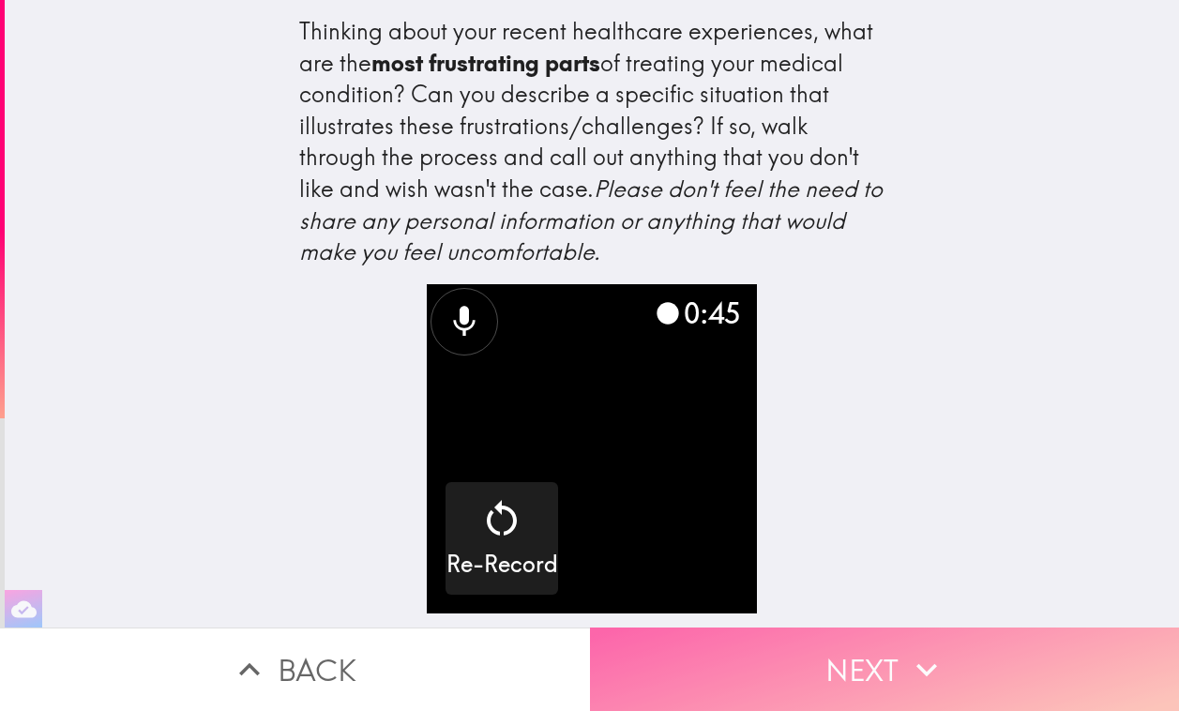
click at [1024, 642] on button "Next" at bounding box center [885, 669] width 590 height 83
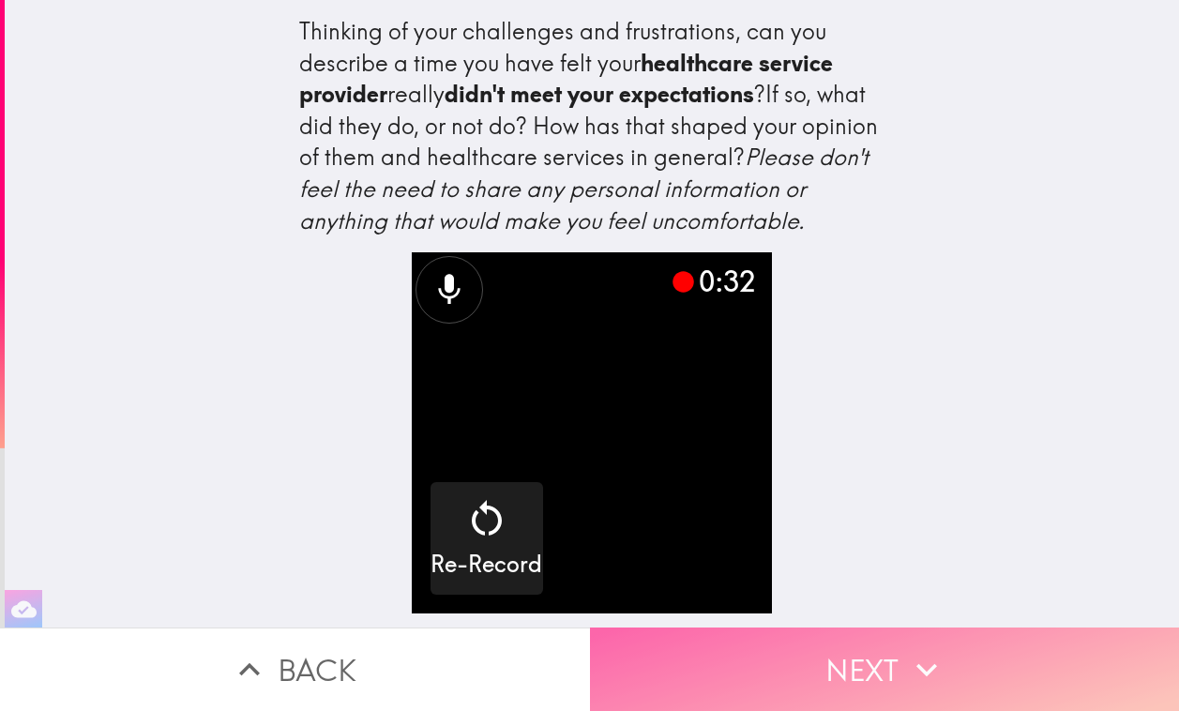
click at [860, 640] on button "Next" at bounding box center [885, 669] width 590 height 83
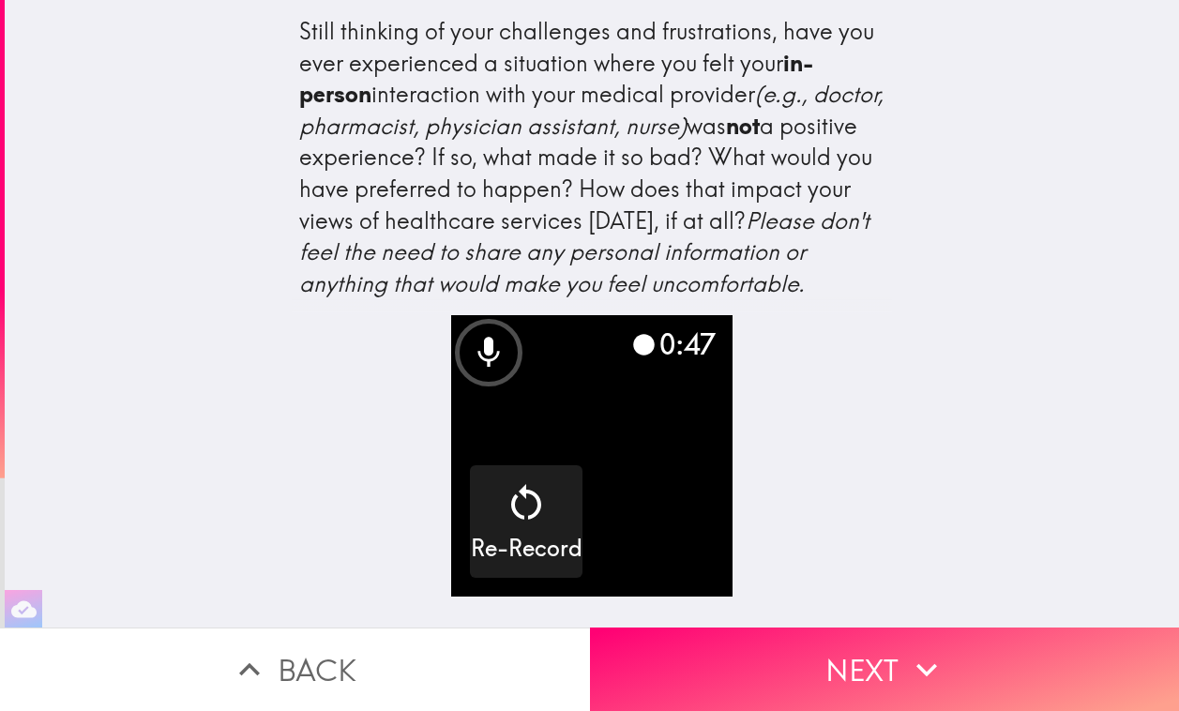
scroll to position [15, 0]
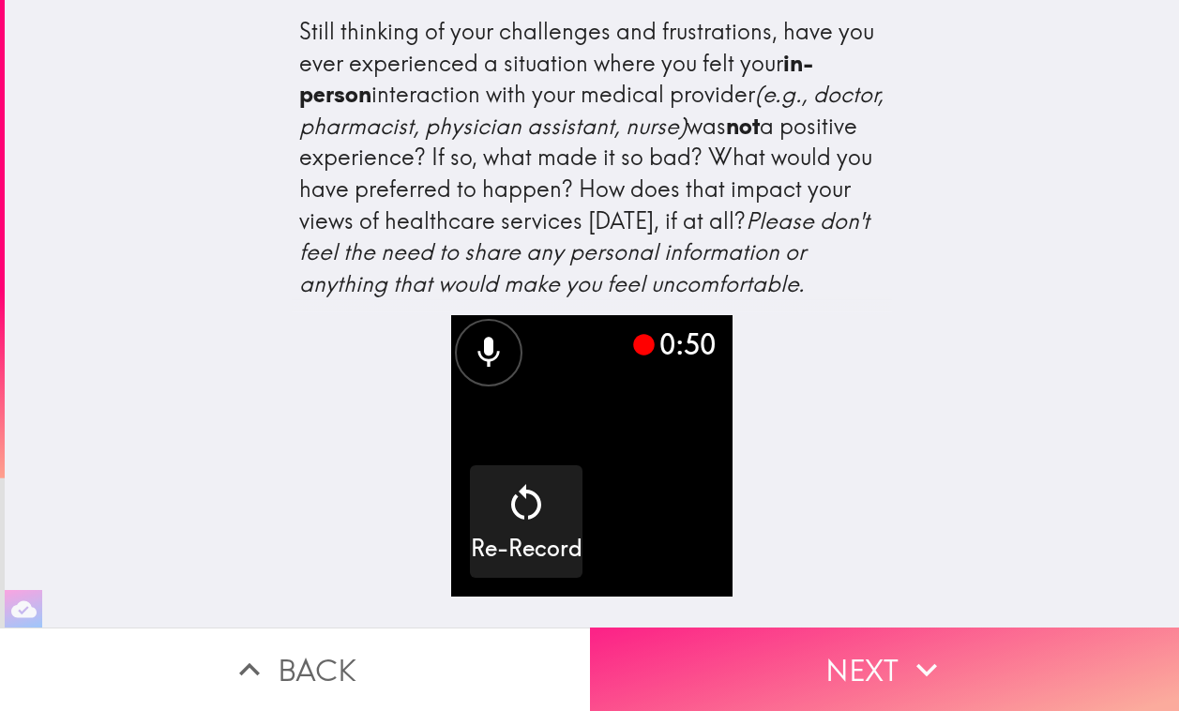
click at [833, 645] on button "Next" at bounding box center [885, 669] width 590 height 83
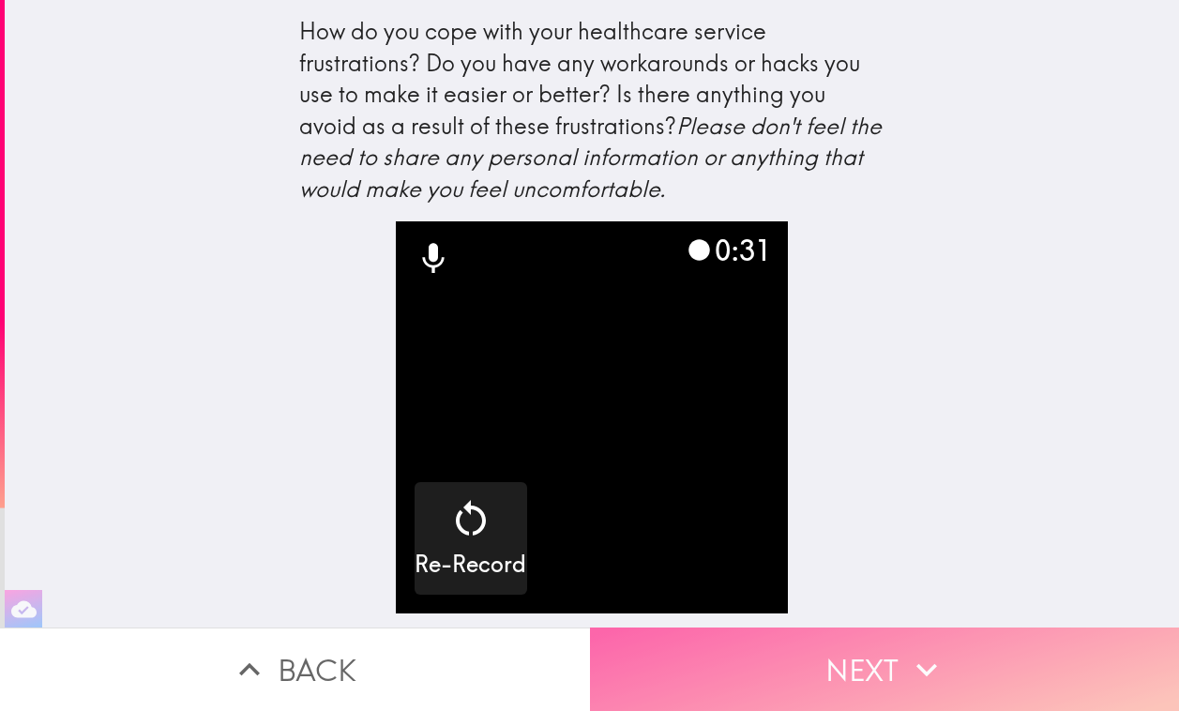
click at [893, 684] on button "Next" at bounding box center [885, 669] width 590 height 83
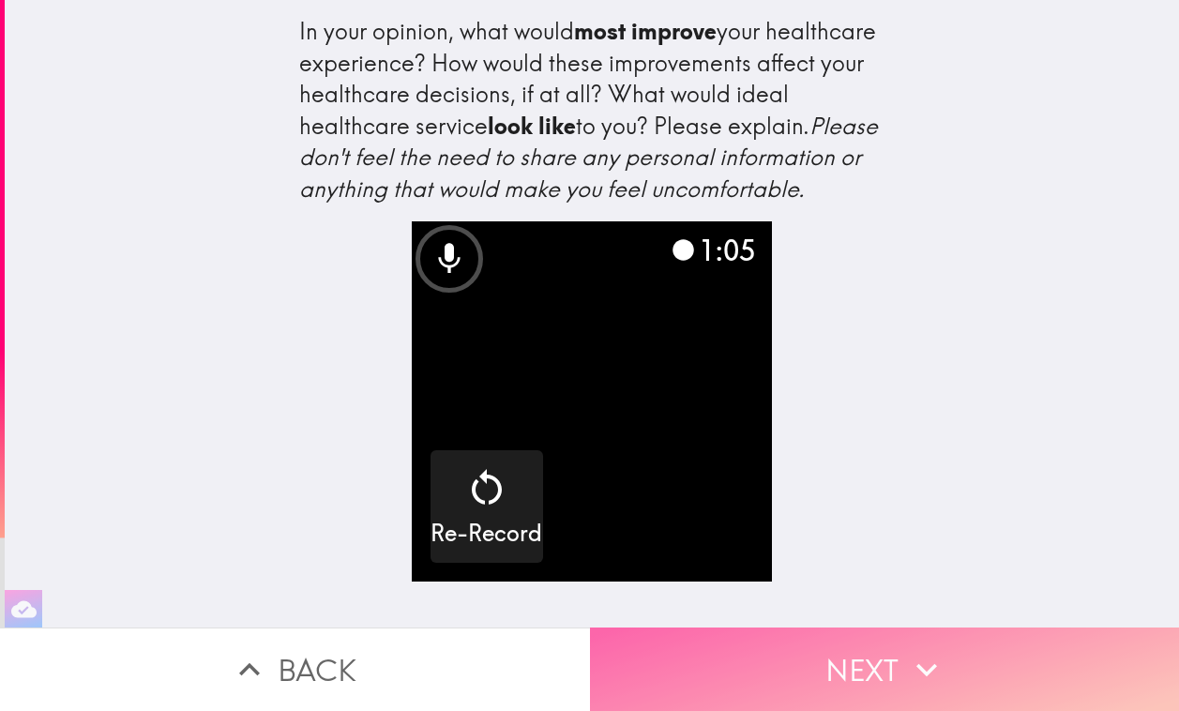
click at [863, 666] on button "Next" at bounding box center [885, 669] width 590 height 83
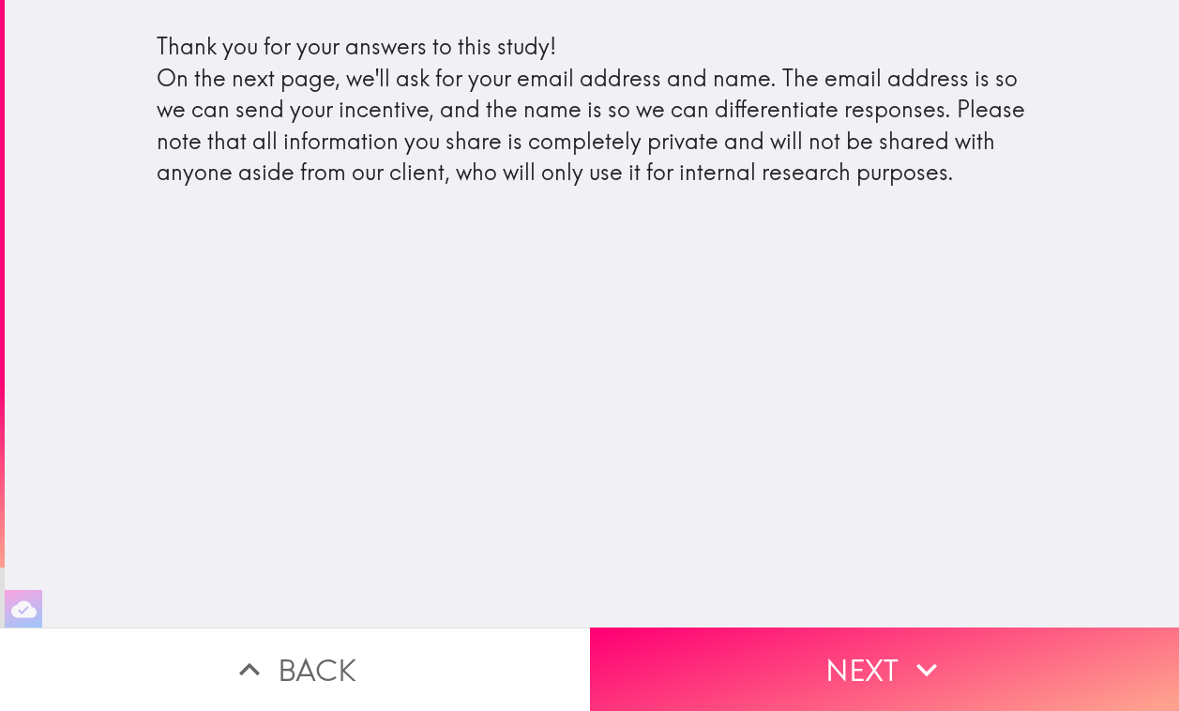
click at [796, 600] on div "Thank you for your answers to this study! On the next page, we'll ask for your …" at bounding box center [592, 314] width 1175 height 628
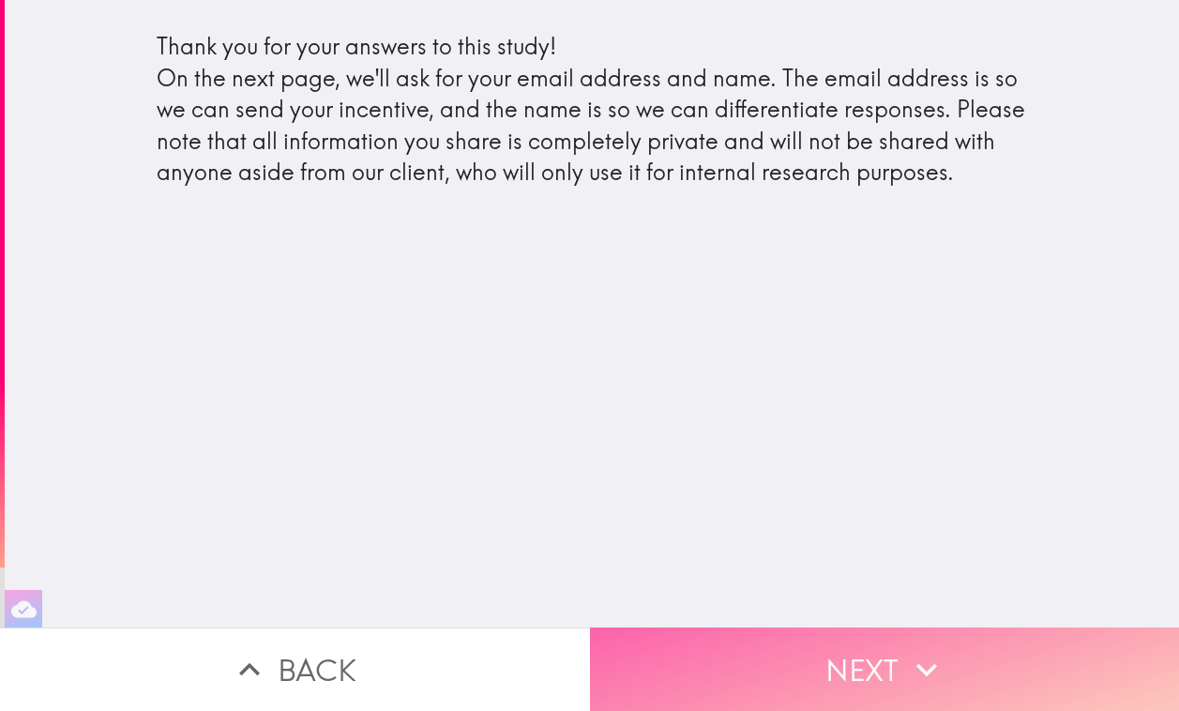
click at [788, 646] on button "Next" at bounding box center [885, 669] width 590 height 83
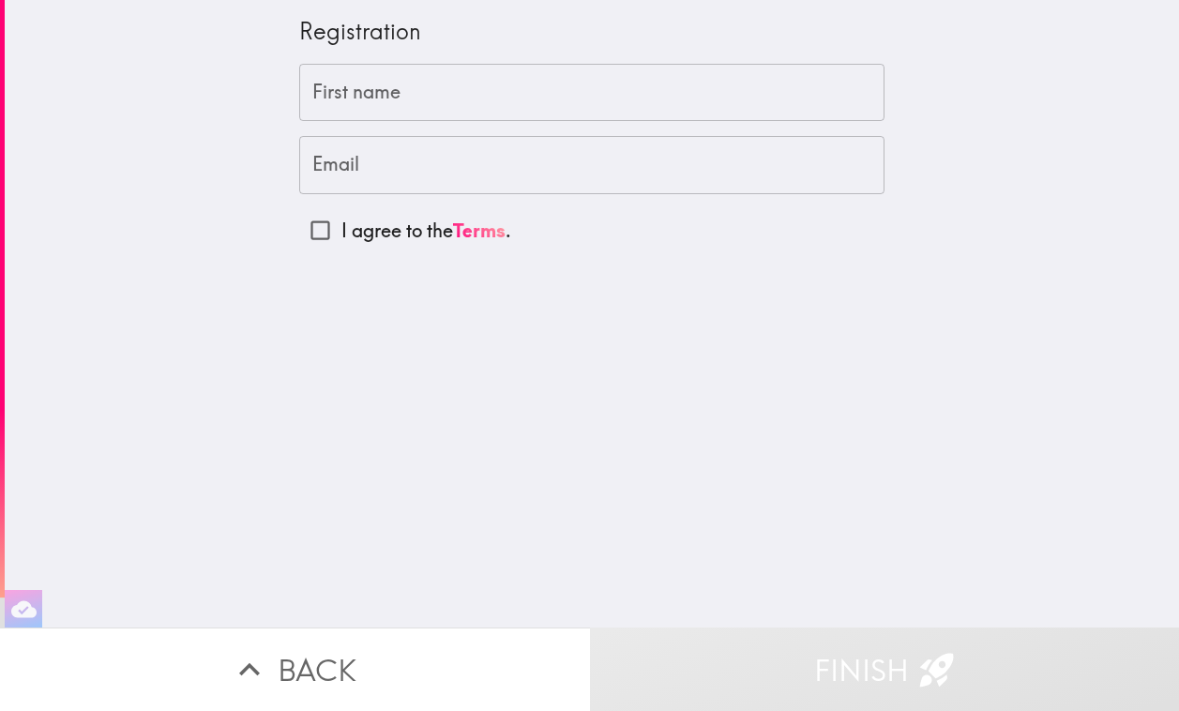
click at [734, 96] on input "First name" at bounding box center [591, 93] width 585 height 58
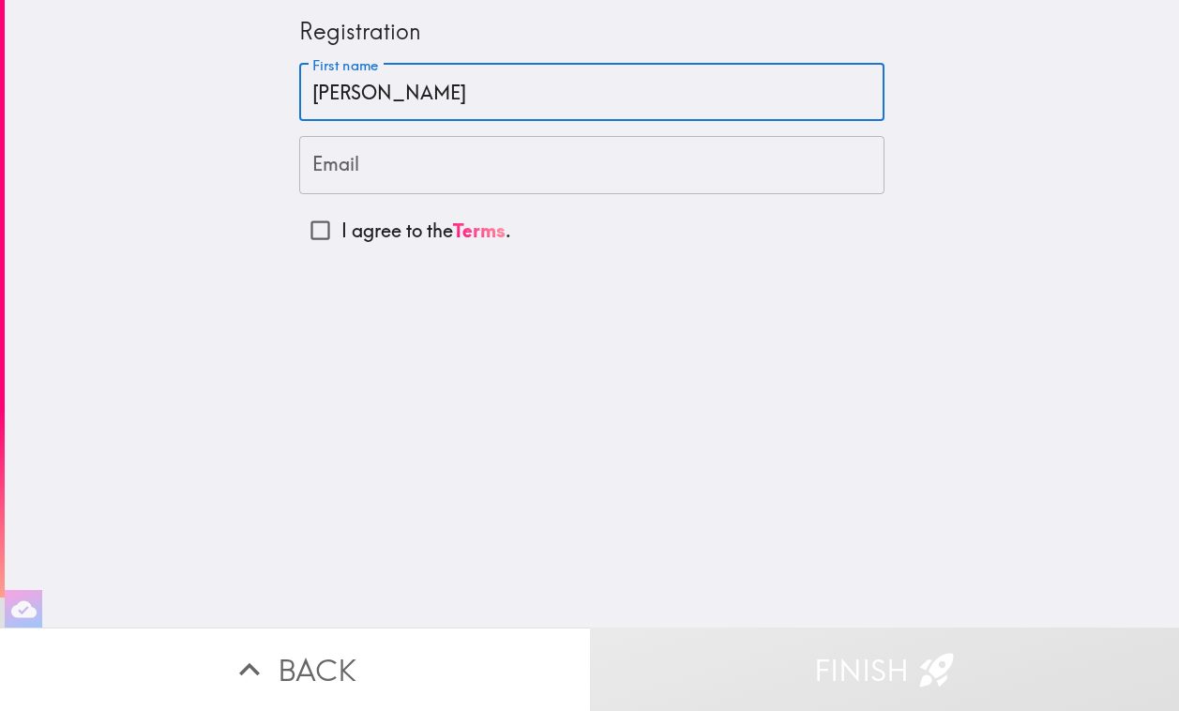
type input "[PERSON_NAME]"
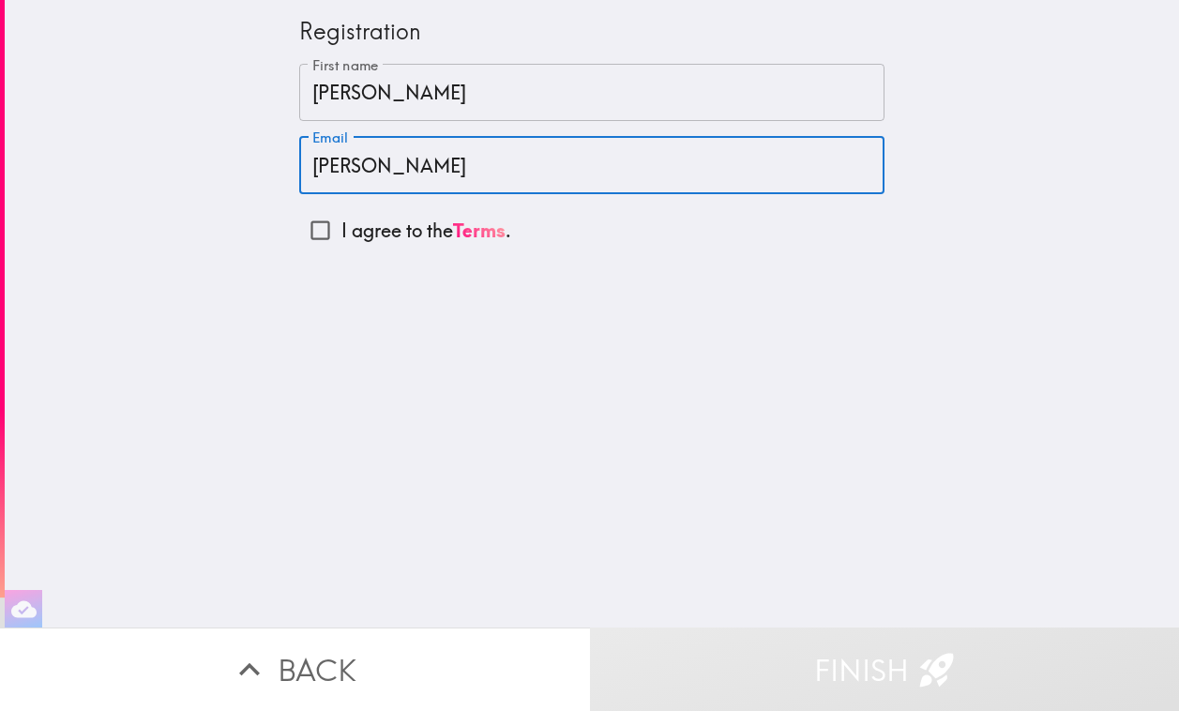
type input "[EMAIL_ADDRESS][DOMAIN_NAME]"
click at [299, 237] on input "I agree to the Terms ." at bounding box center [320, 230] width 42 height 42
checkbox input "true"
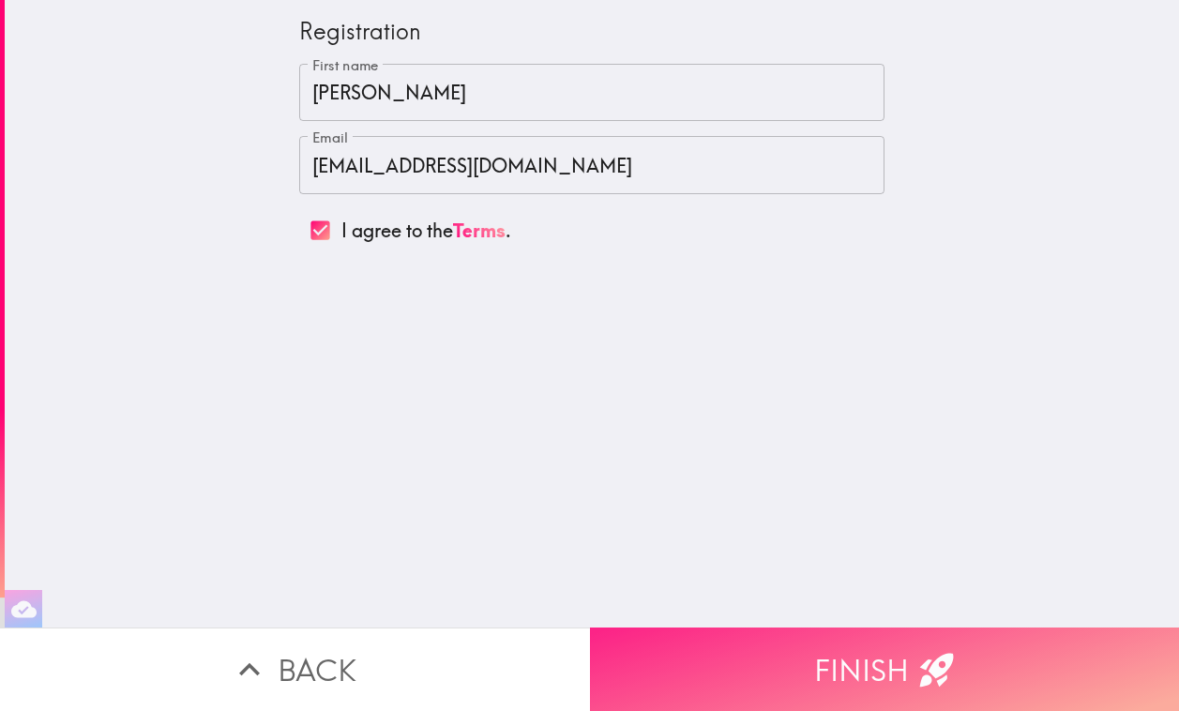
click at [853, 648] on button "Finish" at bounding box center [885, 669] width 590 height 83
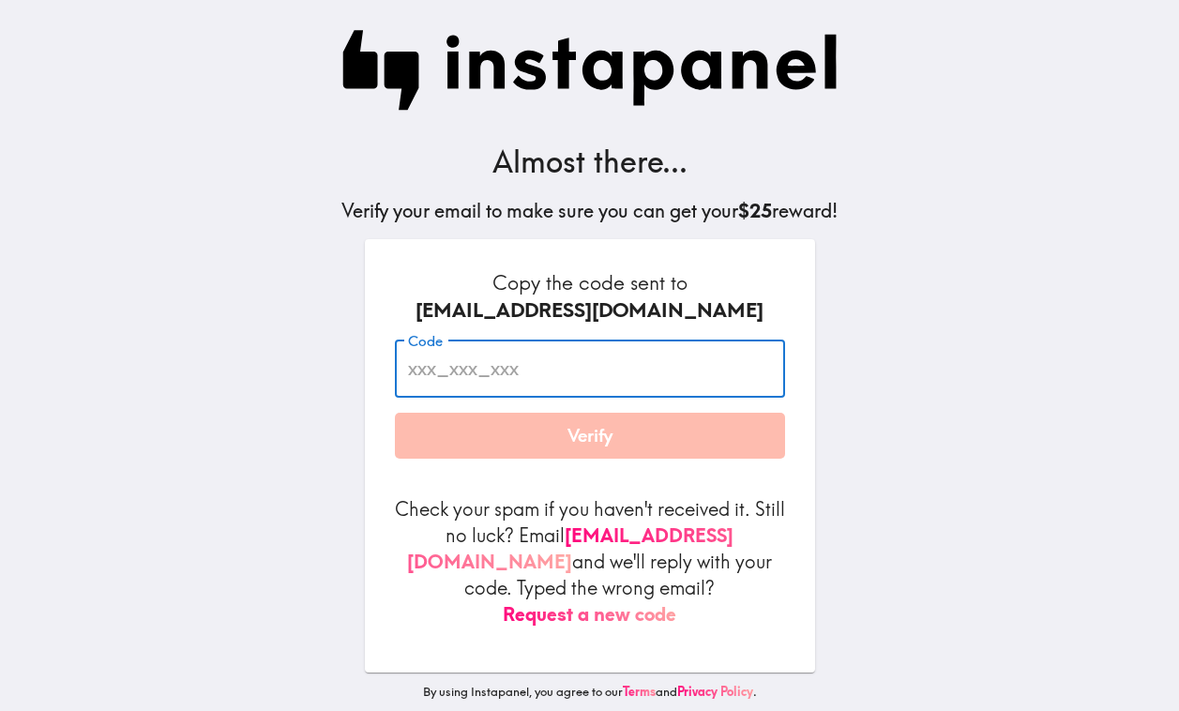
click at [507, 363] on input "Code" at bounding box center [590, 369] width 390 height 58
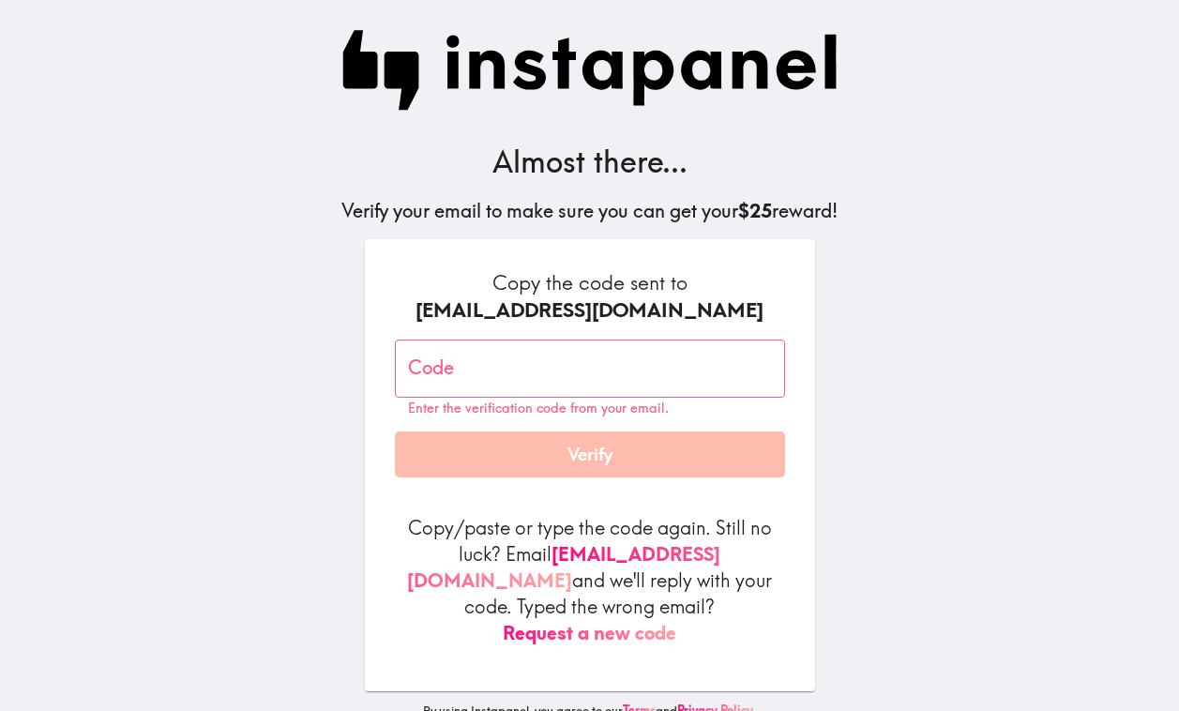
click at [479, 376] on input "Code" at bounding box center [590, 369] width 390 height 58
paste input "dnN_KM9_nhD"
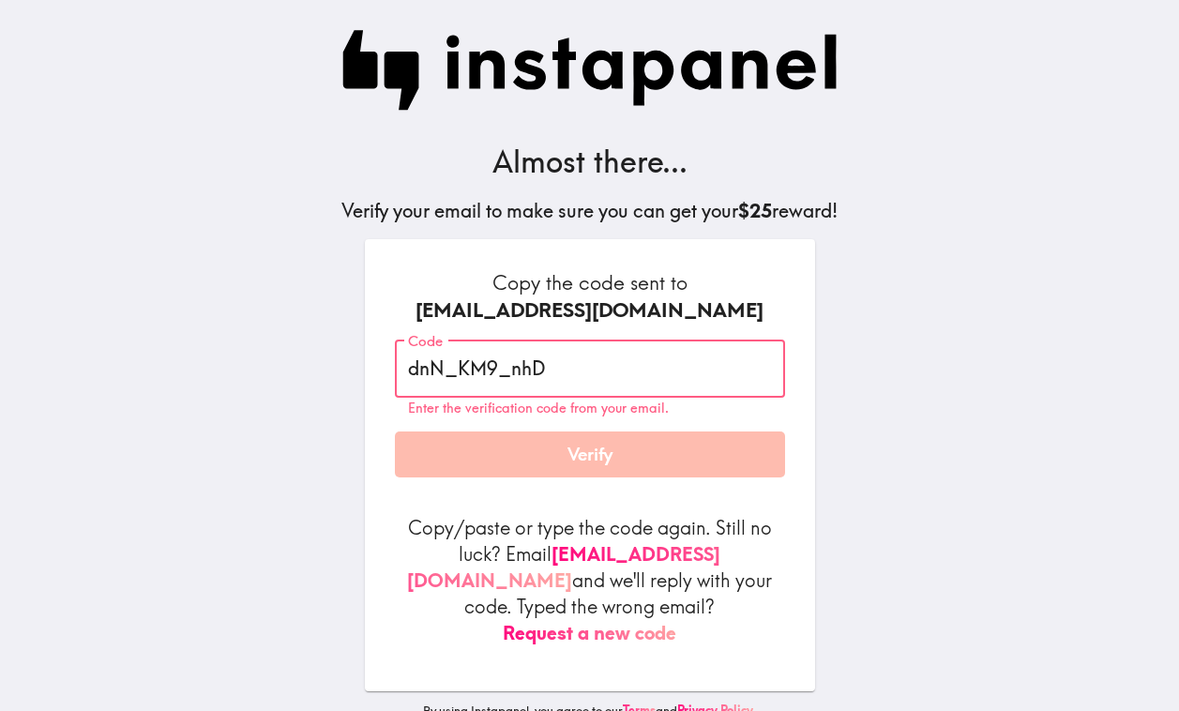
type input "dnN_KM9_nhD"
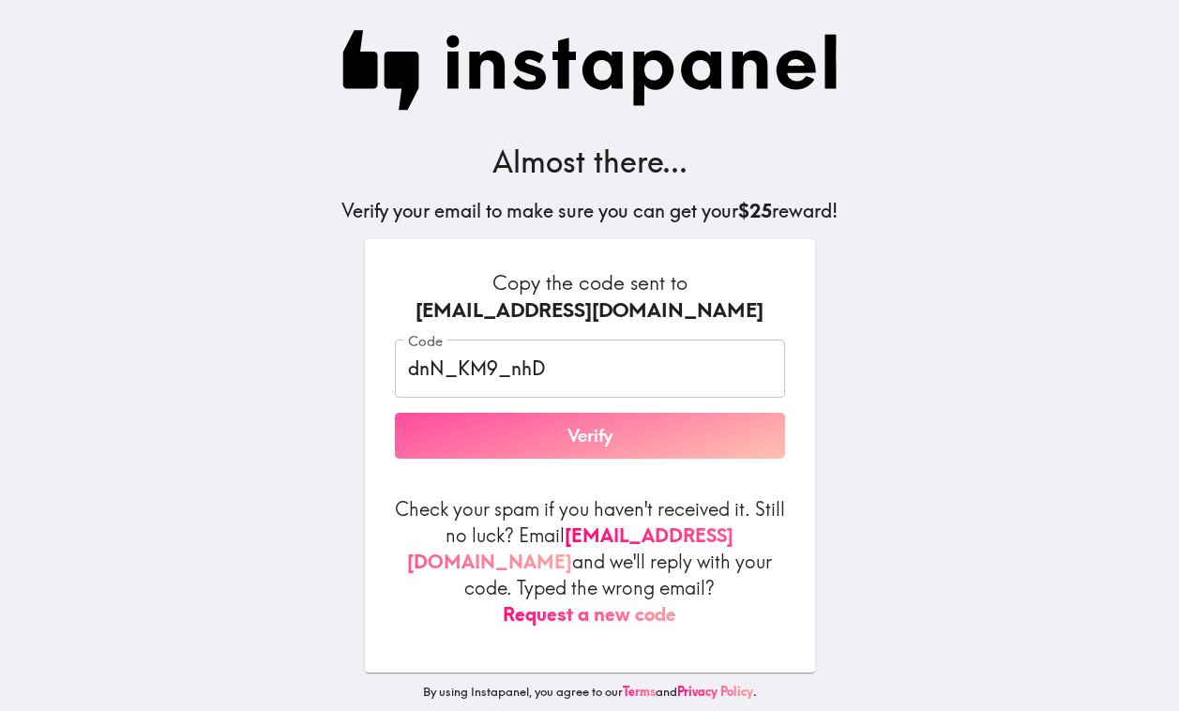
click at [558, 460] on button "Verify" at bounding box center [590, 436] width 390 height 47
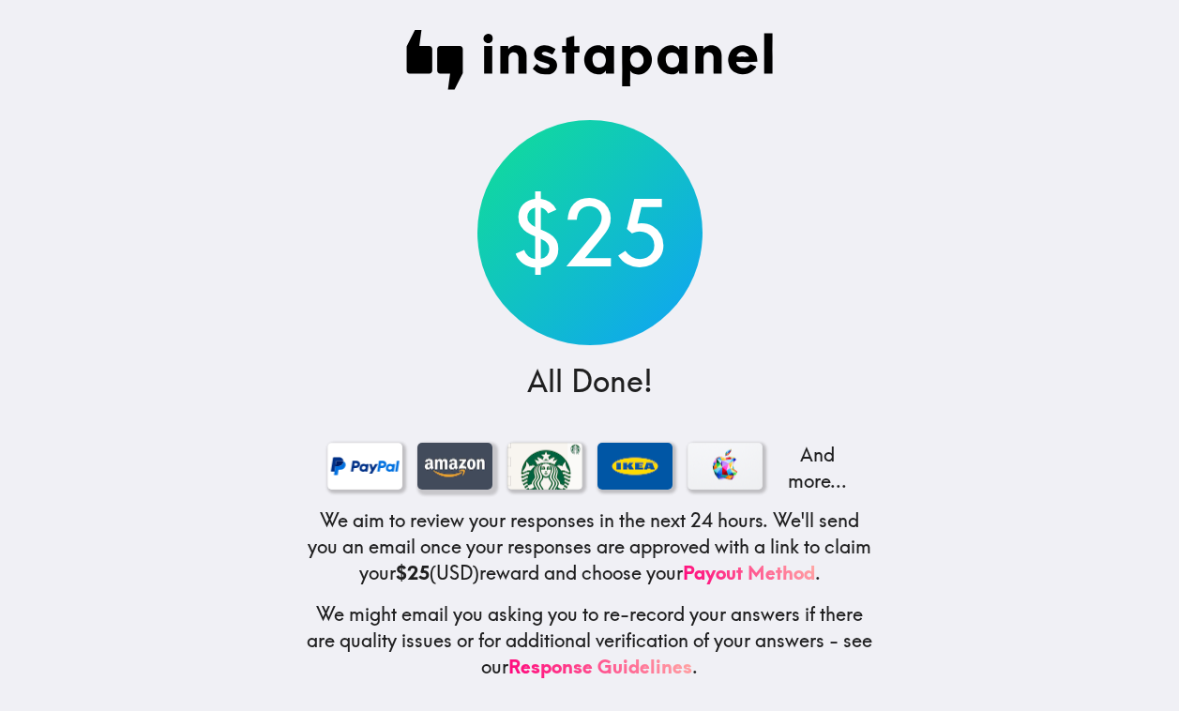
scroll to position [13, 0]
click at [455, 465] on div at bounding box center [454, 466] width 75 height 47
